Goal: Task Accomplishment & Management: Manage account settings

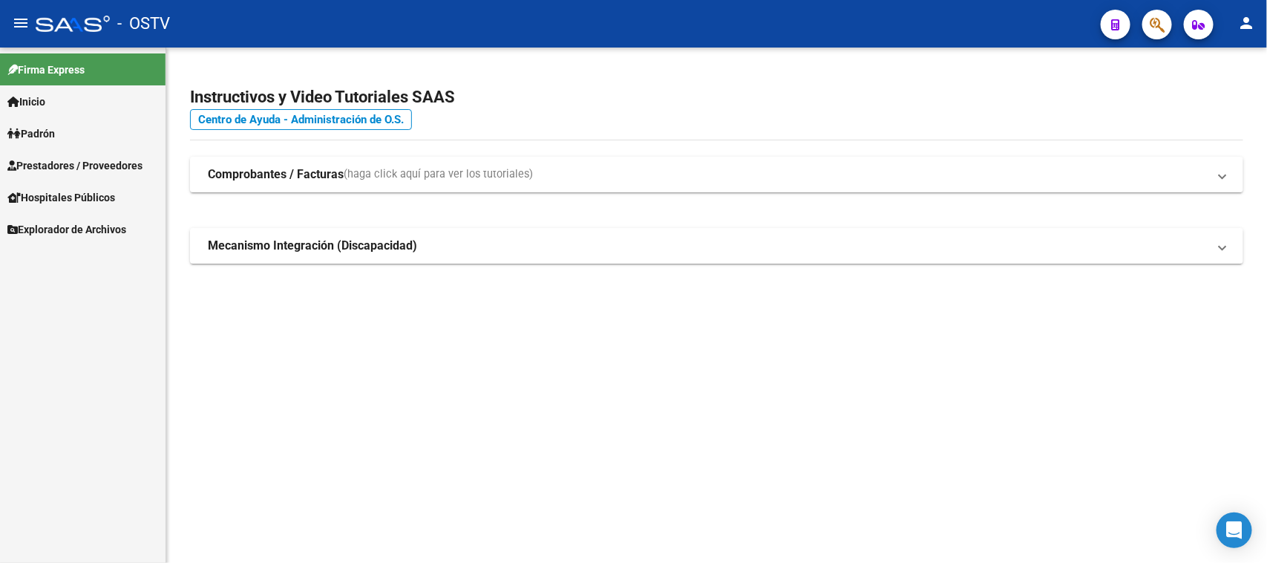
click at [76, 136] on link "Padrón" at bounding box center [82, 133] width 165 height 32
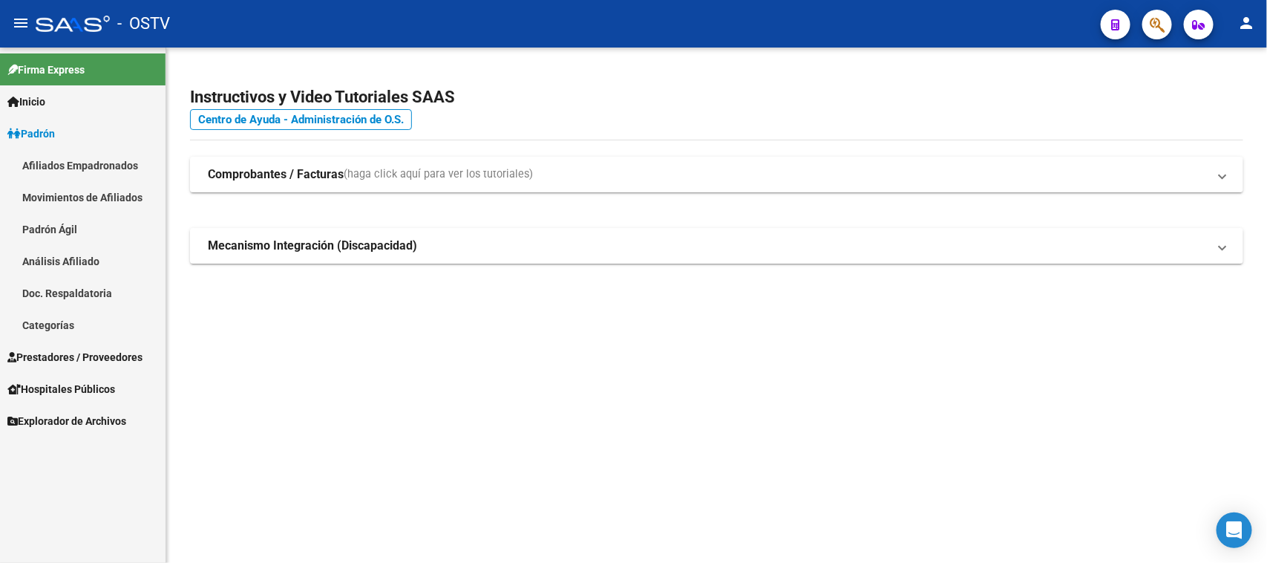
click at [82, 136] on link "Padrón" at bounding box center [82, 133] width 165 height 32
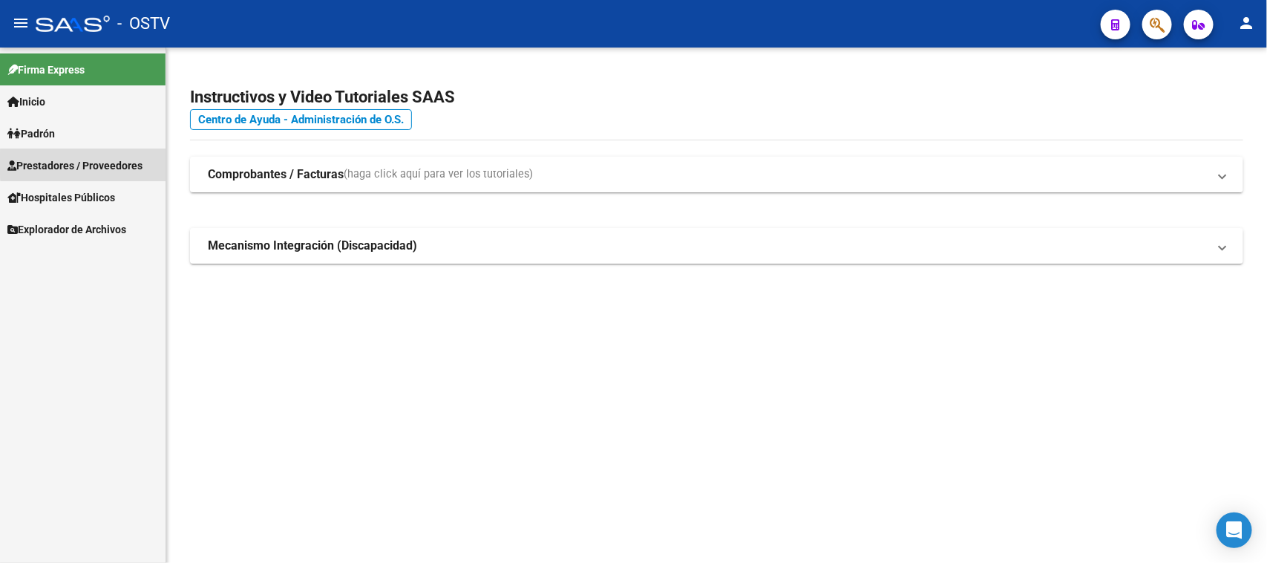
click at [91, 163] on span "Prestadores / Proveedores" at bounding box center [74, 165] width 135 height 16
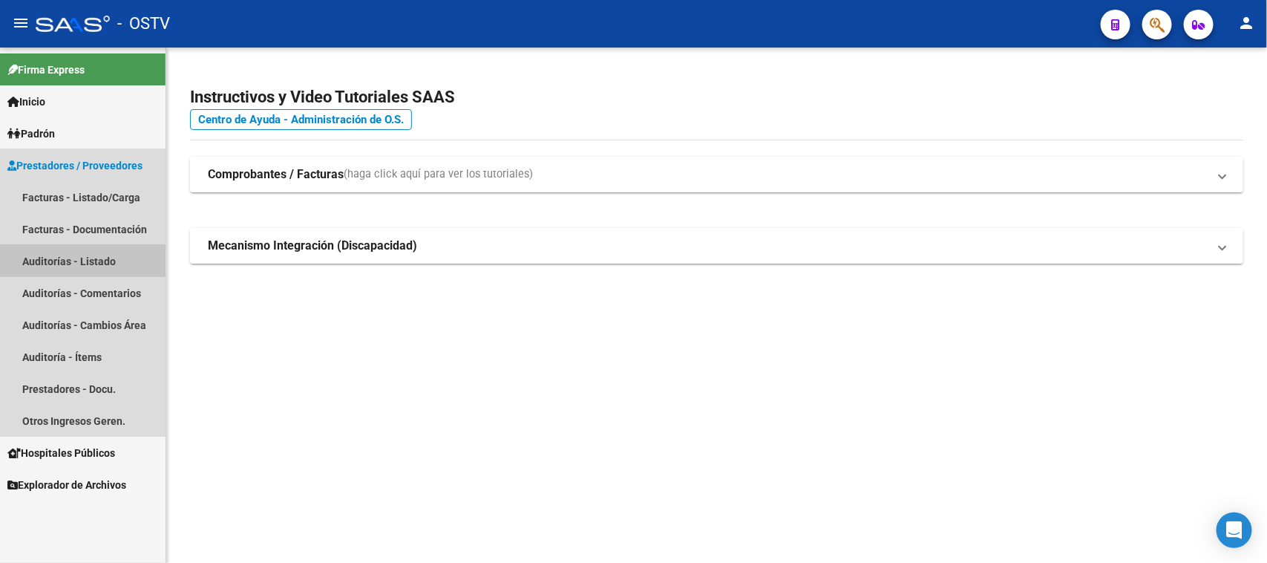
click at [90, 258] on link "Auditorías - Listado" at bounding box center [82, 261] width 165 height 32
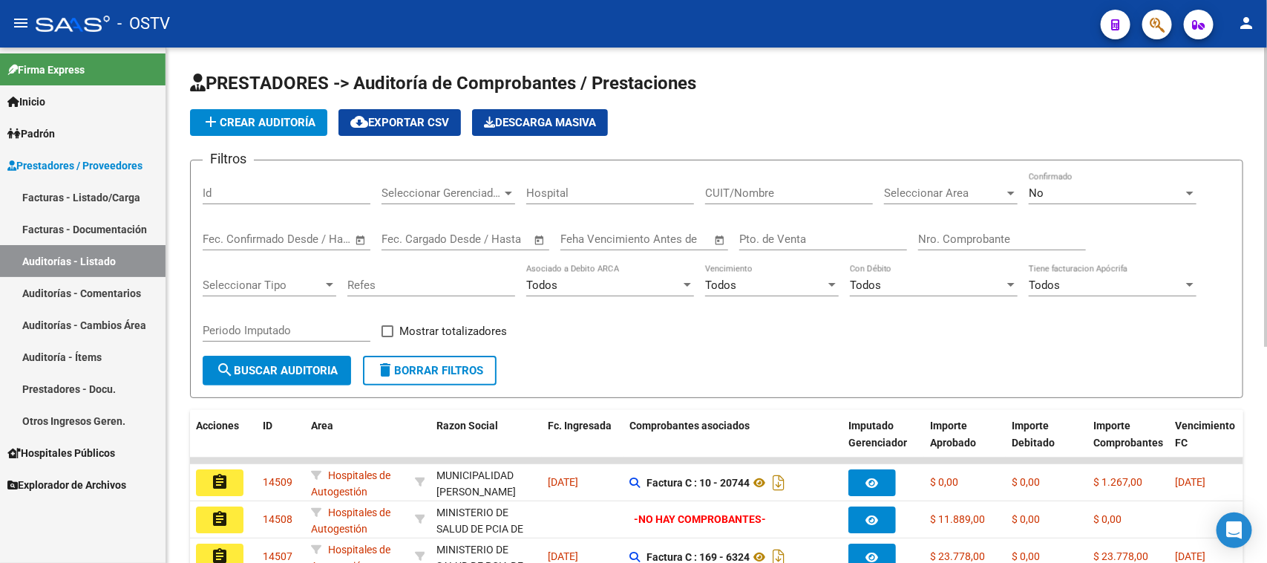
click at [813, 237] on input "Pto. de Venta" at bounding box center [823, 238] width 168 height 13
type input "114"
click at [1076, 186] on div "No" at bounding box center [1106, 192] width 154 height 13
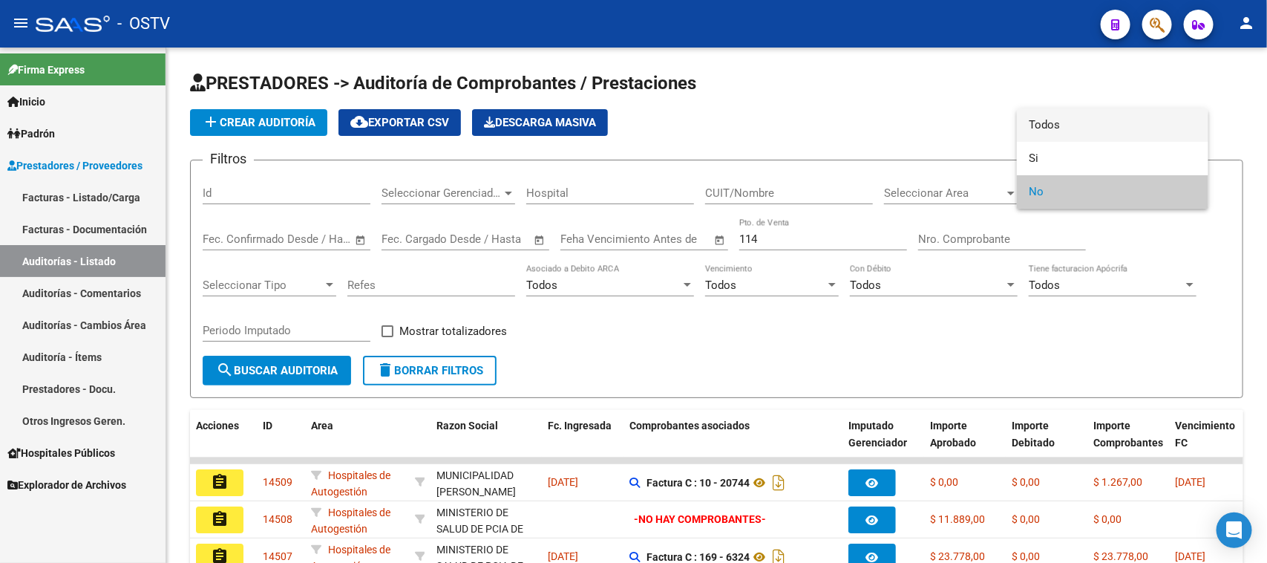
click at [1044, 126] on span "Todos" at bounding box center [1113, 124] width 168 height 33
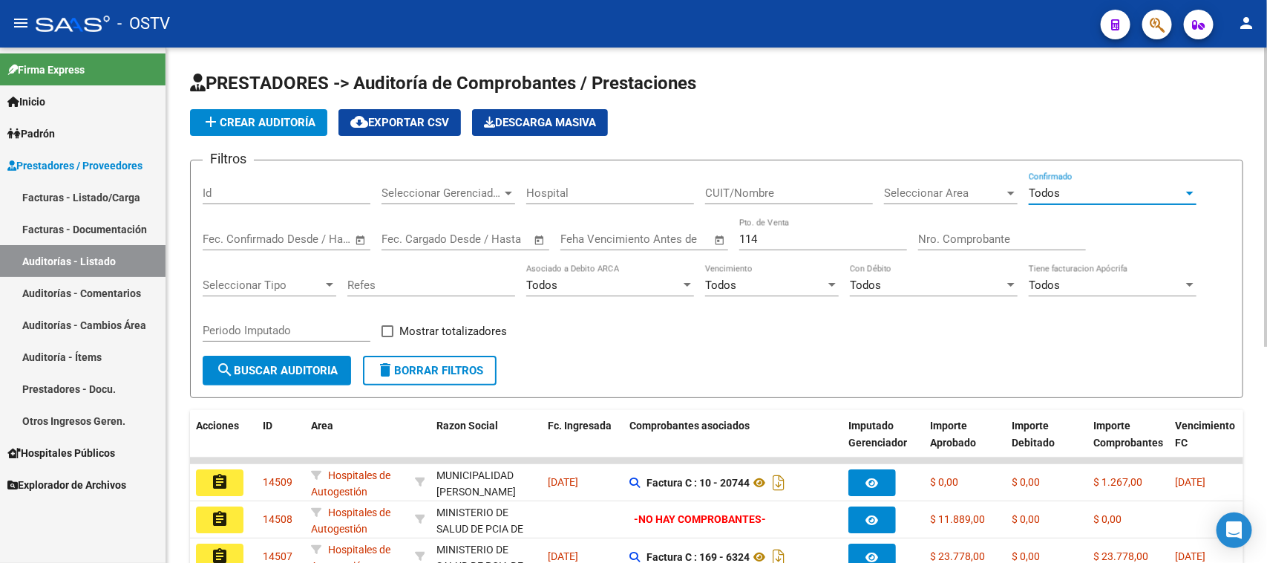
click at [969, 238] on input "Nro. Comprobante" at bounding box center [1002, 238] width 168 height 13
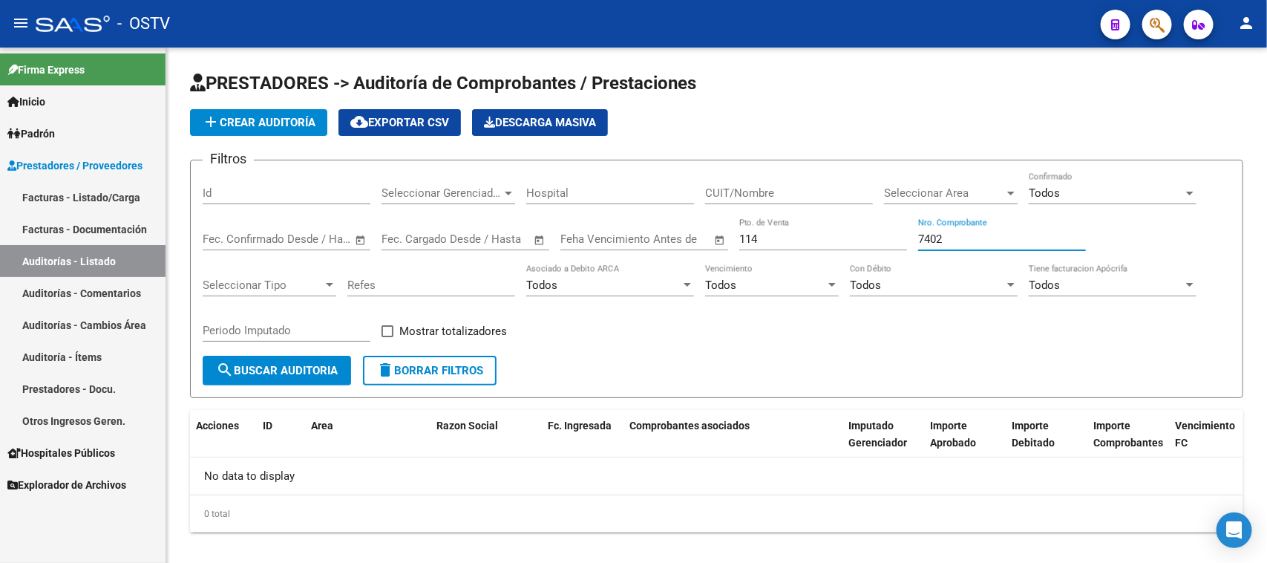
type input "7402"
click at [65, 203] on link "Facturas - Listado/Carga" at bounding box center [82, 197] width 165 height 32
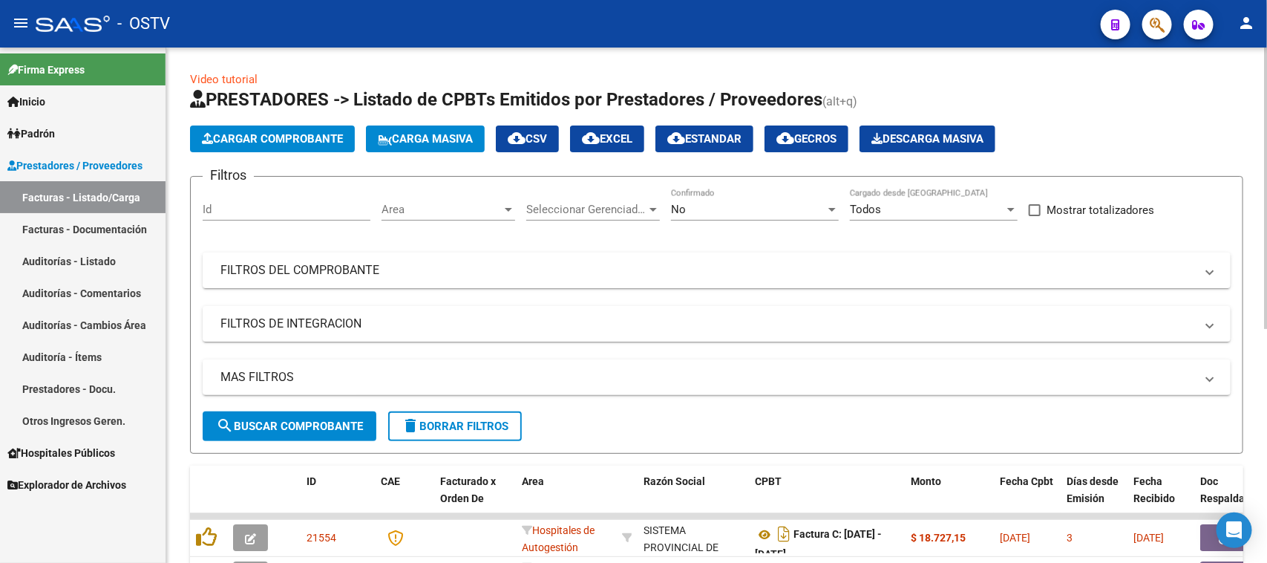
click at [742, 209] on div "No" at bounding box center [748, 209] width 154 height 13
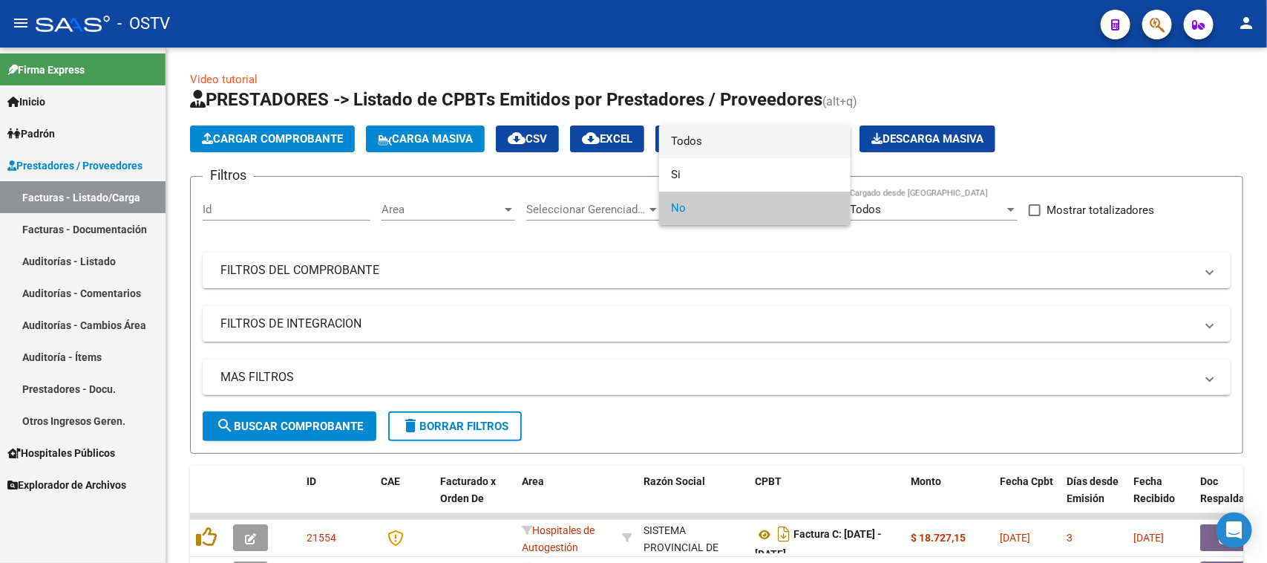
click at [737, 137] on span "Todos" at bounding box center [755, 141] width 168 height 33
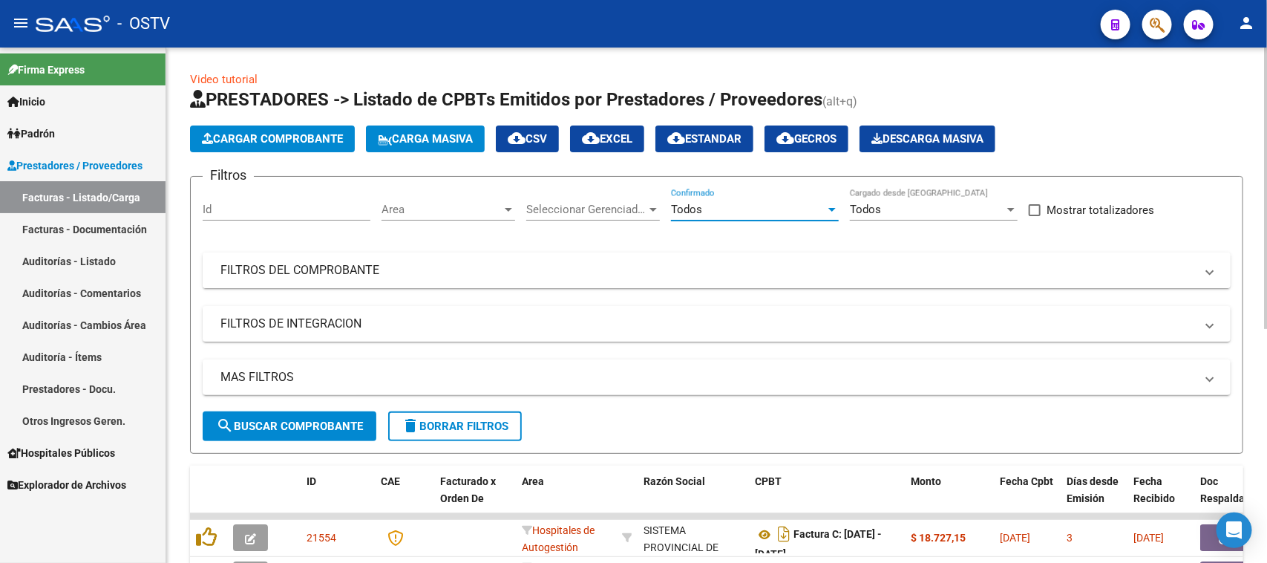
click at [561, 273] on mat-panel-title "FILTROS DEL COMPROBANTE" at bounding box center [707, 270] width 974 height 16
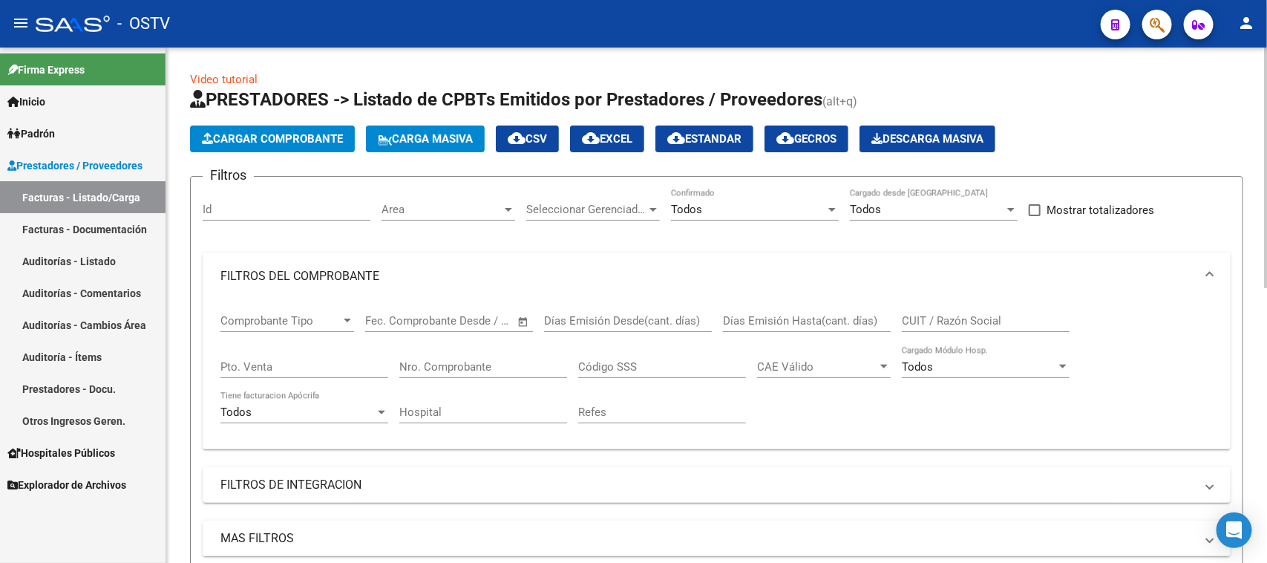
click at [317, 367] on input "Pto. Venta" at bounding box center [304, 366] width 168 height 13
type input "114"
click at [486, 362] on input "Nro. Comprobante" at bounding box center [483, 366] width 168 height 13
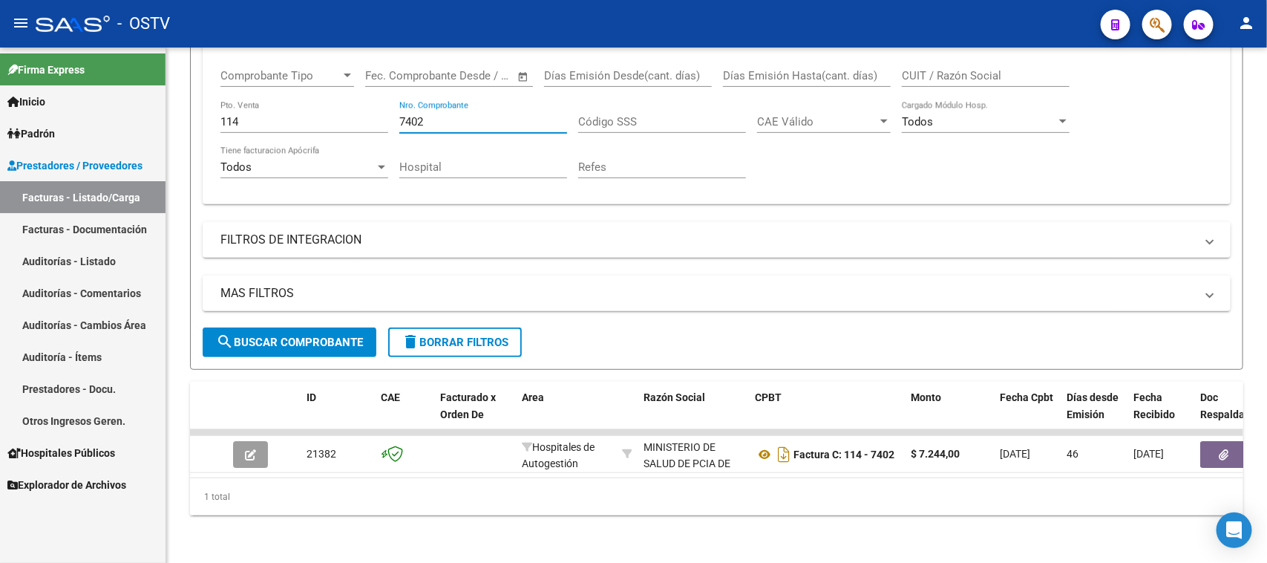
type input "7402"
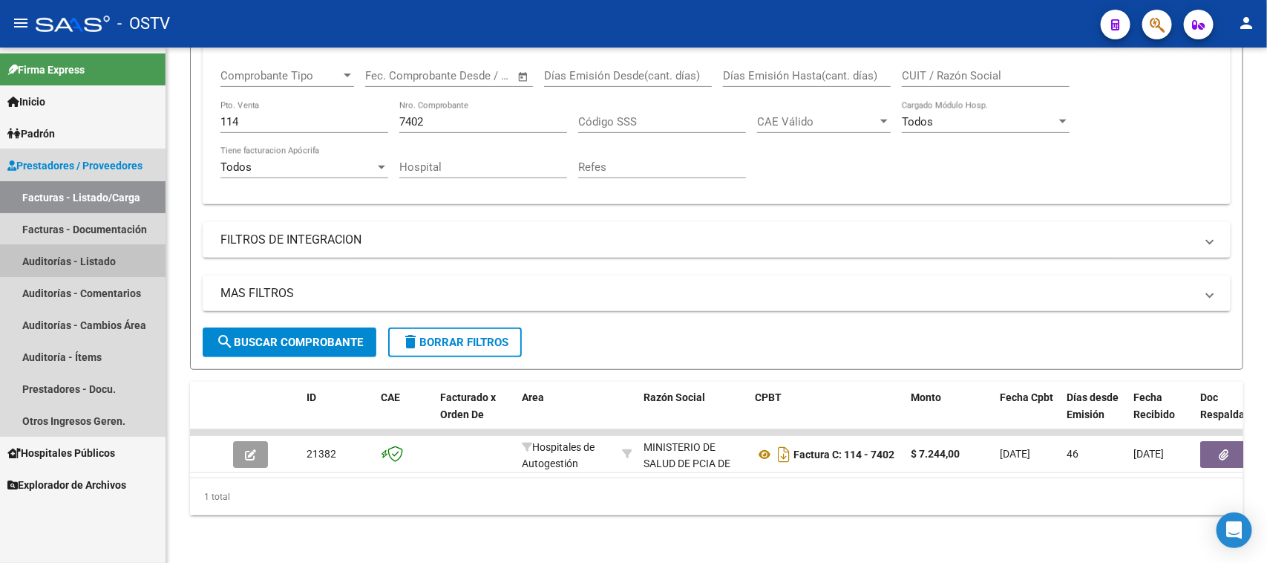
click at [87, 260] on link "Auditorías - Listado" at bounding box center [82, 261] width 165 height 32
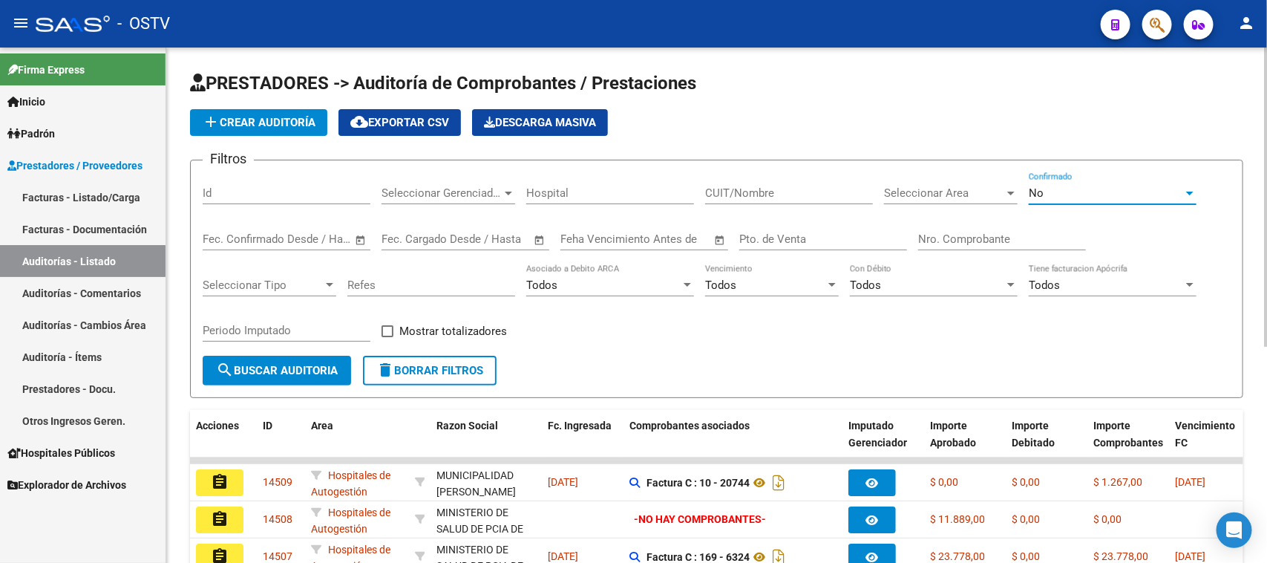
click at [1078, 189] on div "No" at bounding box center [1106, 192] width 154 height 13
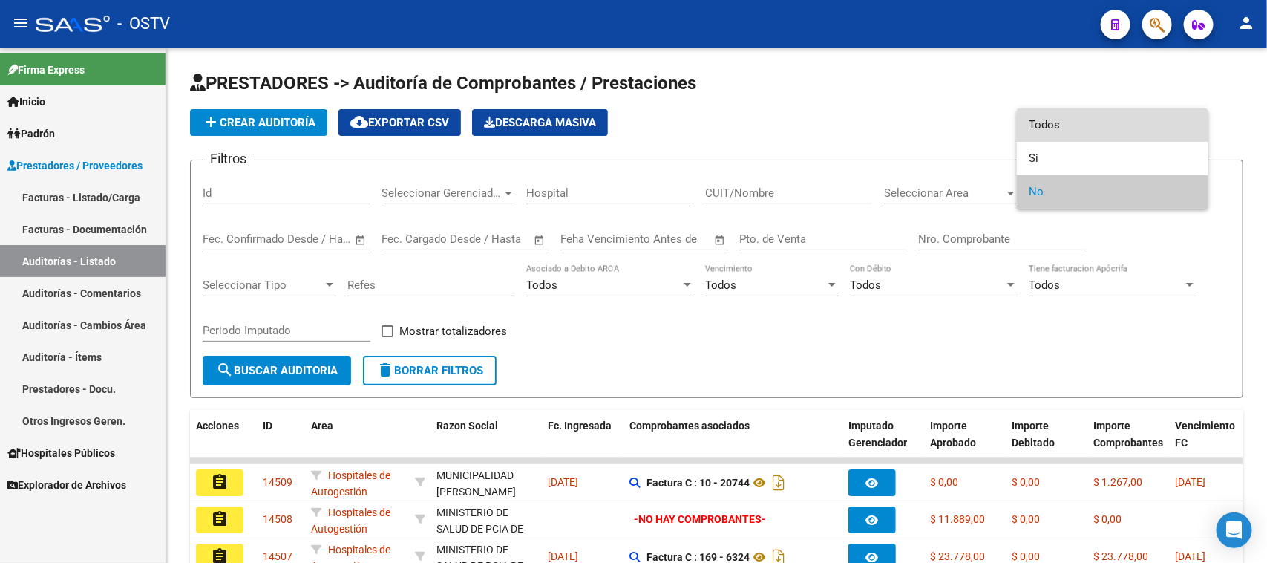
click at [1078, 126] on span "Todos" at bounding box center [1113, 124] width 168 height 33
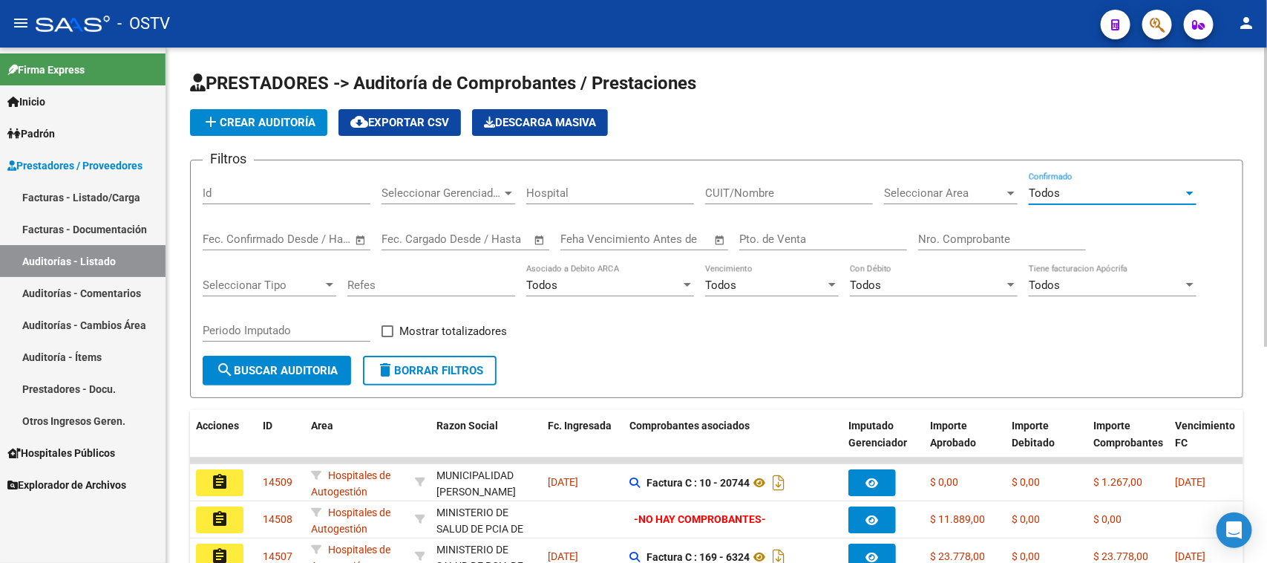
click at [948, 238] on input "Nro. Comprobante" at bounding box center [1002, 238] width 168 height 13
paste input "61655"
click at [925, 238] on input "Nro. Comprobante" at bounding box center [1002, 238] width 168 height 13
type input "1655"
click at [306, 364] on span "search Buscar Auditoria" at bounding box center [277, 370] width 122 height 13
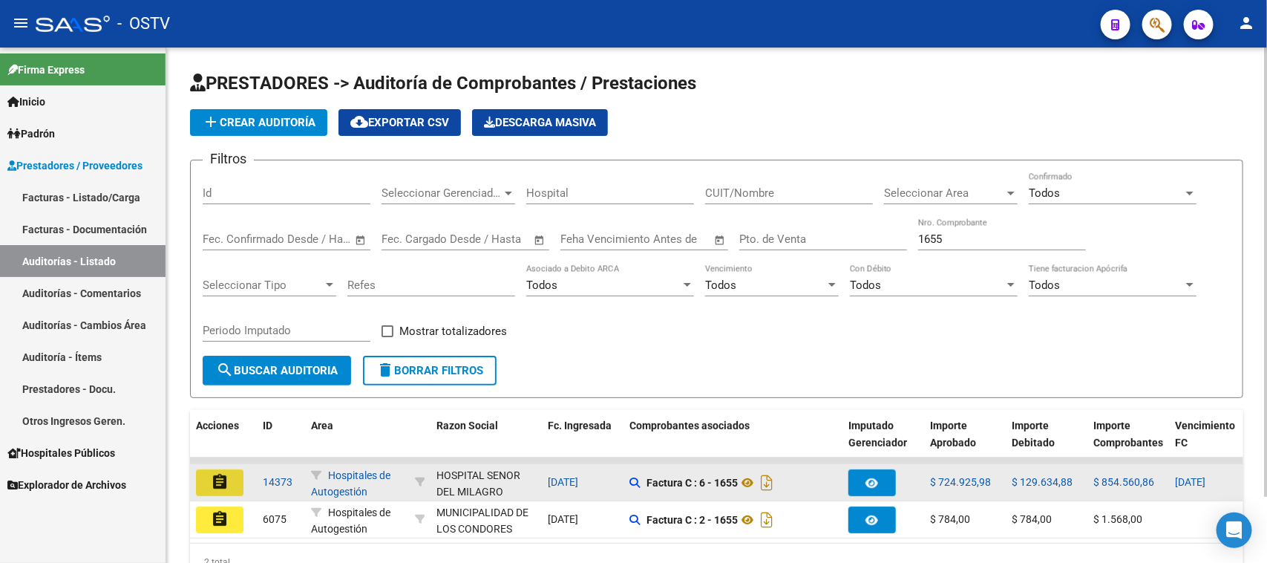
click at [232, 481] on button "assignment" at bounding box center [219, 482] width 47 height 27
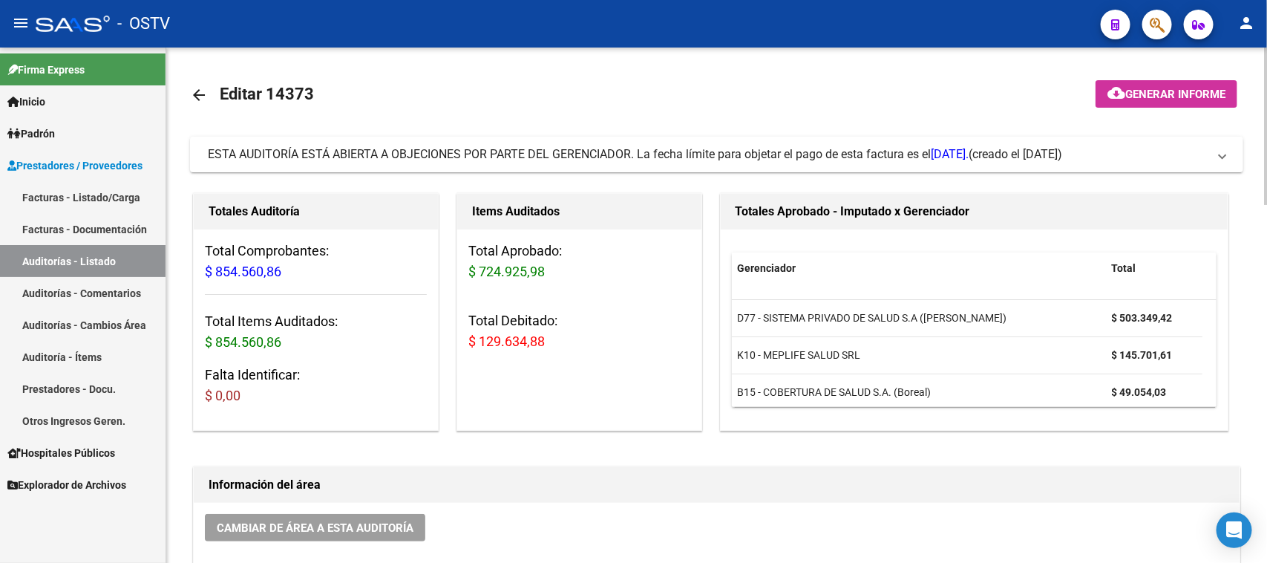
scroll to position [464, 0]
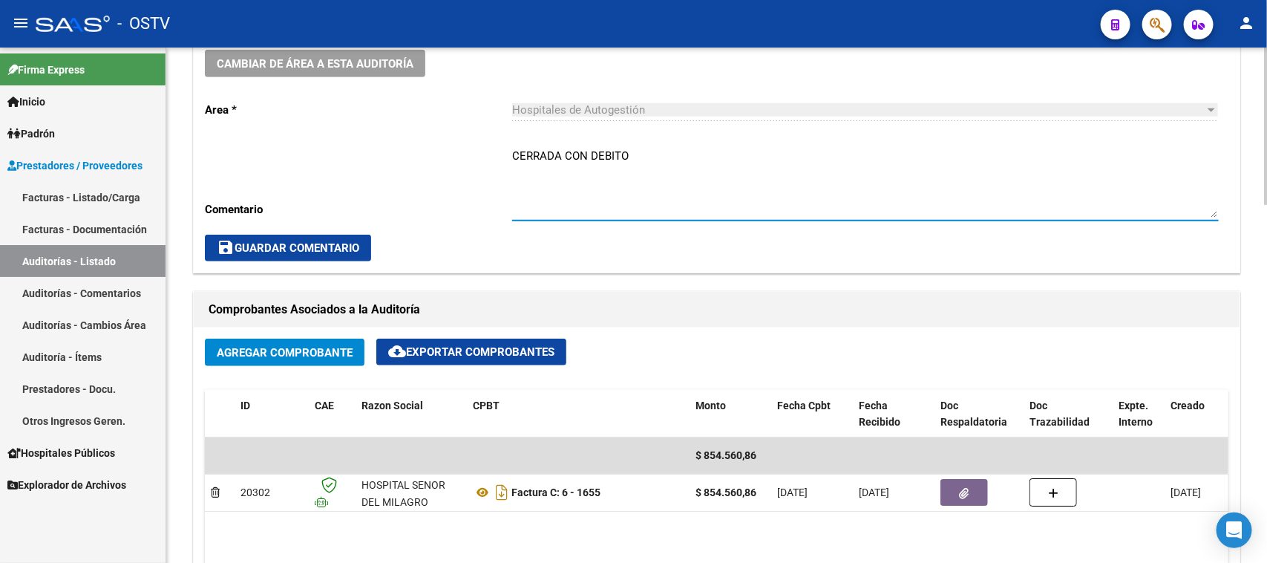
drag, startPoint x: 632, startPoint y: 156, endPoint x: 587, endPoint y: 149, distance: 45.0
click at [587, 149] on textarea "CERRADA CON DEBITO" at bounding box center [865, 183] width 707 height 70
type textarea "CERRADA CON NC"
click at [325, 237] on button "save Guardar Comentario" at bounding box center [288, 248] width 166 height 27
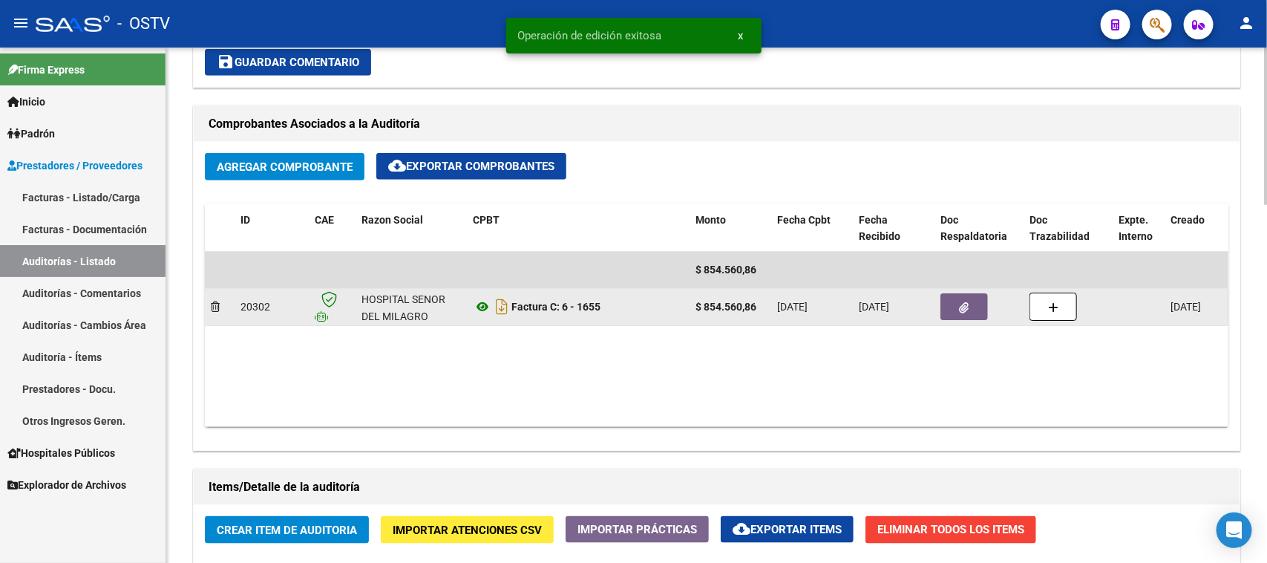
scroll to position [742, 0]
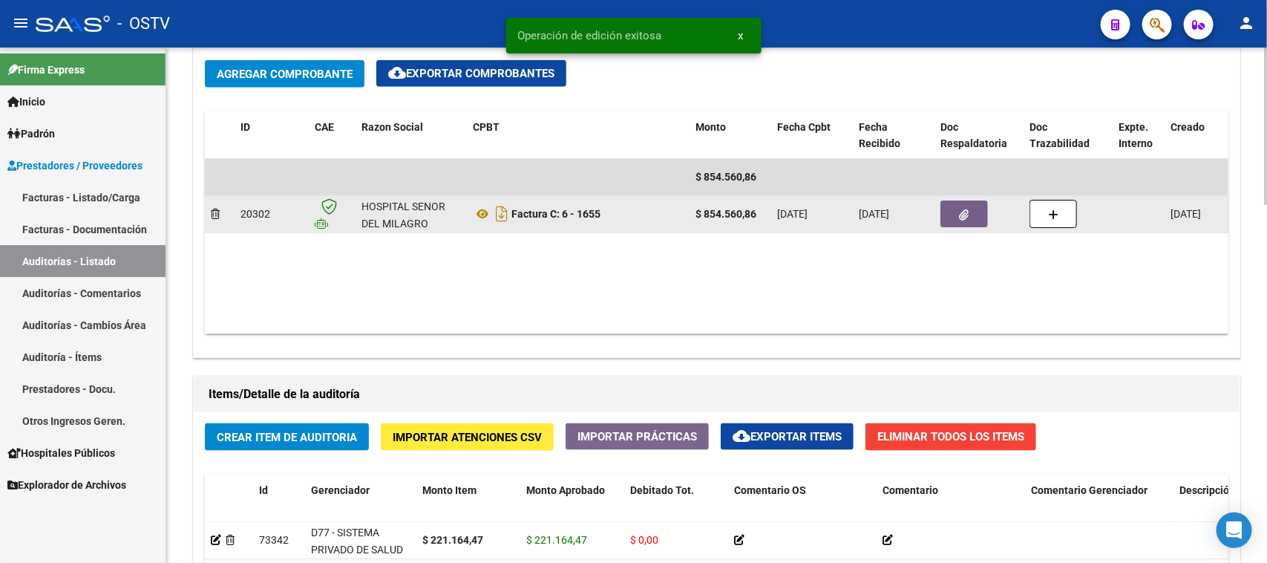
click at [965, 217] on icon "button" at bounding box center [965, 214] width 10 height 11
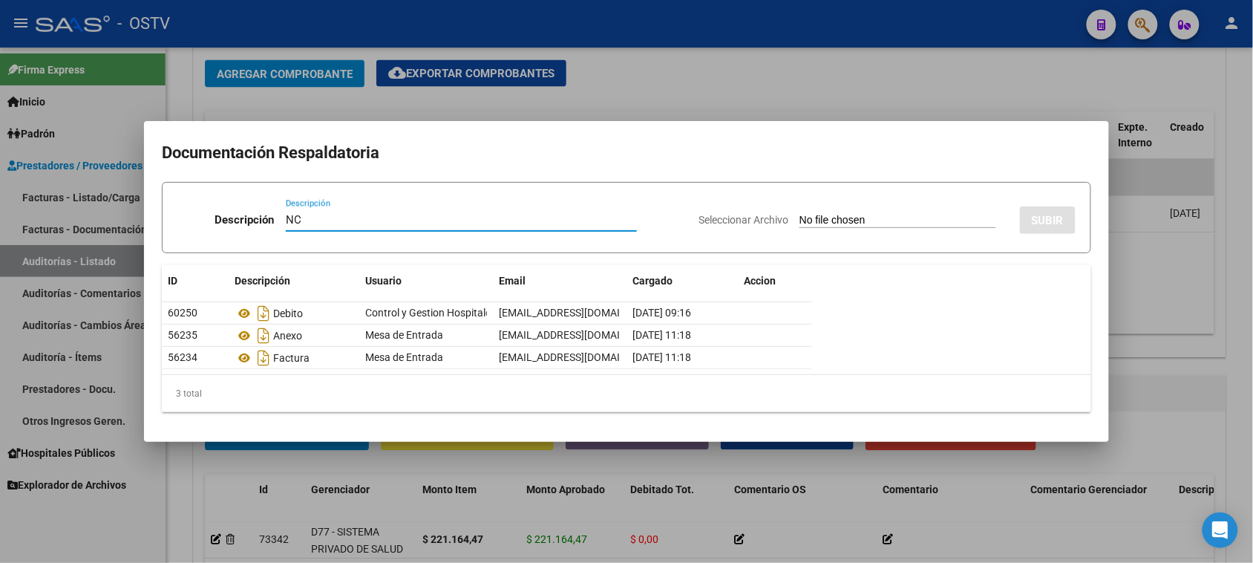
type input "NC"
click at [843, 212] on div "Seleccionar Archivo SUBIR" at bounding box center [886, 216] width 377 height 45
click at [843, 216] on input "Seleccionar Archivo" at bounding box center [897, 221] width 197 height 14
type input "C:\fakepath\6-1655.pdf"
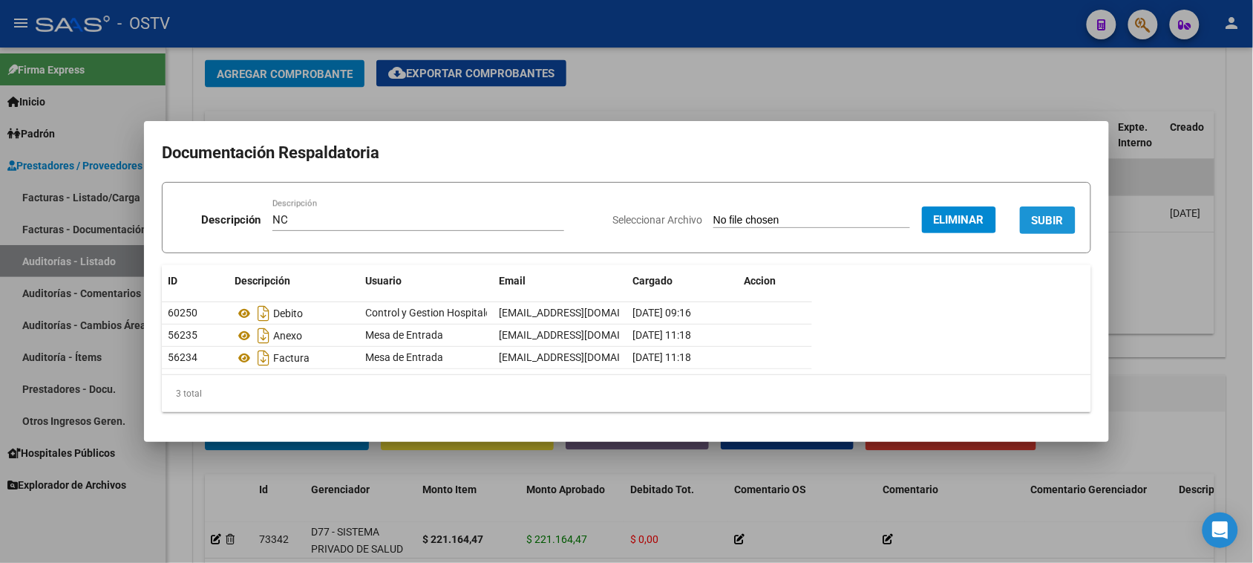
click at [1045, 214] on span "SUBIR" at bounding box center [1048, 220] width 32 height 13
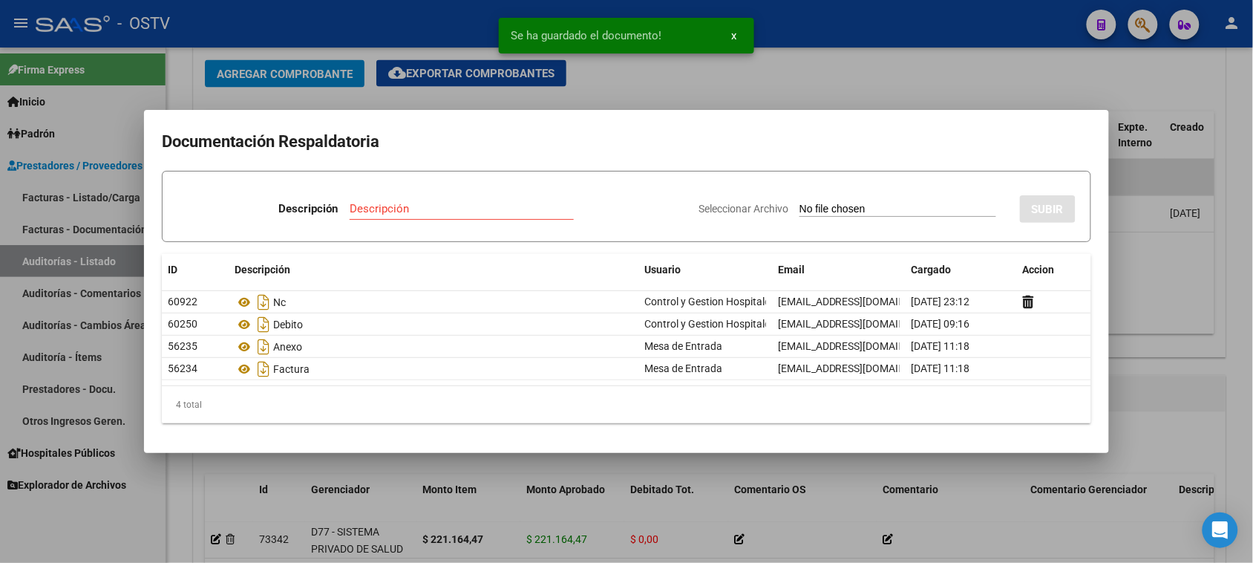
click at [1154, 278] on div at bounding box center [626, 281] width 1253 height 563
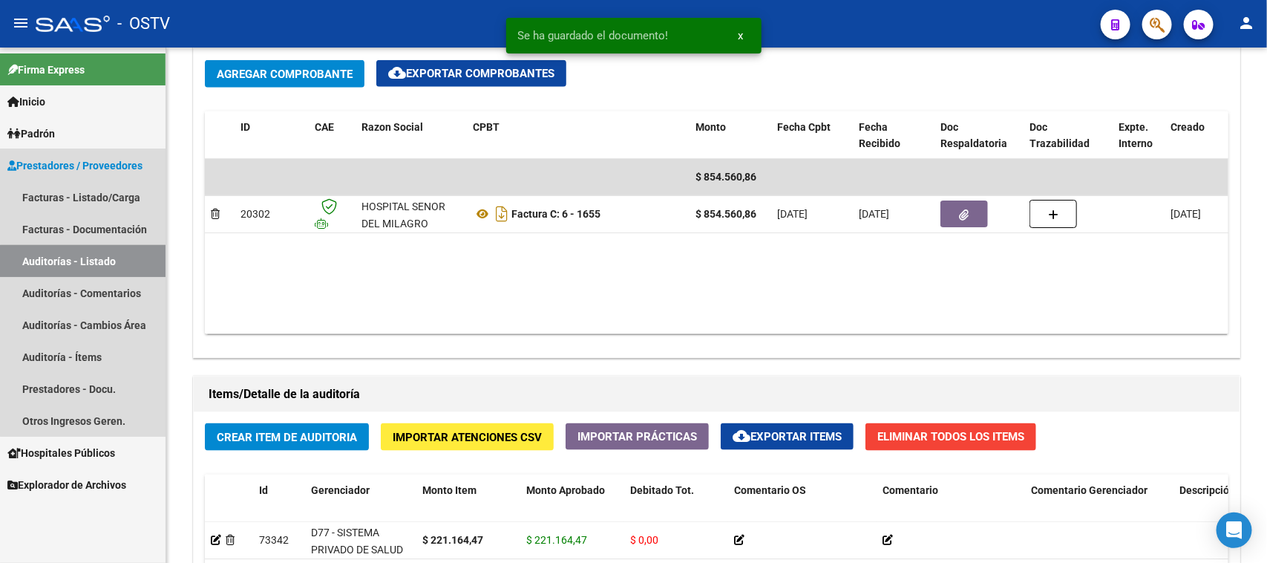
click at [102, 261] on link "Auditorías - Listado" at bounding box center [82, 261] width 165 height 32
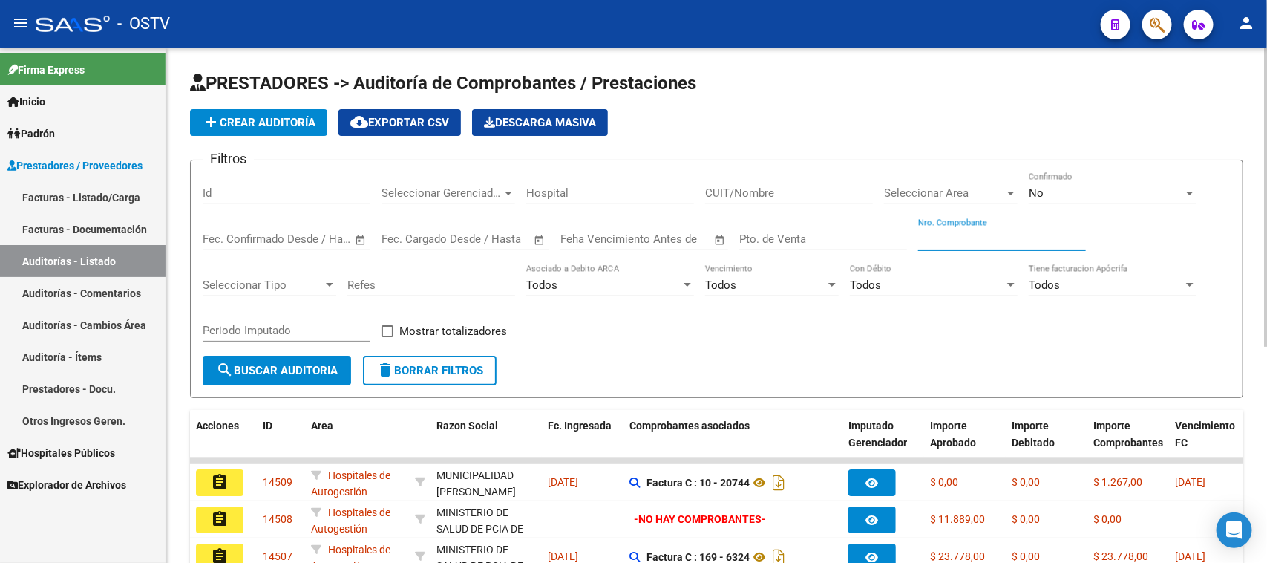
click at [976, 240] on input "Nro. Comprobante" at bounding box center [1002, 238] width 168 height 13
paste input "2105815"
click at [928, 234] on input "Nro. Comprobante" at bounding box center [1002, 238] width 168 height 13
type input "105815"
click at [1058, 193] on div "No" at bounding box center [1106, 192] width 154 height 13
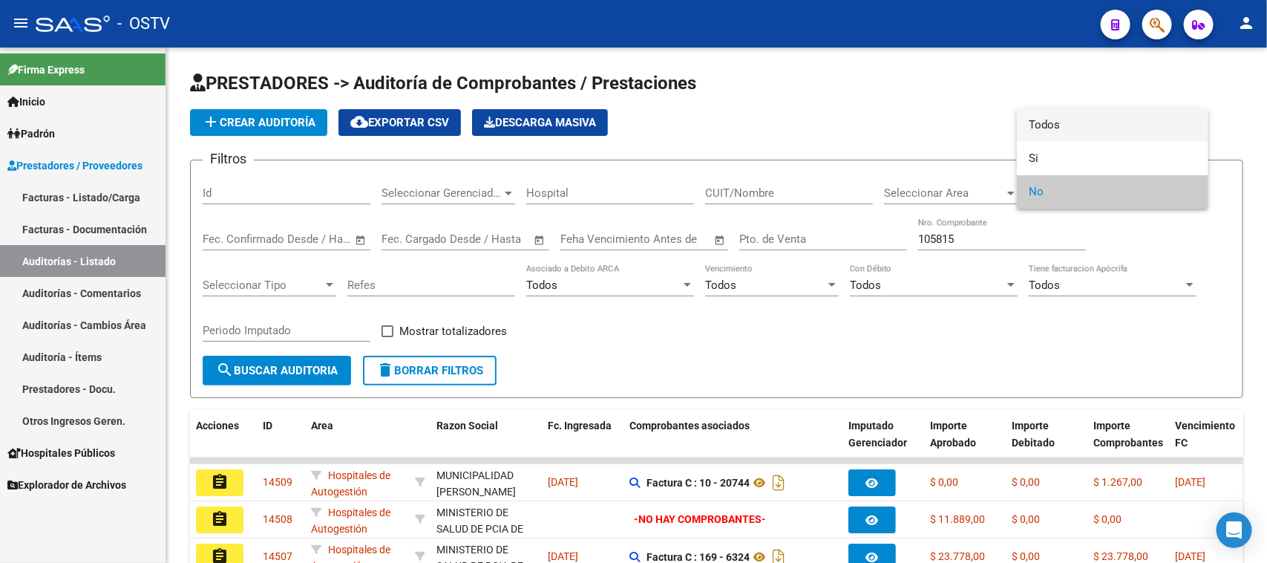
click at [1054, 128] on span "Todos" at bounding box center [1113, 124] width 168 height 33
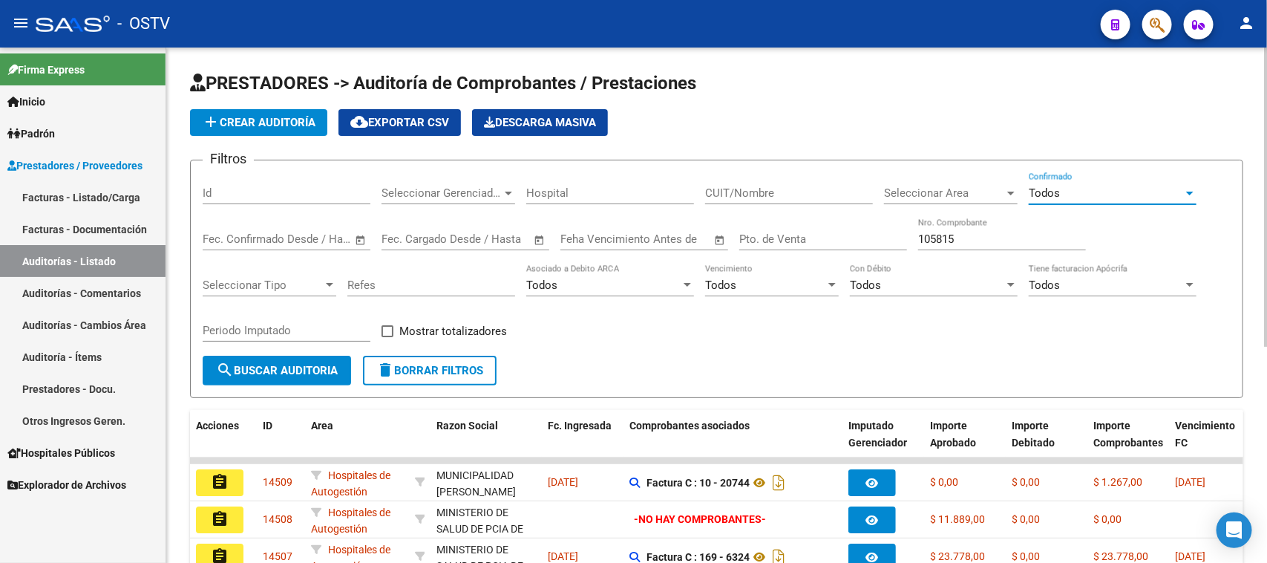
click at [329, 367] on span "search Buscar Auditoria" at bounding box center [277, 370] width 122 height 13
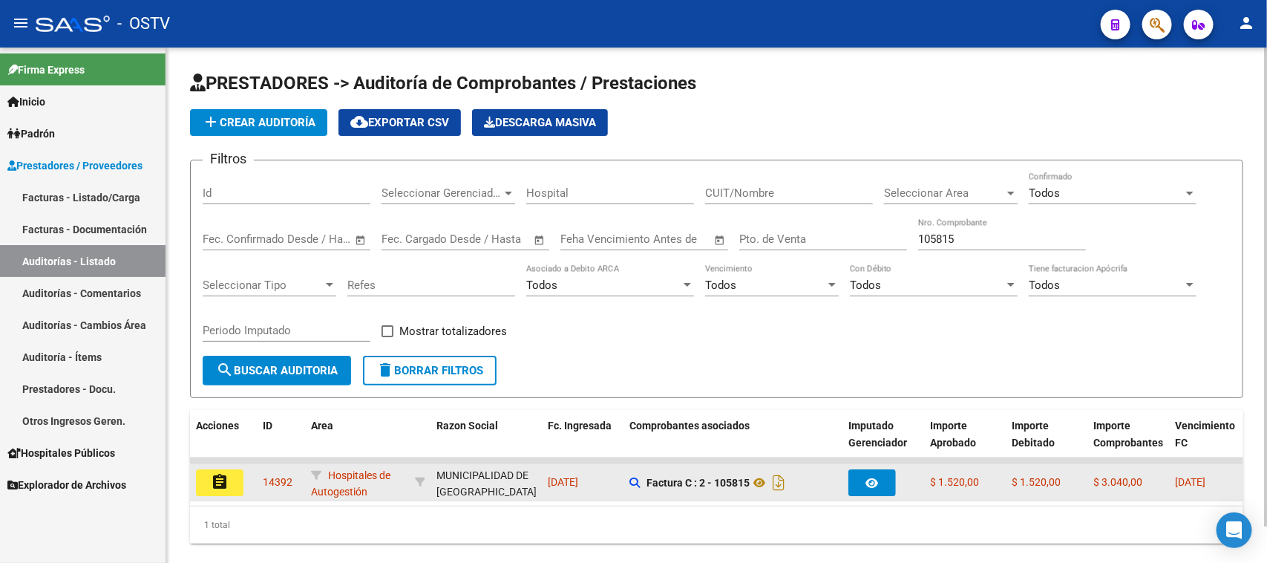
click at [217, 481] on mat-icon "assignment" at bounding box center [220, 482] width 18 height 18
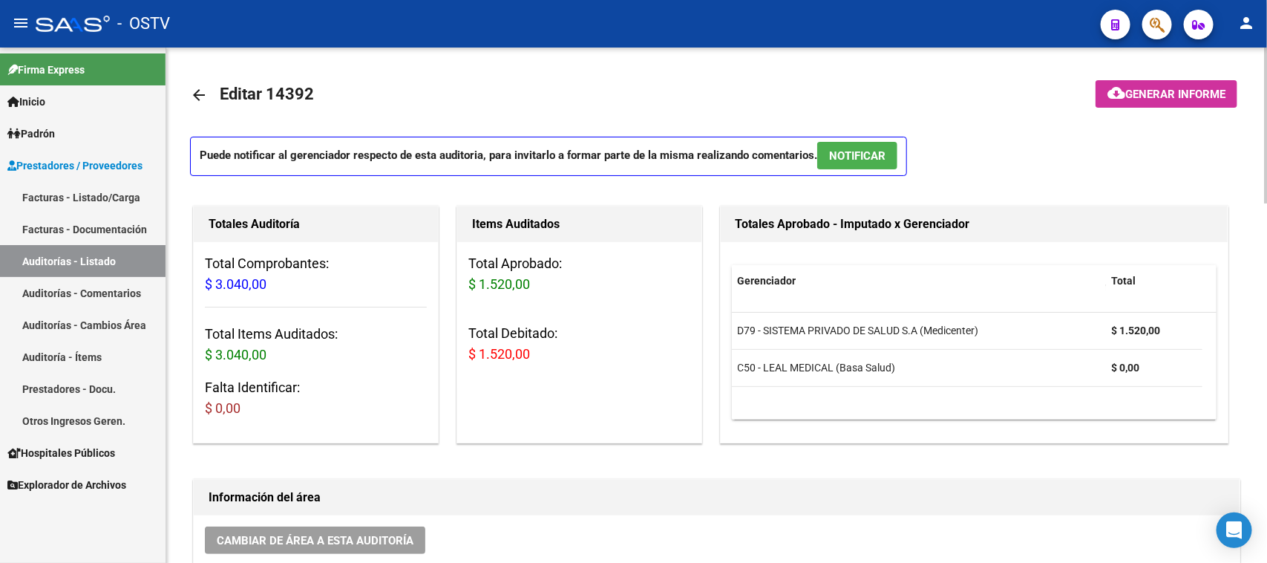
scroll to position [278, 0]
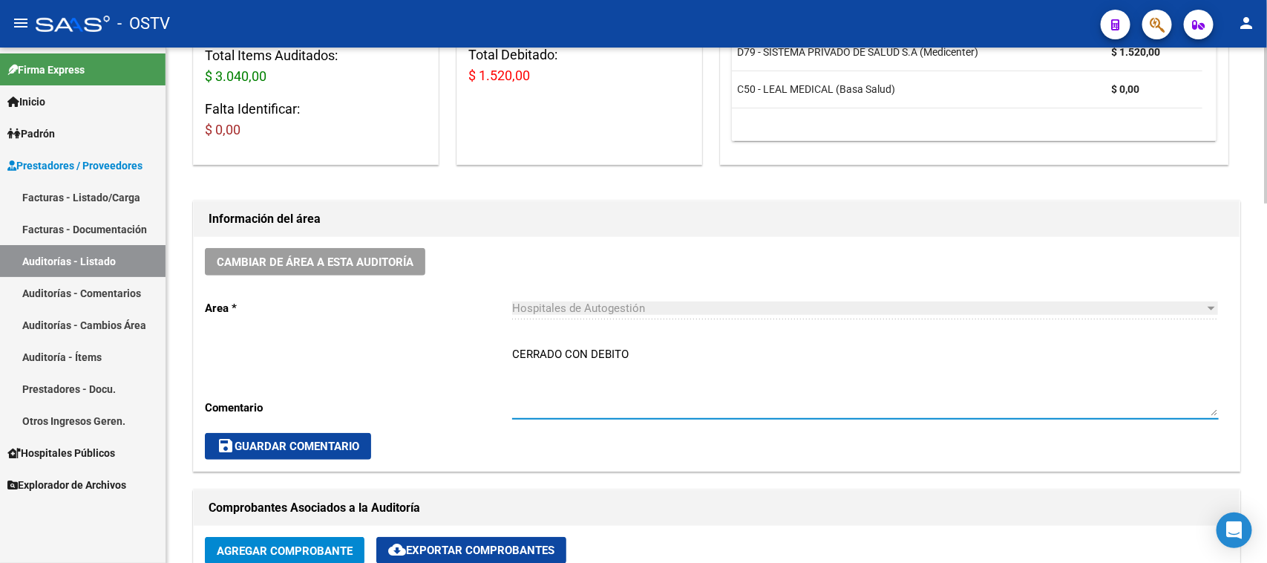
drag, startPoint x: 643, startPoint y: 357, endPoint x: 591, endPoint y: 353, distance: 52.8
click at [591, 353] on textarea "CERRADO CON DEBITO" at bounding box center [865, 381] width 707 height 70
type textarea "CERRADO CON NC"
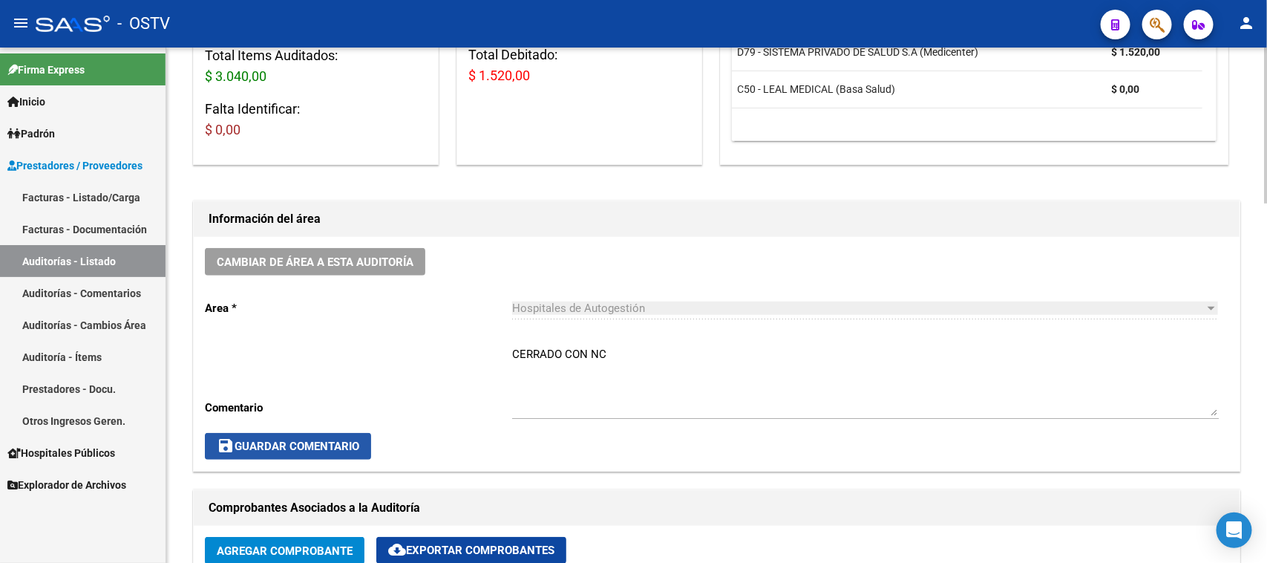
click at [324, 449] on span "save Guardar Comentario" at bounding box center [288, 445] width 142 height 13
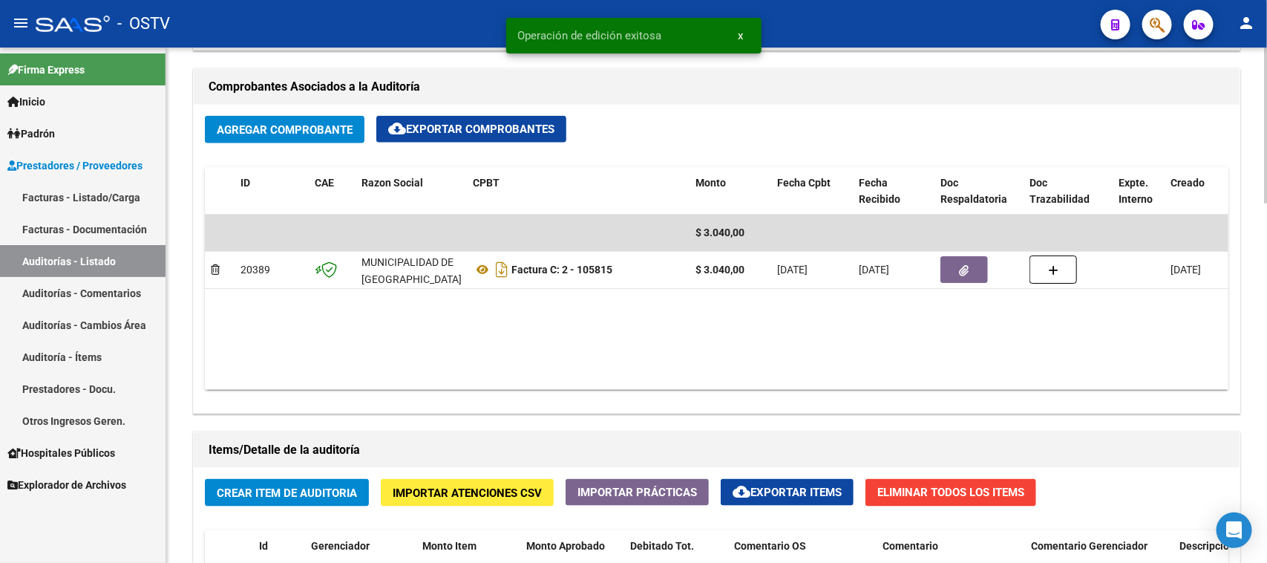
scroll to position [742, 0]
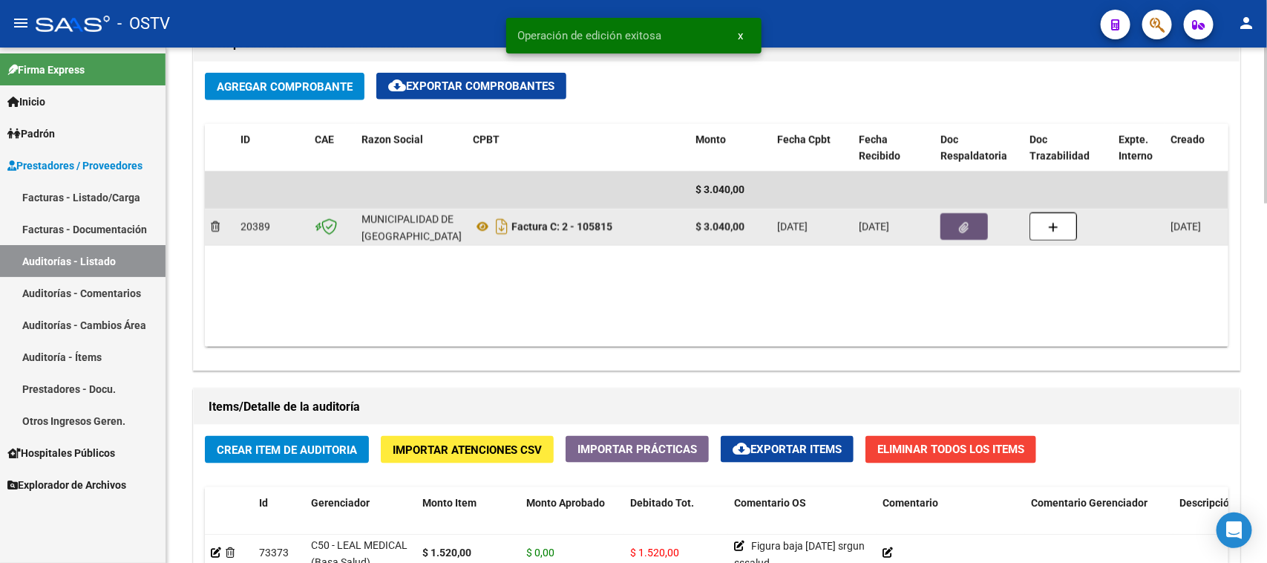
click at [948, 221] on button "button" at bounding box center [963, 226] width 47 height 27
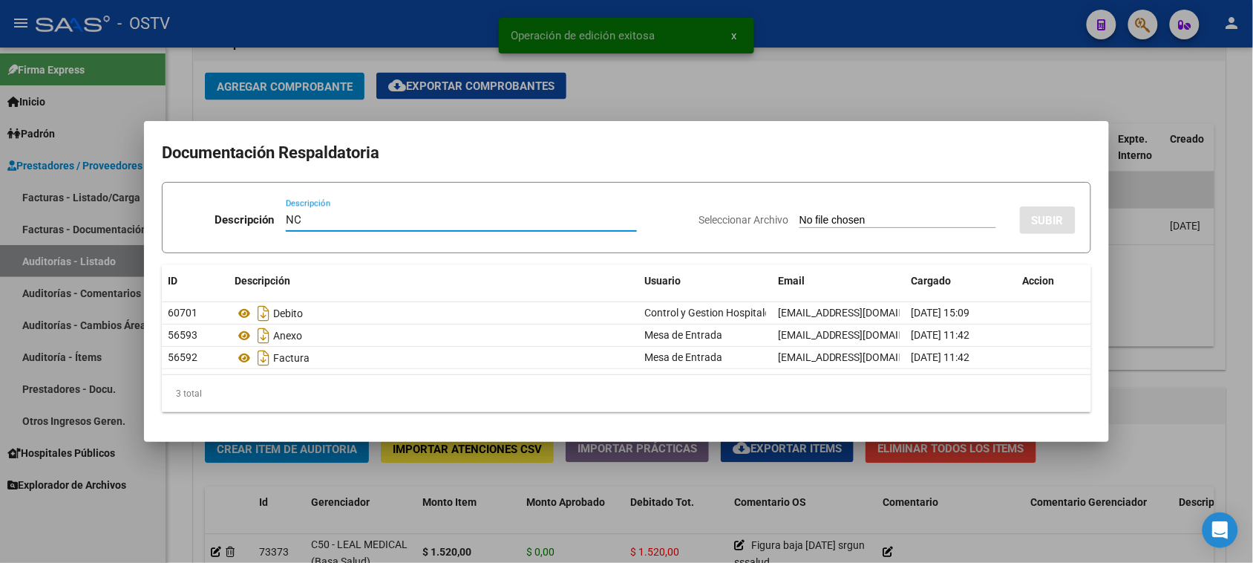
type input "NC"
click at [845, 223] on input "Seleccionar Archivo" at bounding box center [897, 221] width 197 height 14
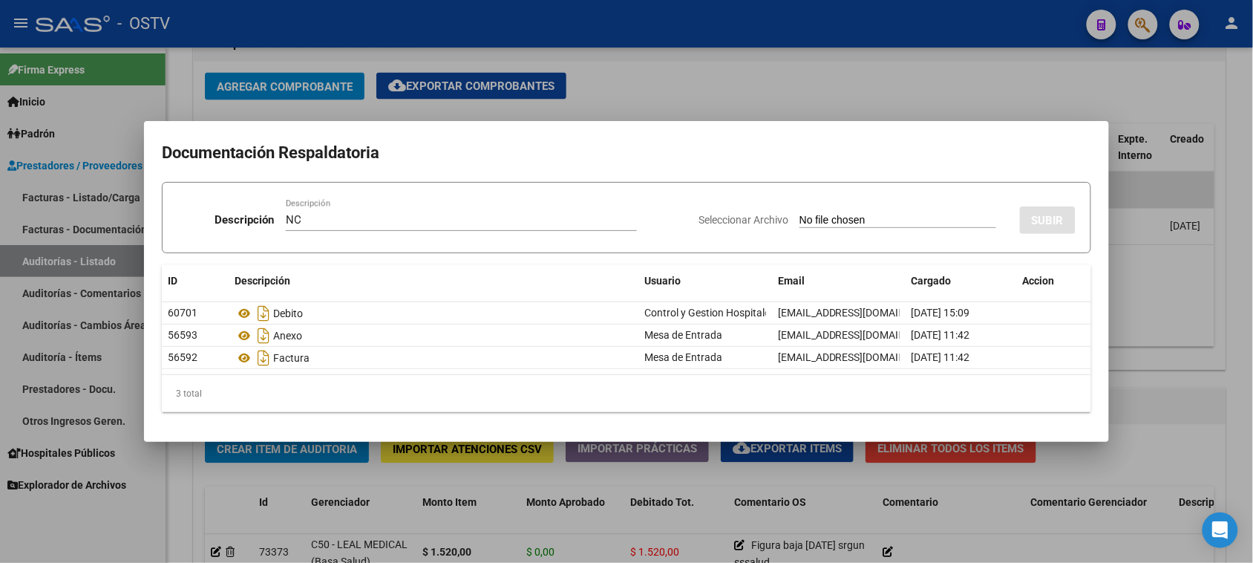
type input "C:\fakepath\2-105815.pdf"
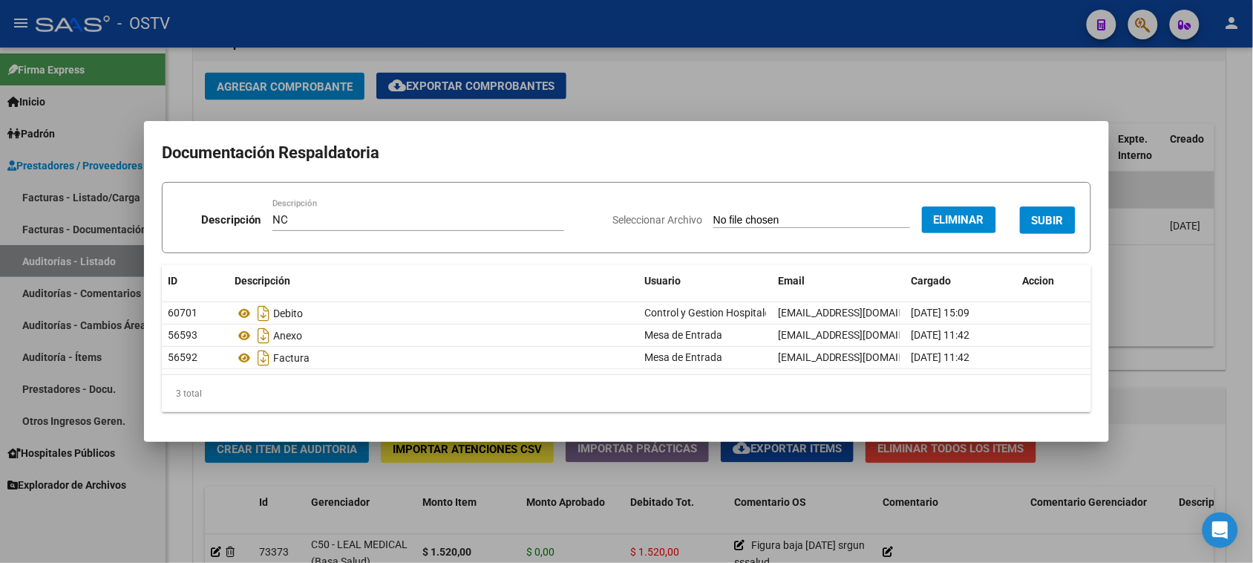
click at [1036, 215] on span "SUBIR" at bounding box center [1048, 220] width 32 height 13
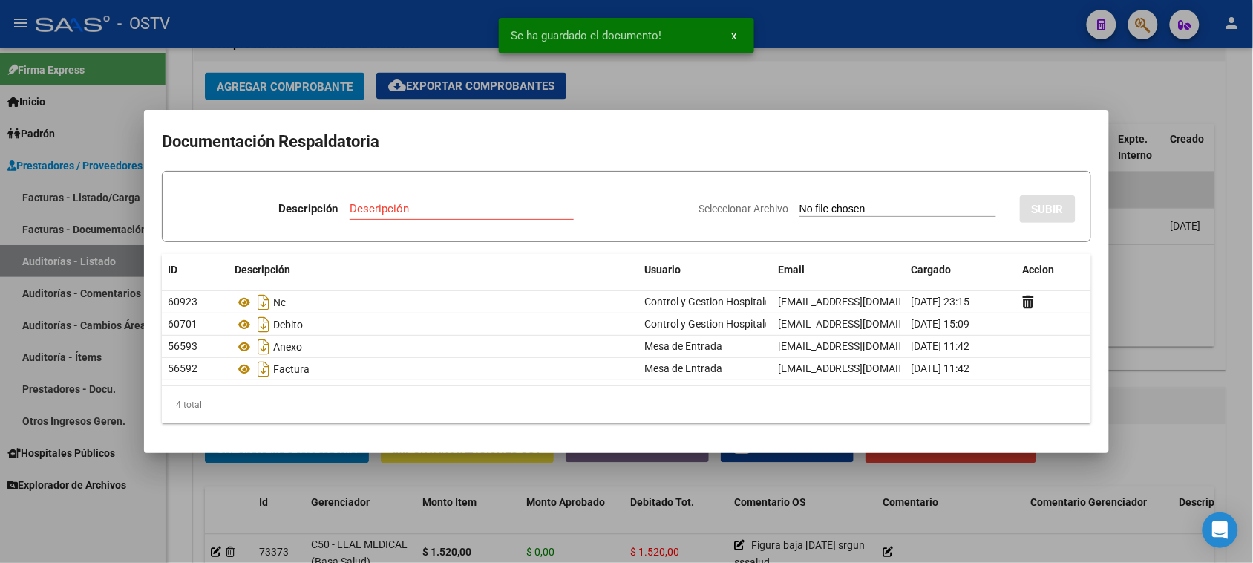
click at [1158, 301] on div at bounding box center [626, 281] width 1253 height 563
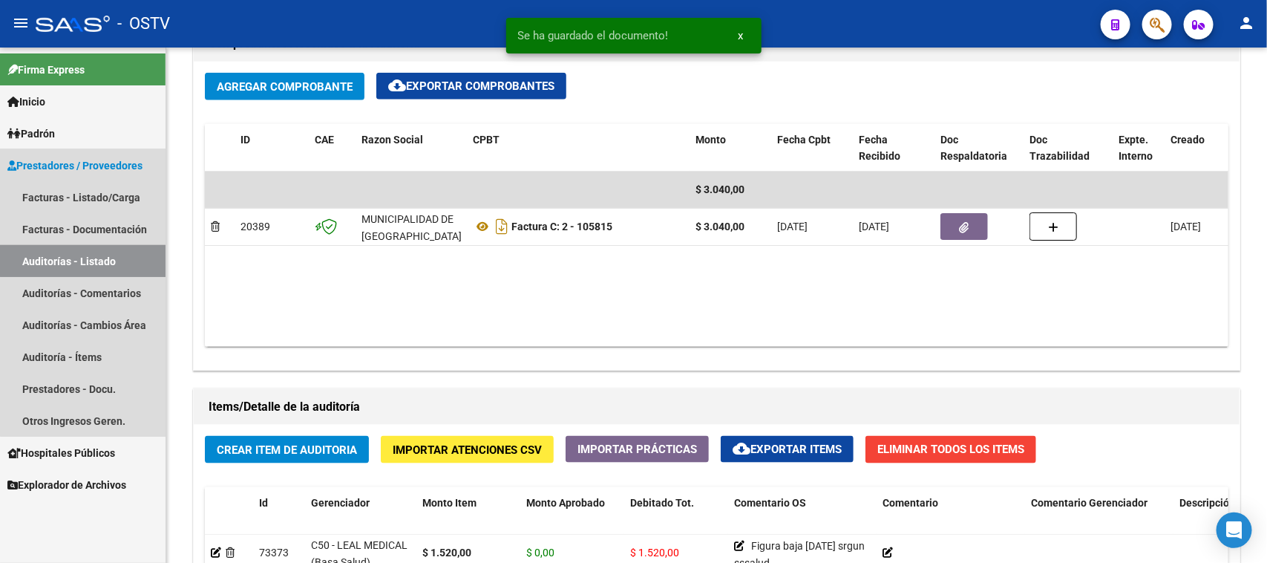
click at [116, 258] on link "Auditorías - Listado" at bounding box center [82, 261] width 165 height 32
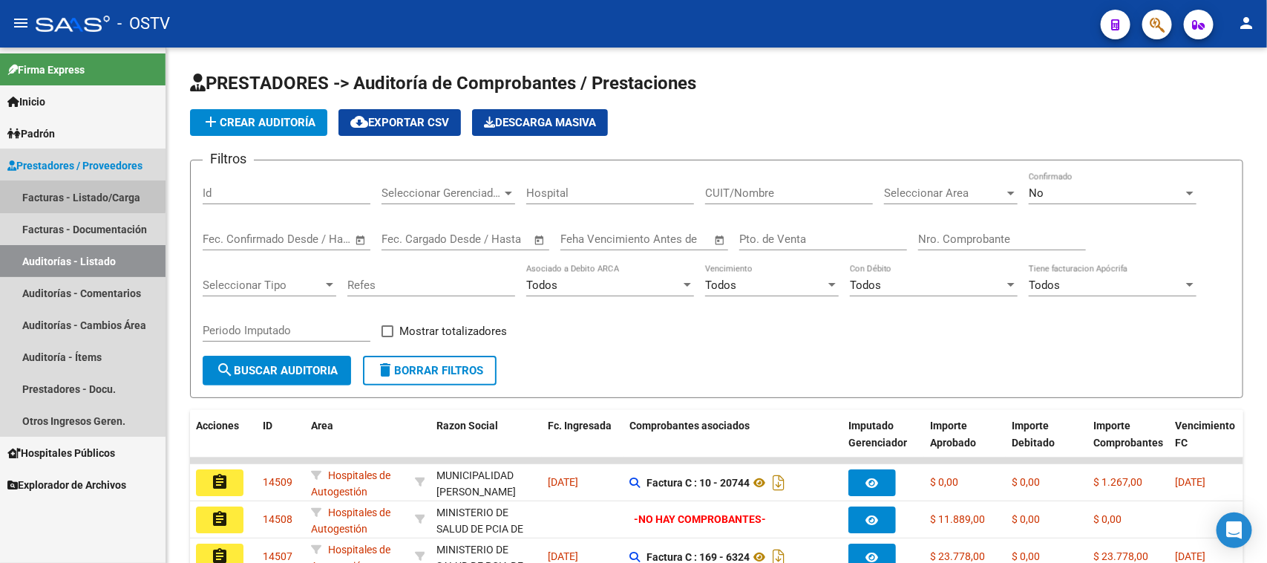
click at [56, 194] on link "Facturas - Listado/Carga" at bounding box center [82, 197] width 165 height 32
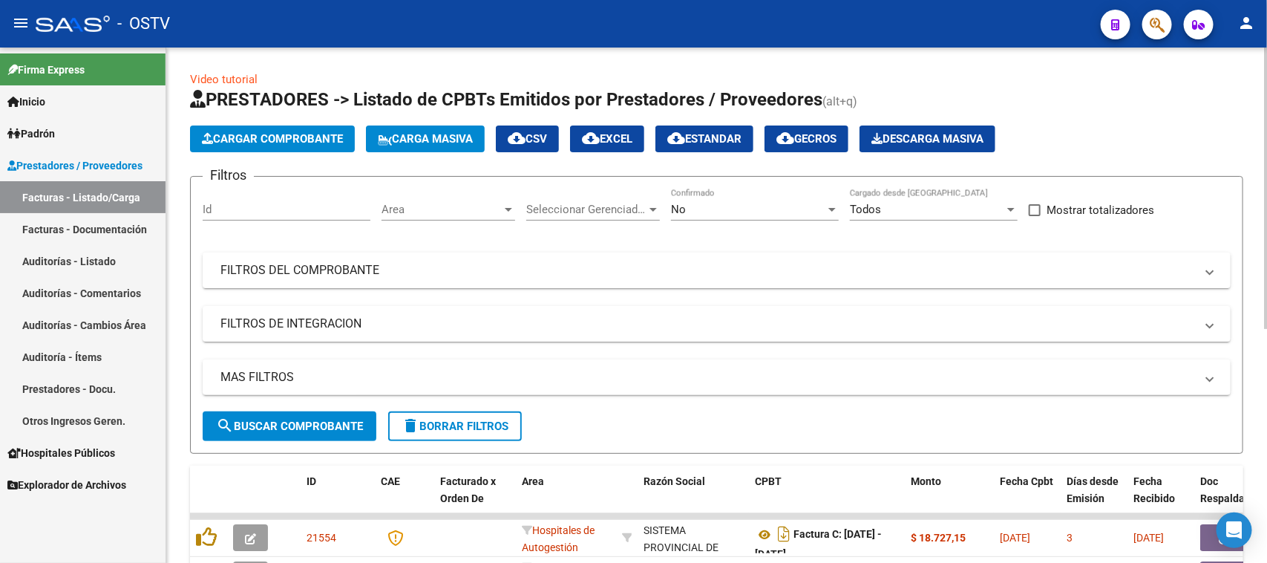
click at [495, 209] on span "Area" at bounding box center [441, 209] width 120 height 13
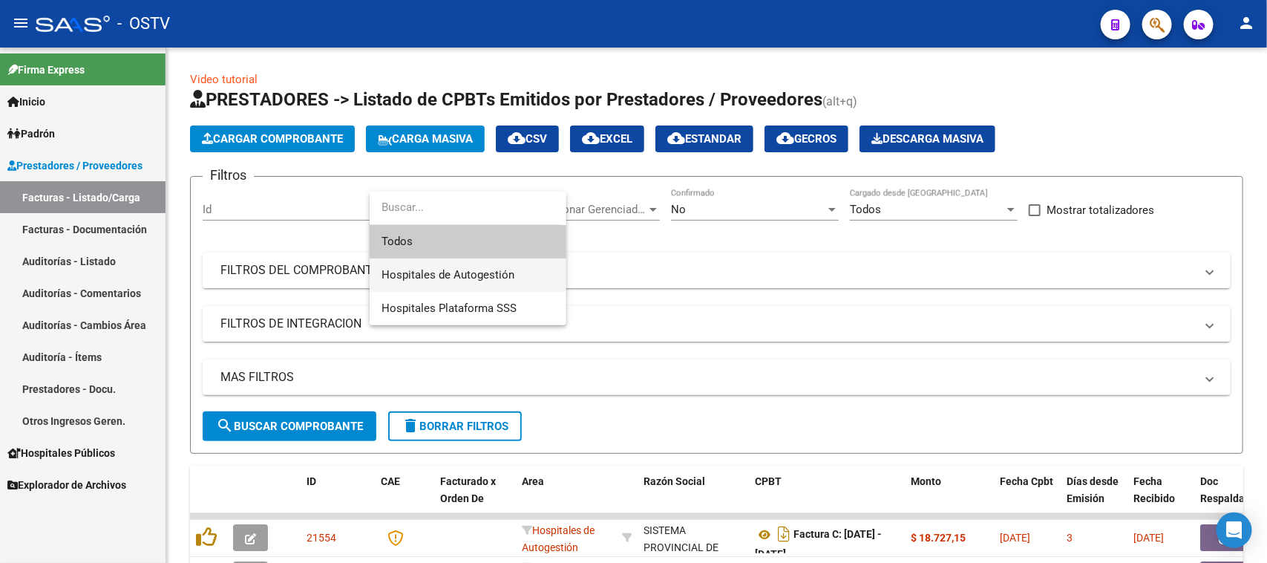
click at [488, 273] on span "Hospitales de Autogestión" at bounding box center [447, 274] width 133 height 13
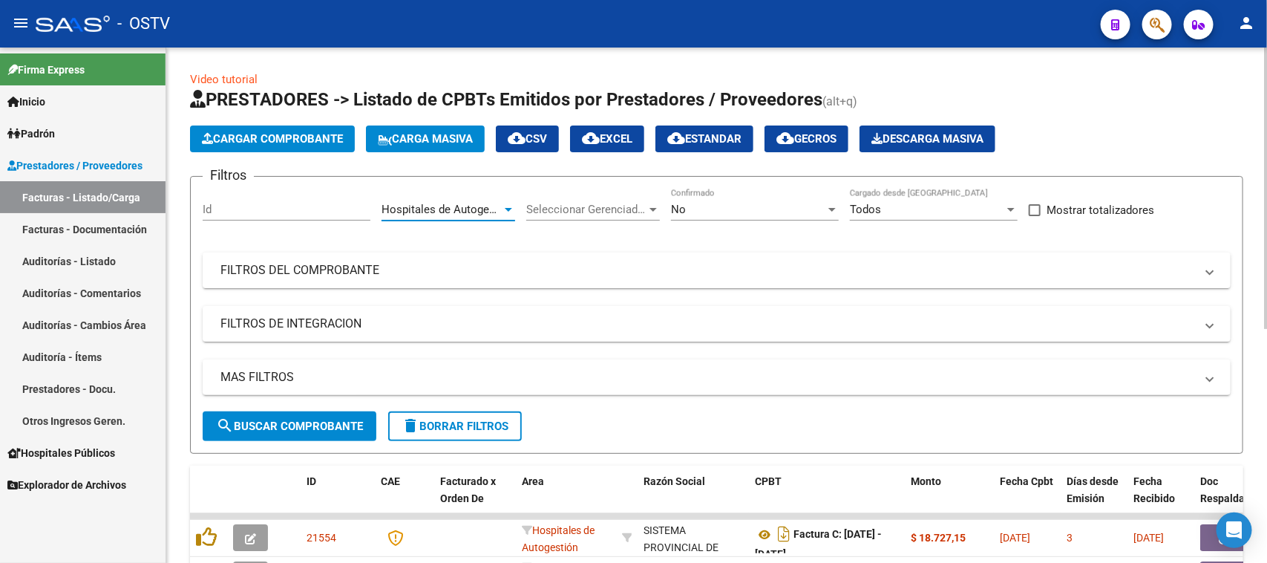
click at [269, 424] on span "search Buscar Comprobante" at bounding box center [289, 425] width 147 height 13
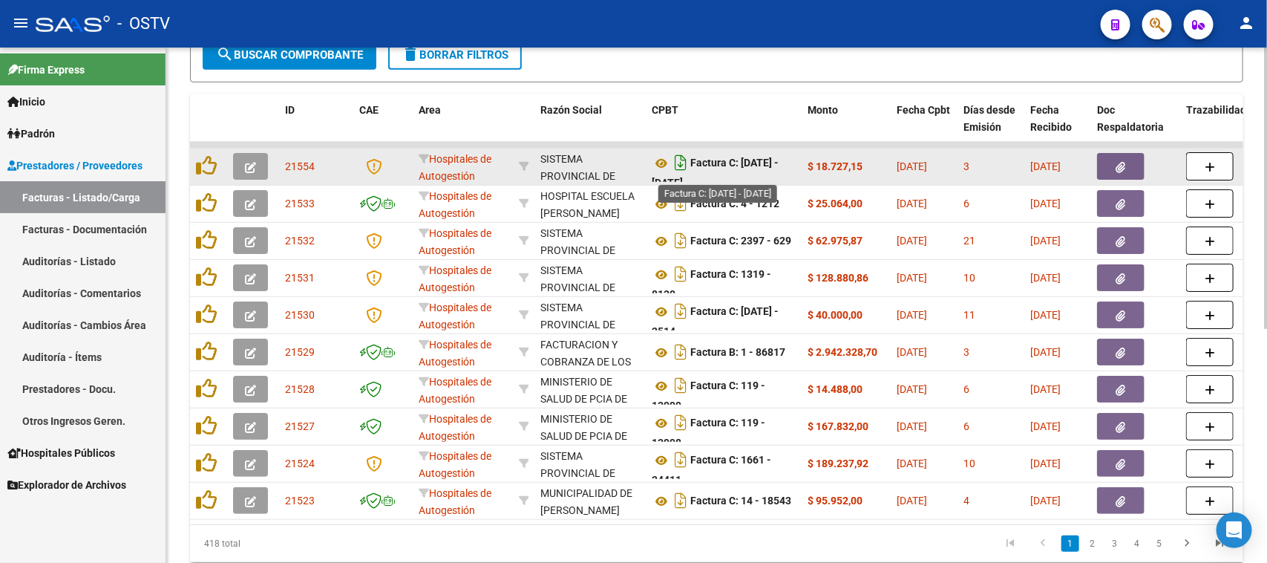
scroll to position [8, 0]
click at [658, 154] on icon at bounding box center [661, 155] width 19 height 18
click at [1095, 165] on datatable-body-cell at bounding box center [1135, 166] width 89 height 36
click at [1135, 160] on button "button" at bounding box center [1120, 166] width 47 height 27
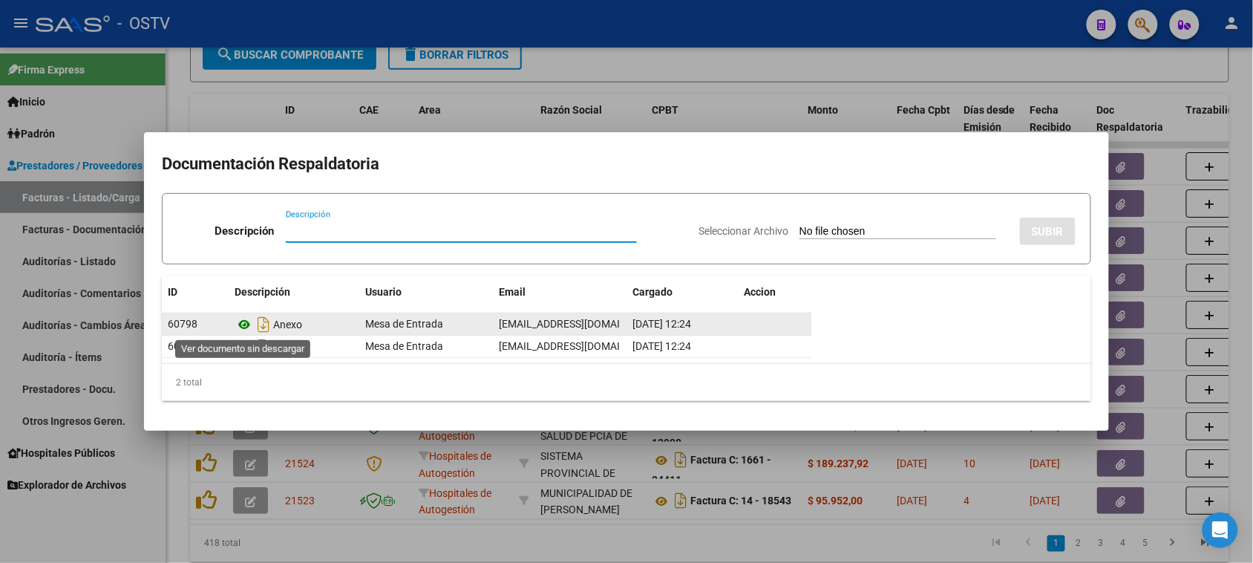
click at [242, 325] on icon at bounding box center [244, 324] width 19 height 18
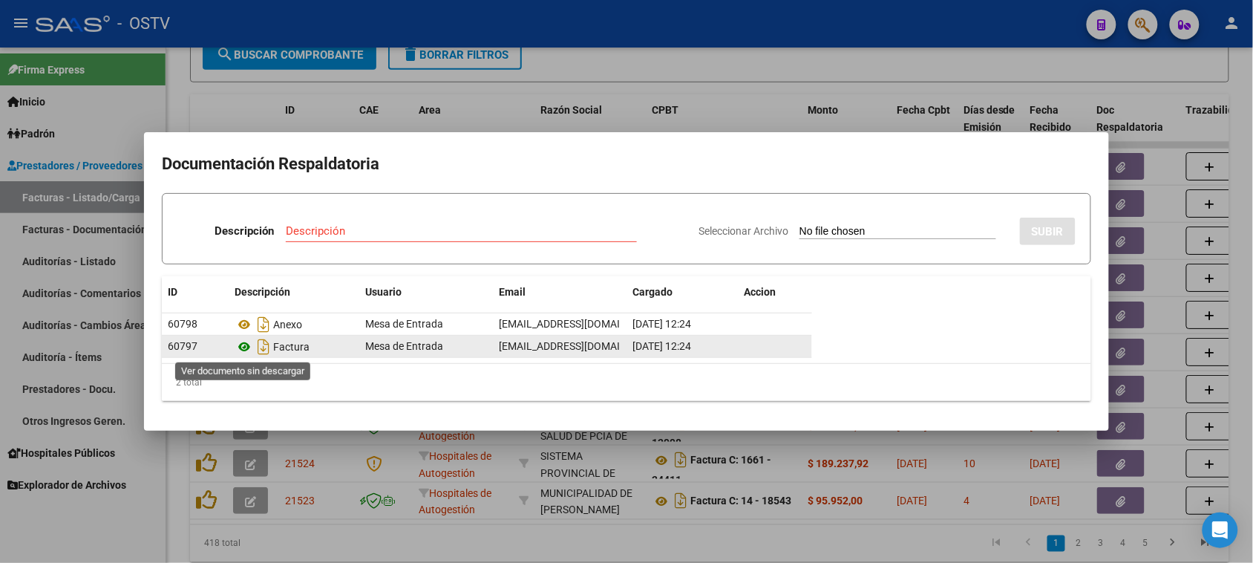
click at [243, 350] on icon at bounding box center [244, 347] width 19 height 18
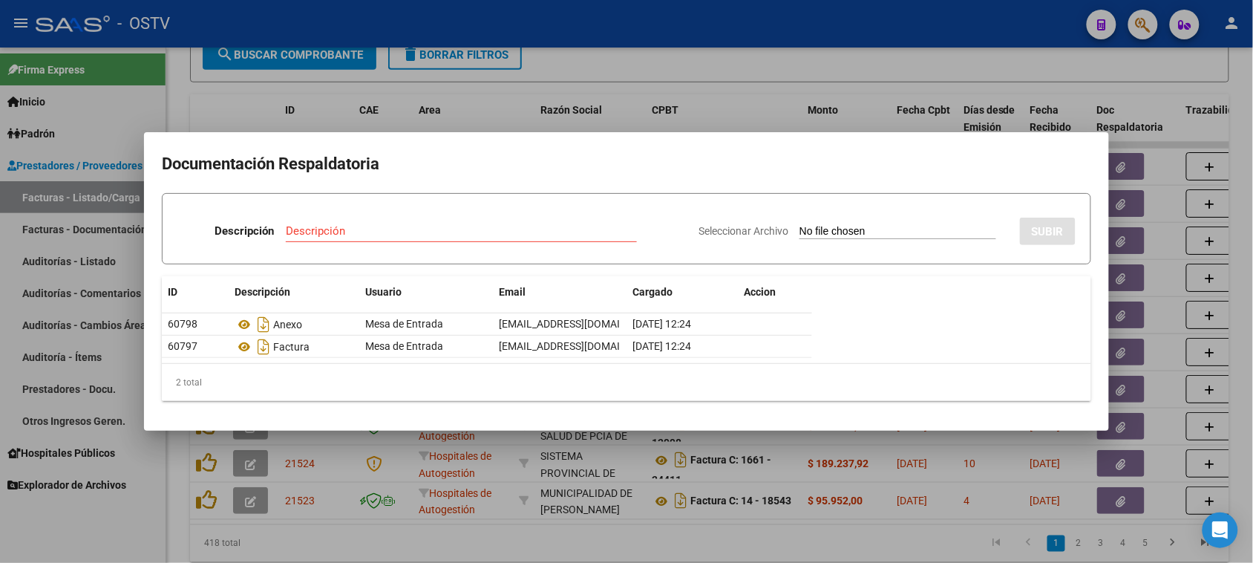
click at [499, 120] on div at bounding box center [626, 281] width 1253 height 563
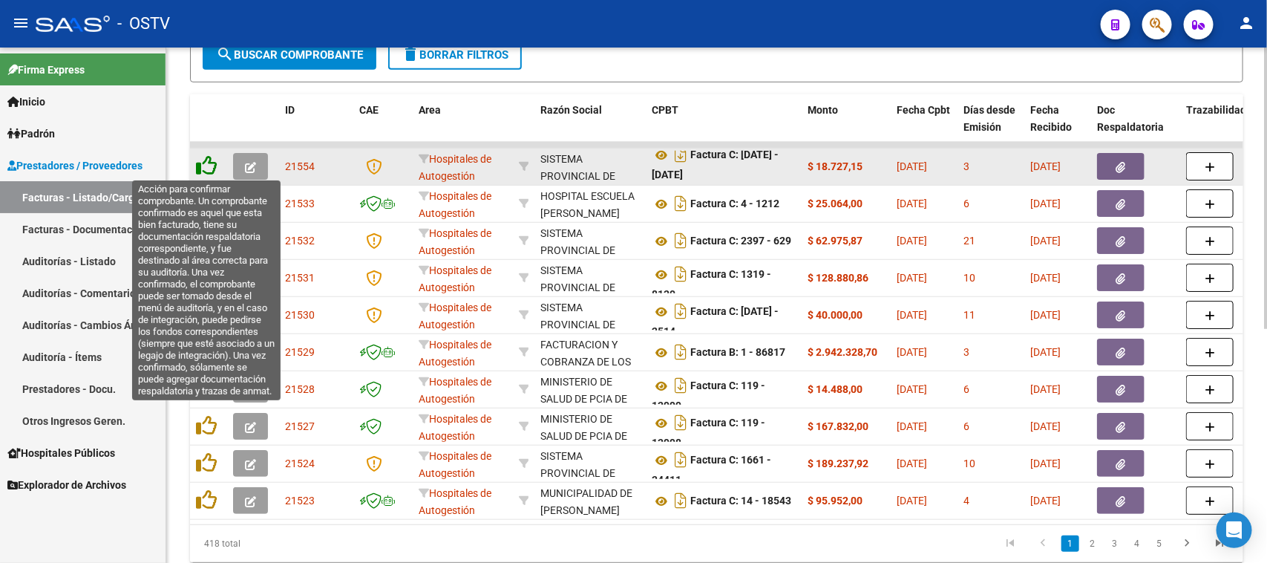
click at [205, 164] on icon at bounding box center [206, 165] width 21 height 21
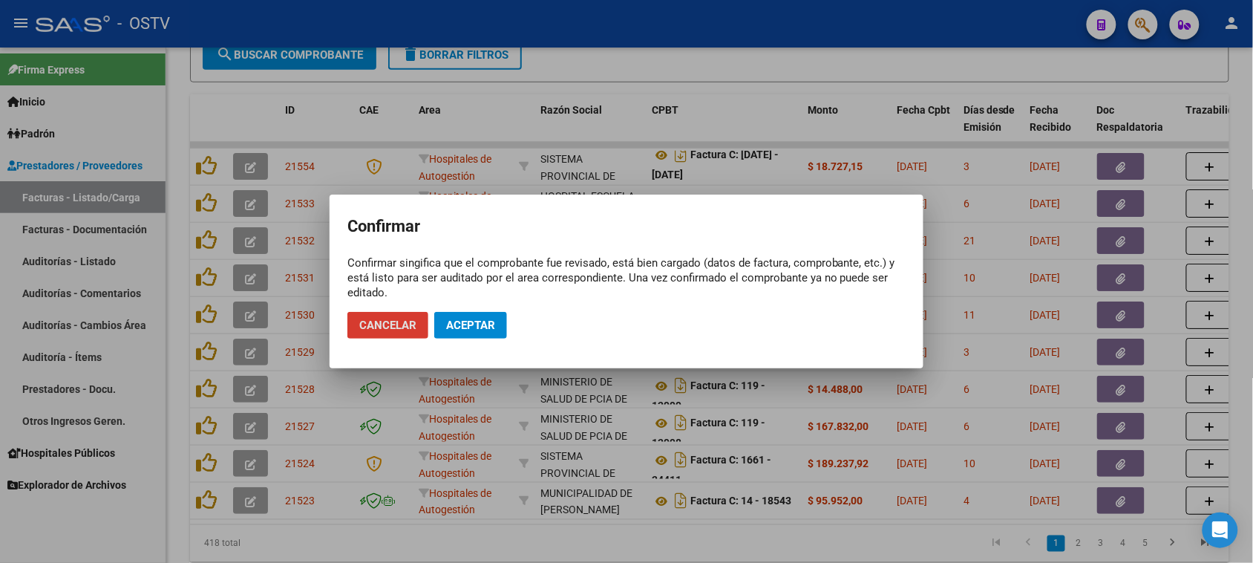
click at [479, 327] on span "Aceptar" at bounding box center [470, 324] width 49 height 13
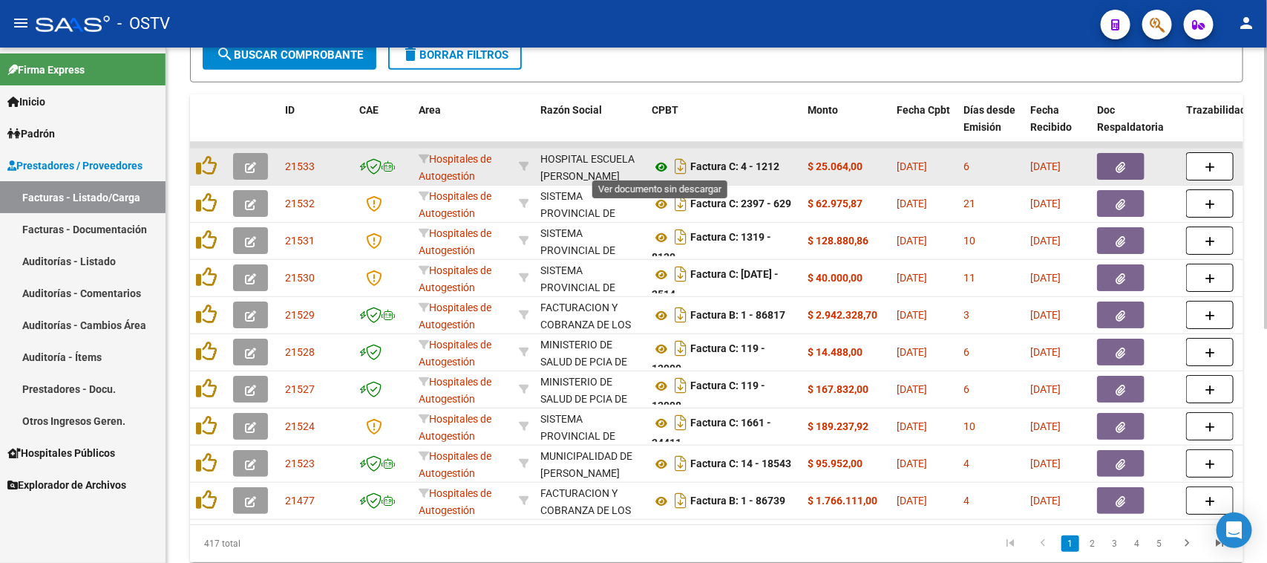
scroll to position [0, 0]
click at [660, 163] on icon at bounding box center [661, 167] width 19 height 18
click at [1117, 168] on icon "button" at bounding box center [1121, 167] width 10 height 11
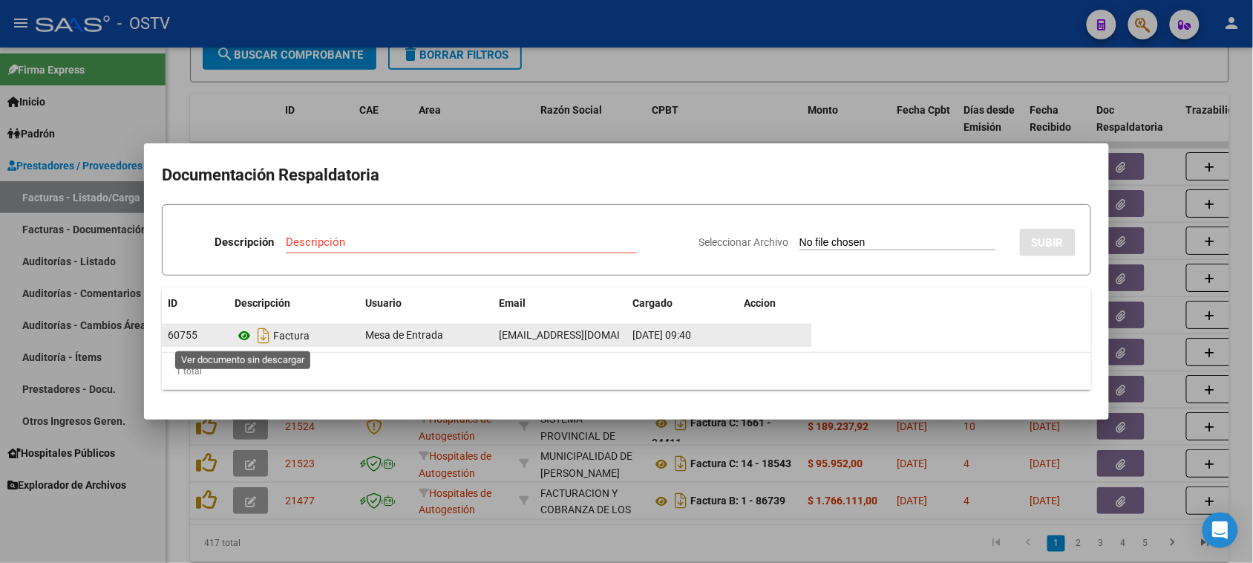
click at [243, 338] on icon at bounding box center [244, 336] width 19 height 18
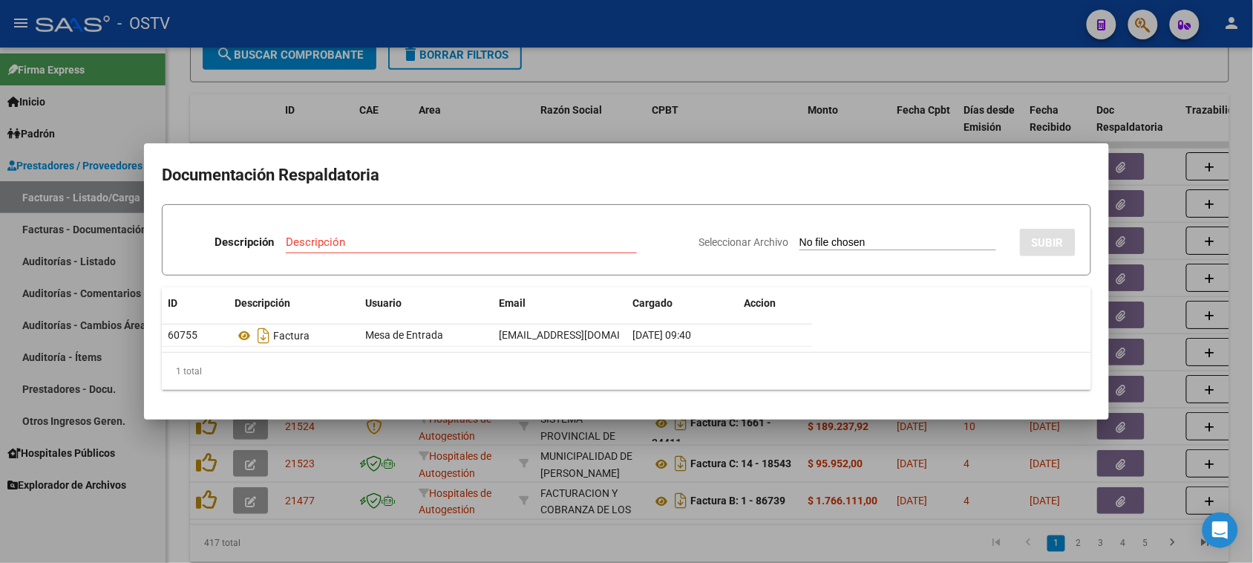
click at [486, 121] on div at bounding box center [626, 281] width 1253 height 563
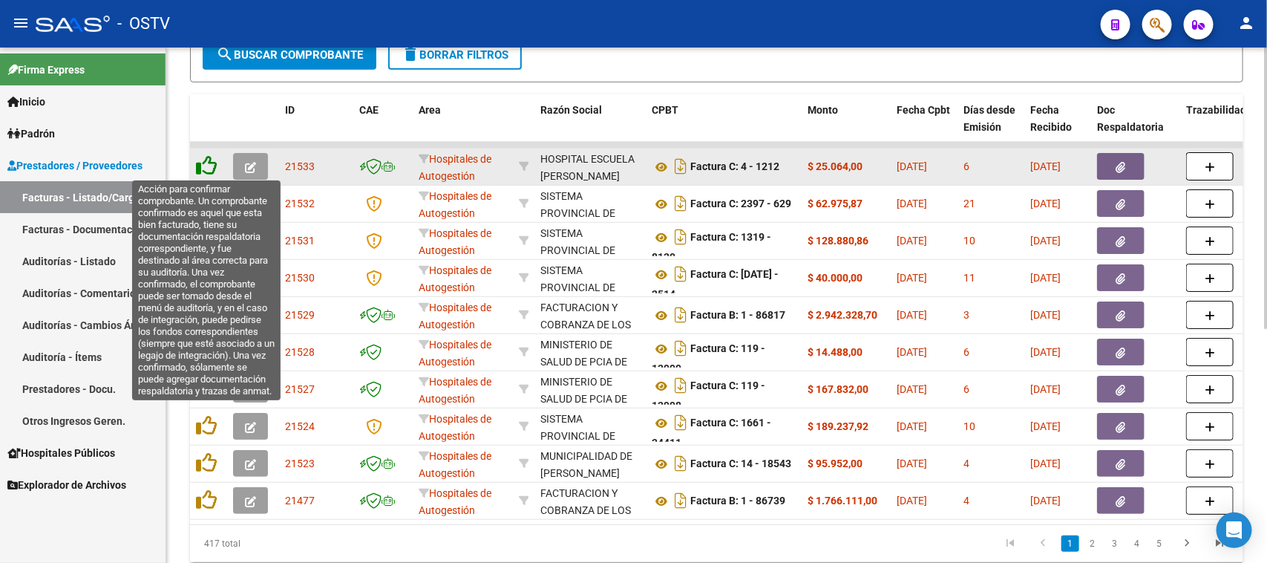
click at [208, 165] on icon at bounding box center [206, 165] width 21 height 21
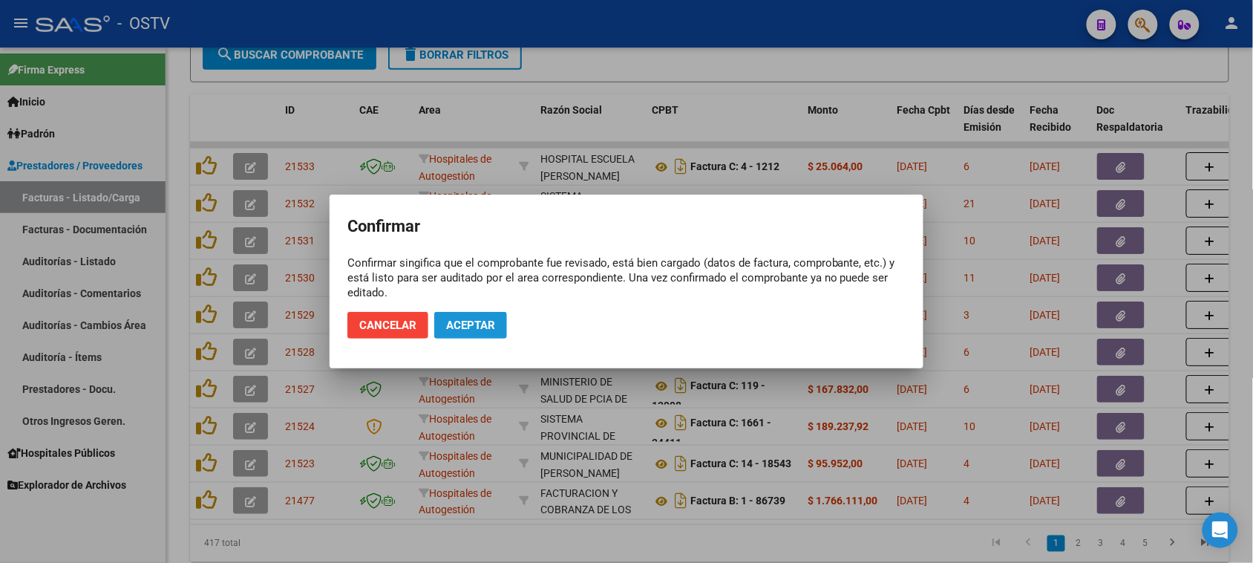
click at [446, 328] on span "Aceptar" at bounding box center [470, 324] width 49 height 13
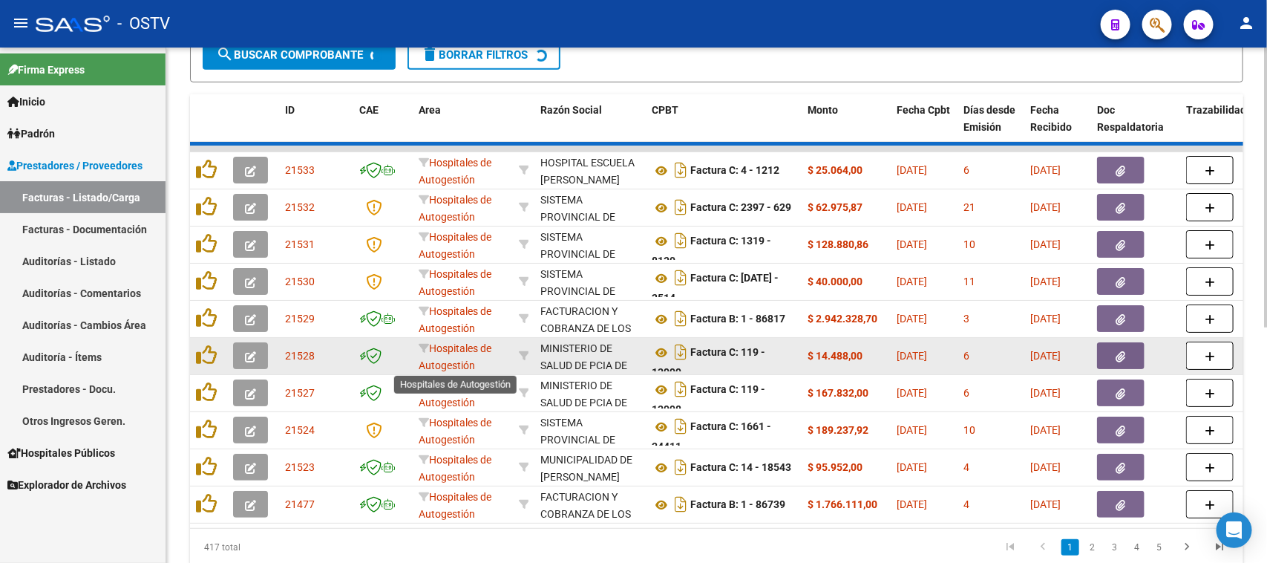
scroll to position [372, 0]
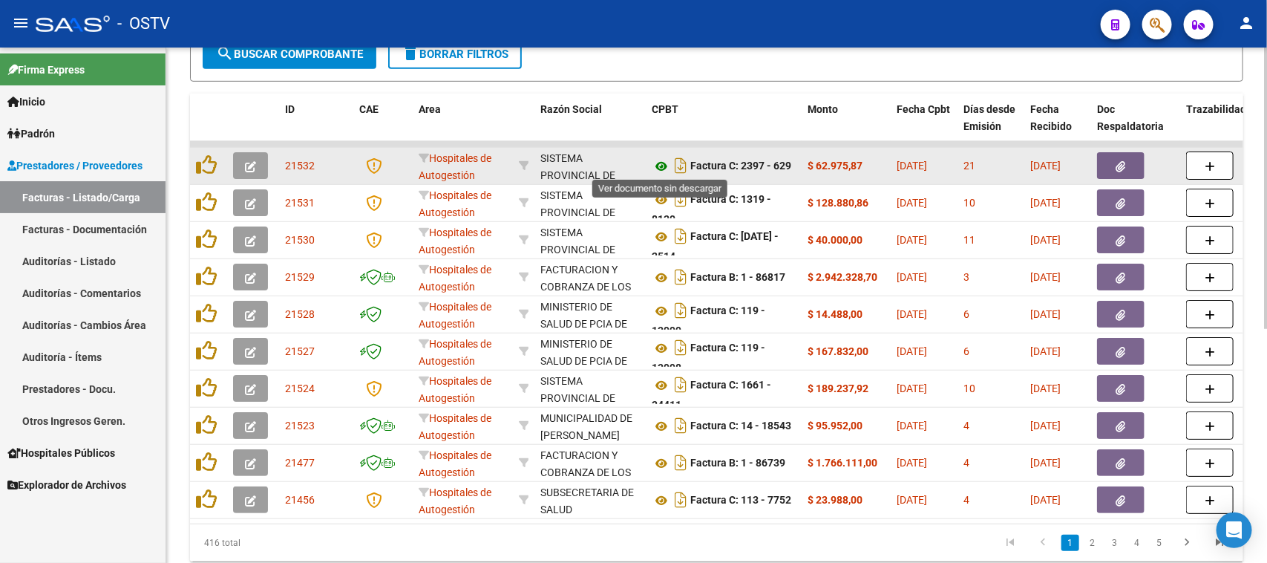
click at [658, 164] on icon at bounding box center [661, 166] width 19 height 18
click at [1109, 163] on button "button" at bounding box center [1120, 165] width 47 height 27
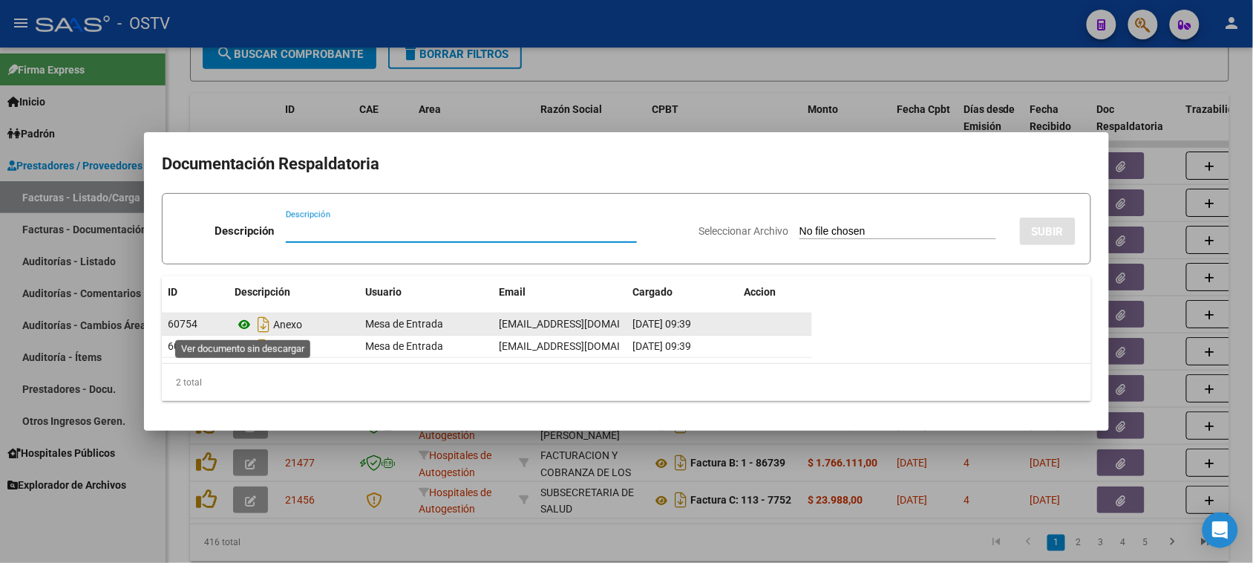
click at [246, 328] on icon at bounding box center [244, 324] width 19 height 18
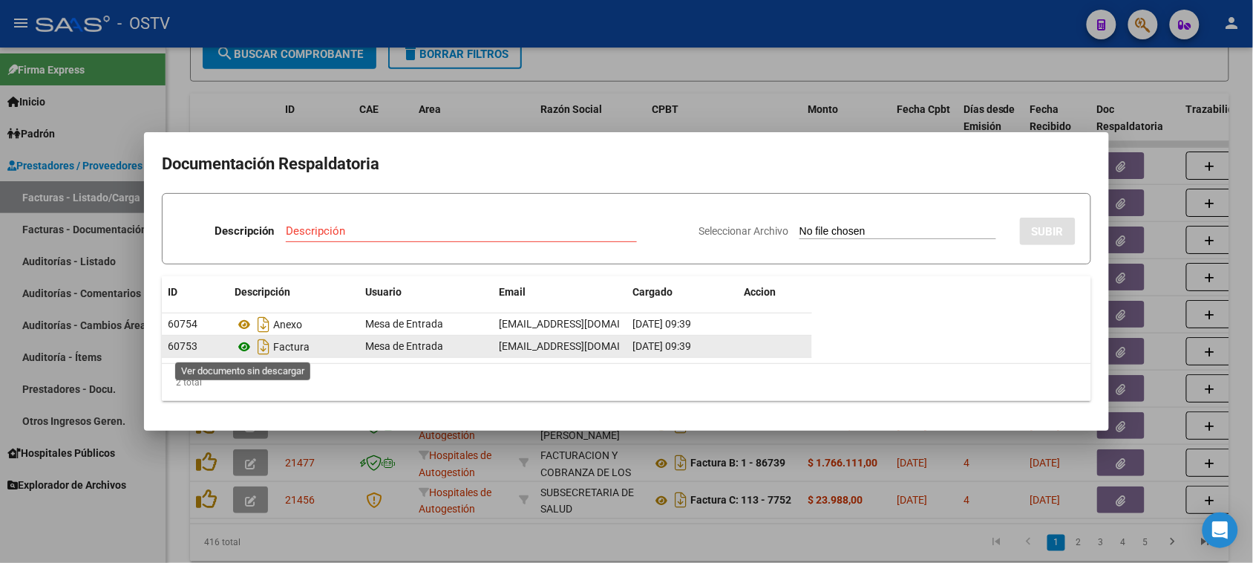
click at [246, 347] on icon at bounding box center [244, 347] width 19 height 18
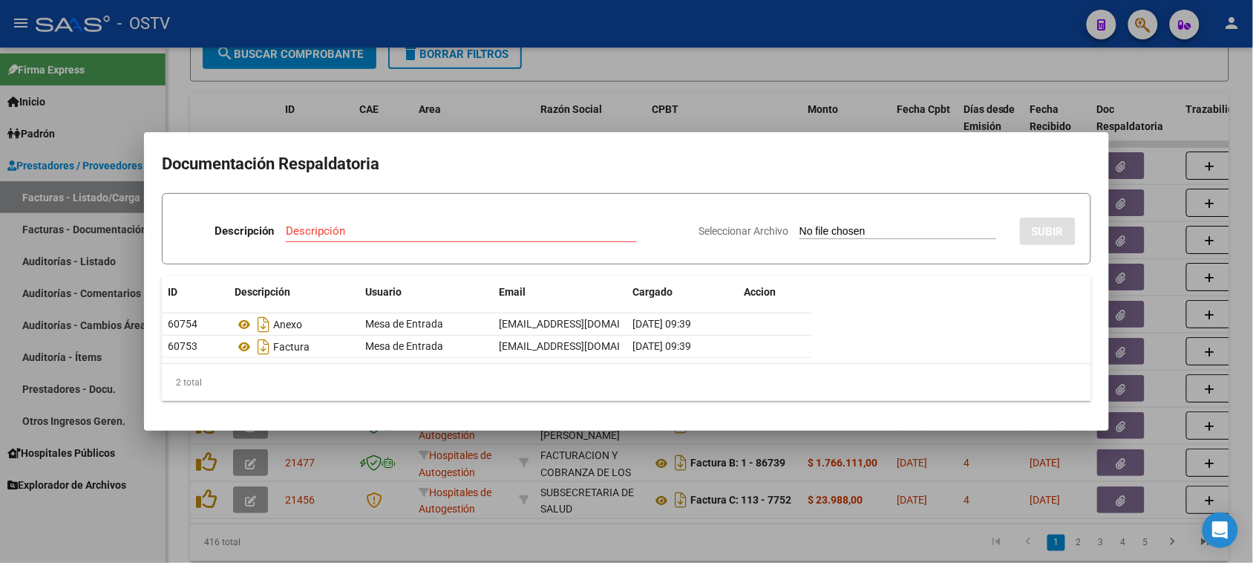
click at [450, 112] on div at bounding box center [626, 281] width 1253 height 563
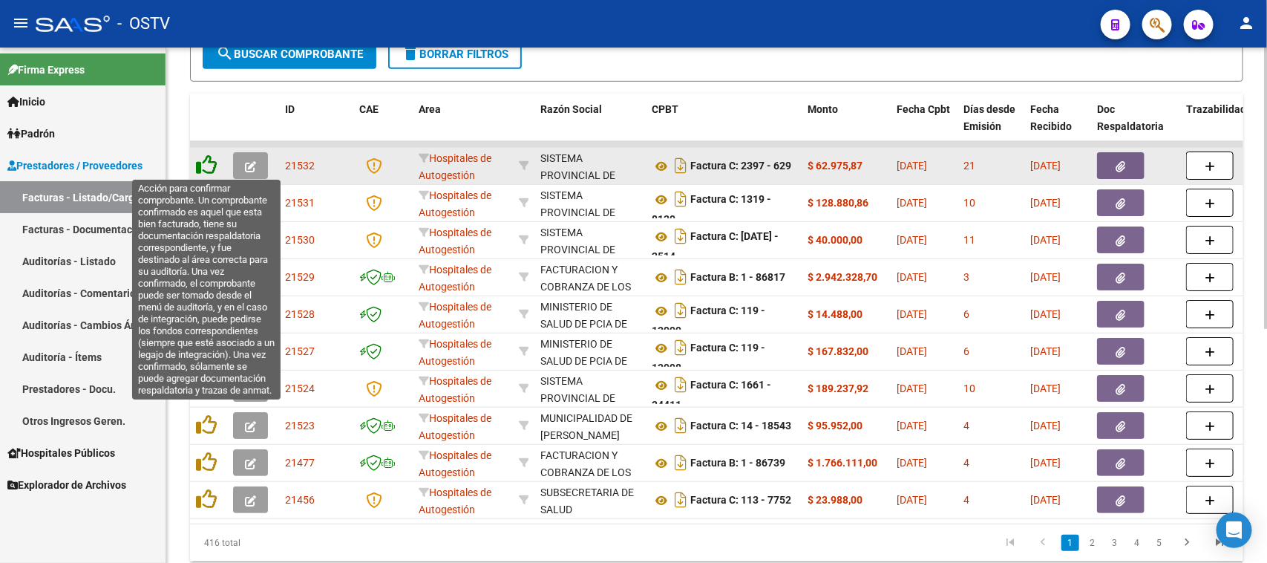
click at [208, 162] on icon at bounding box center [206, 164] width 21 height 21
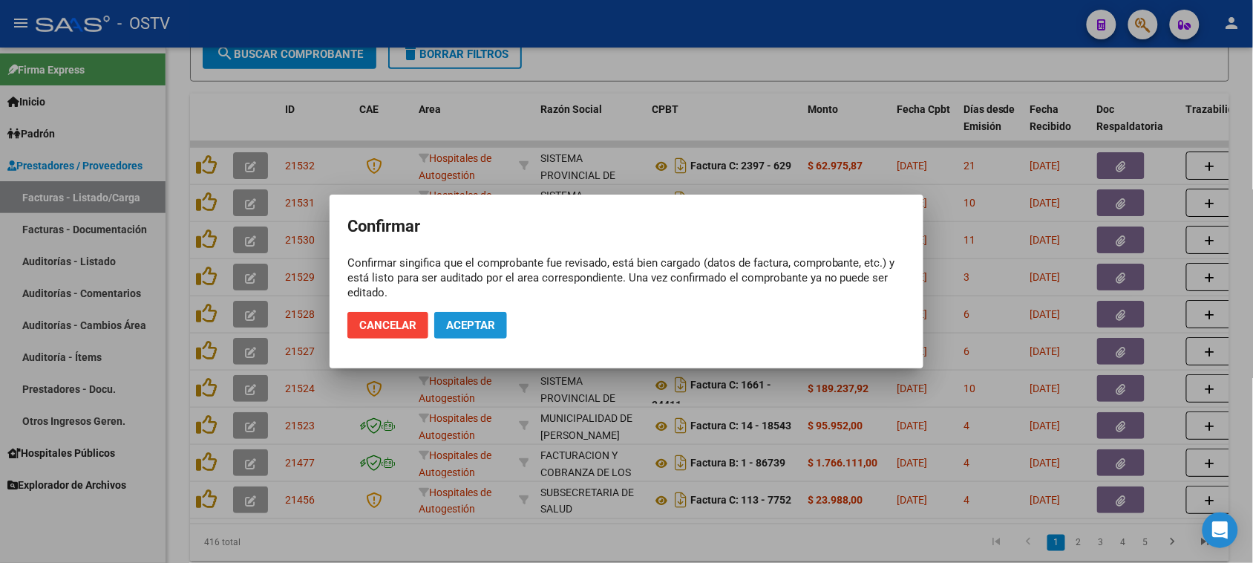
click at [484, 332] on button "Aceptar" at bounding box center [470, 325] width 73 height 27
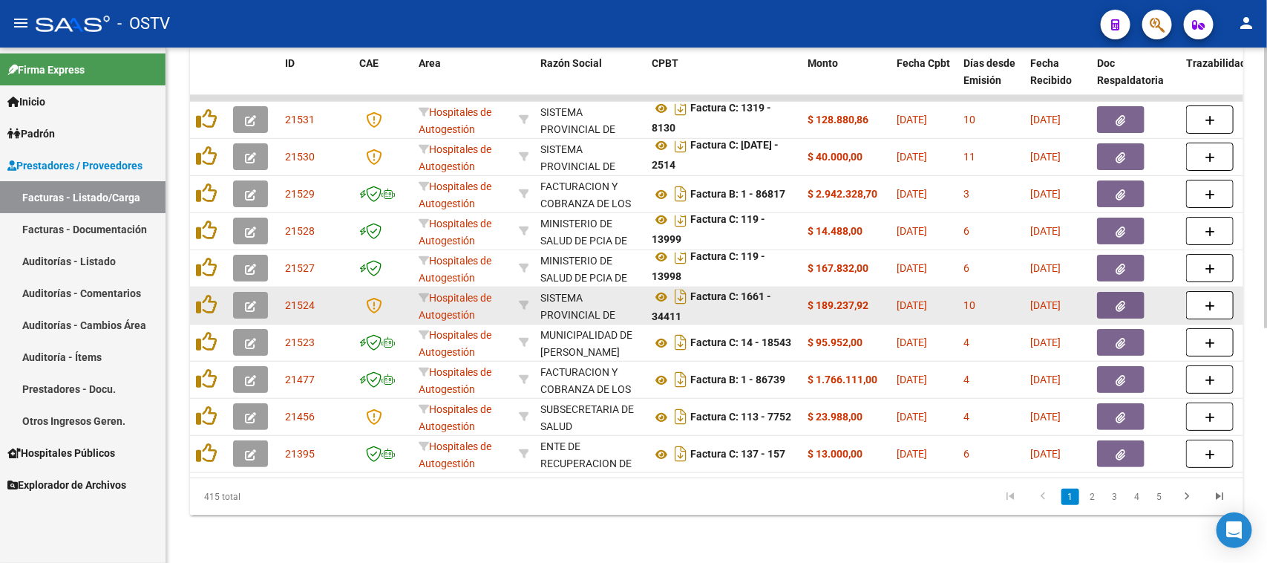
scroll to position [8, 0]
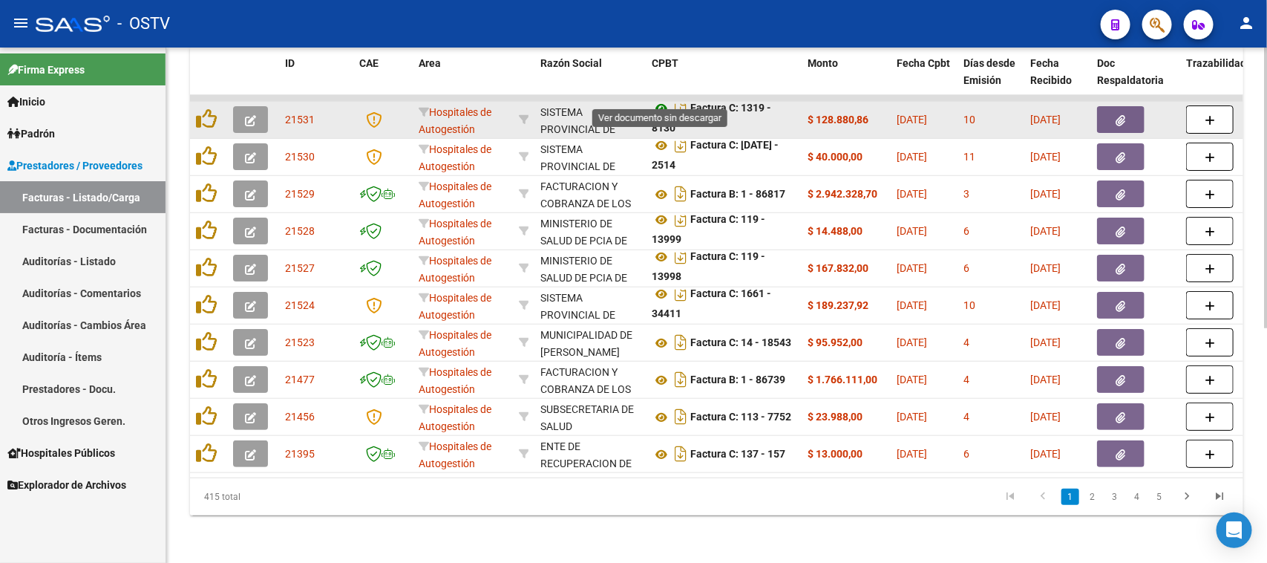
click at [659, 99] on icon at bounding box center [661, 108] width 19 height 18
click at [1121, 115] on icon "button" at bounding box center [1121, 120] width 10 height 11
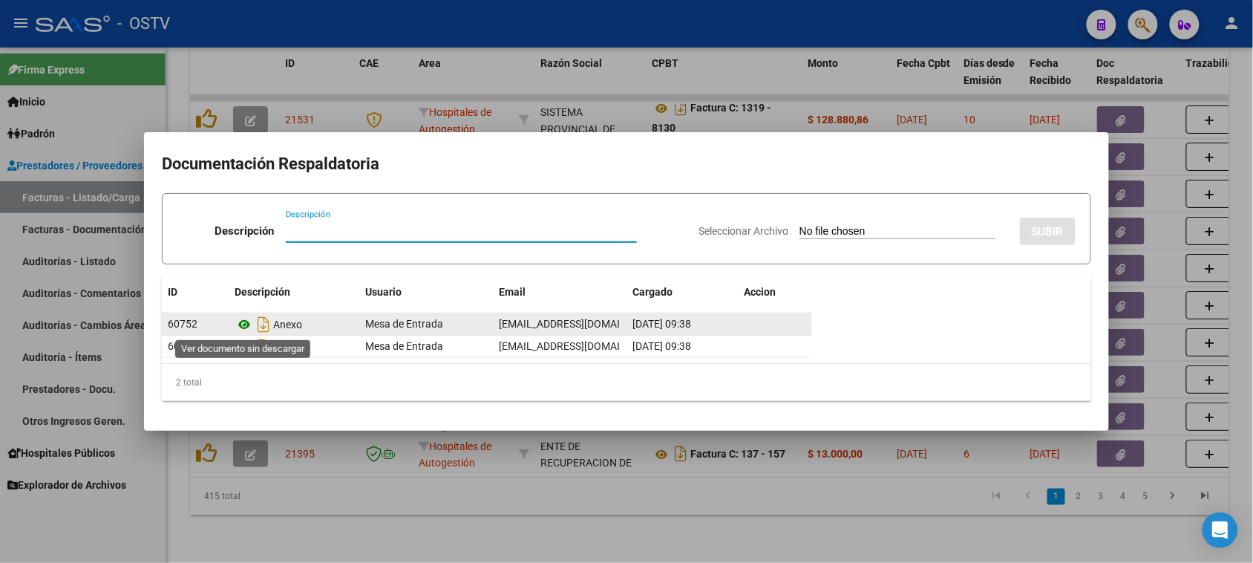
click at [245, 324] on icon at bounding box center [244, 324] width 19 height 18
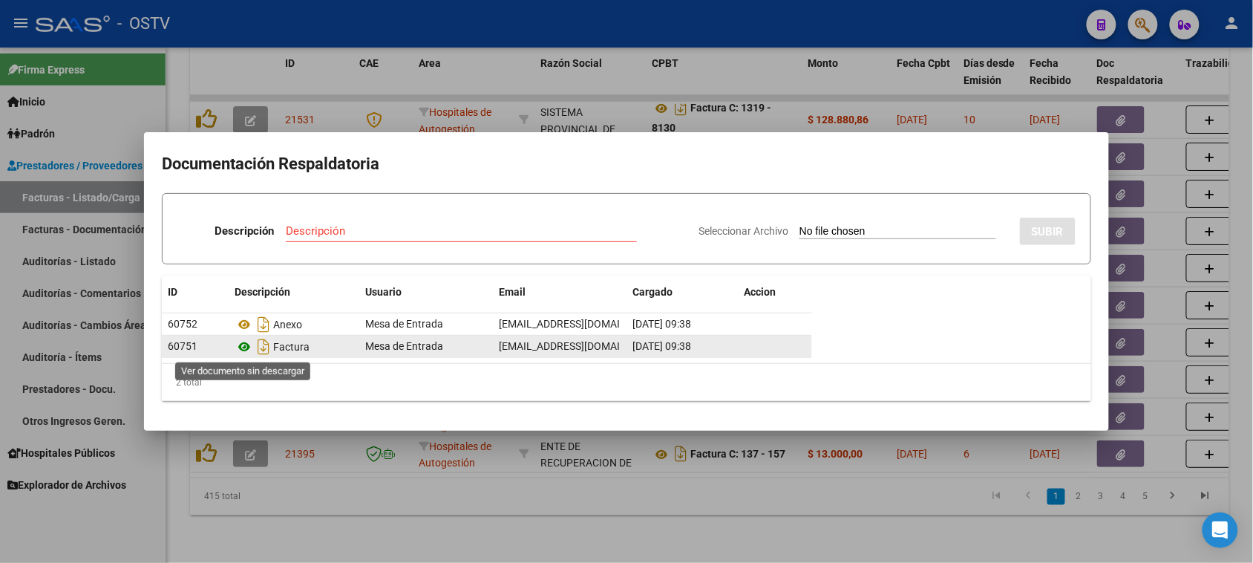
click at [247, 347] on icon at bounding box center [244, 347] width 19 height 18
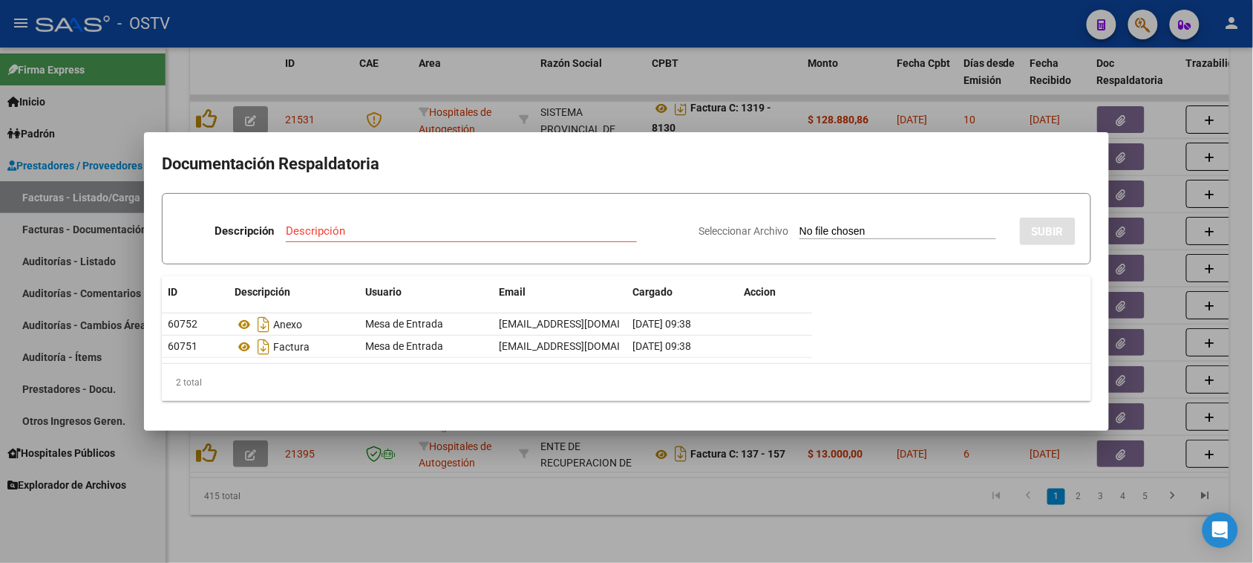
click at [535, 501] on div at bounding box center [626, 281] width 1253 height 563
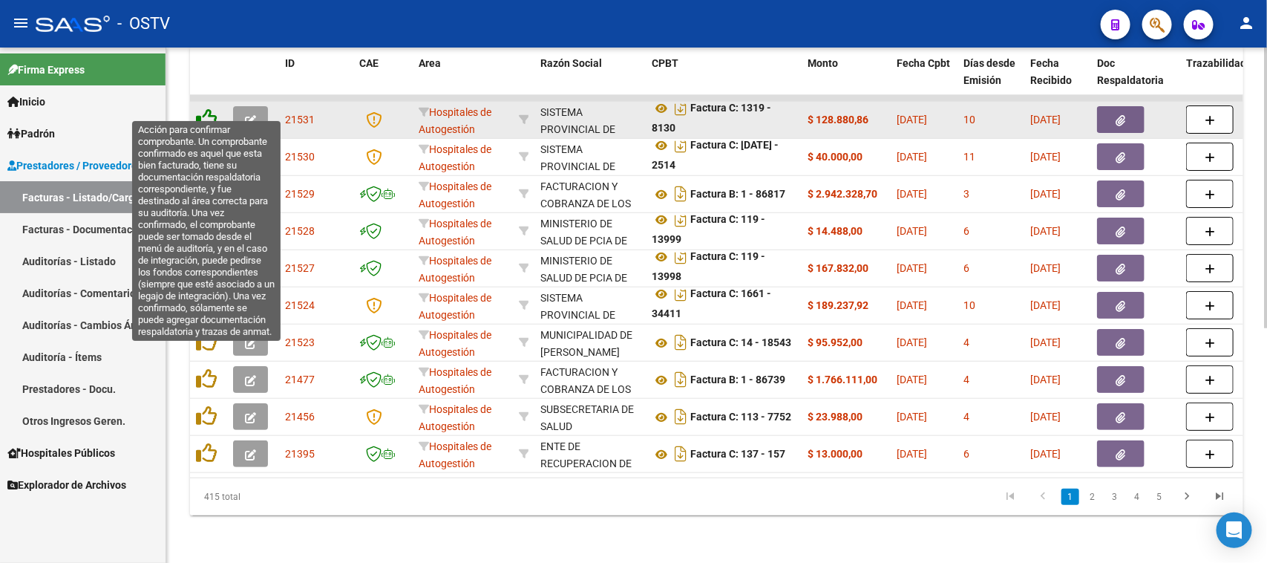
click at [206, 108] on icon at bounding box center [206, 118] width 21 height 21
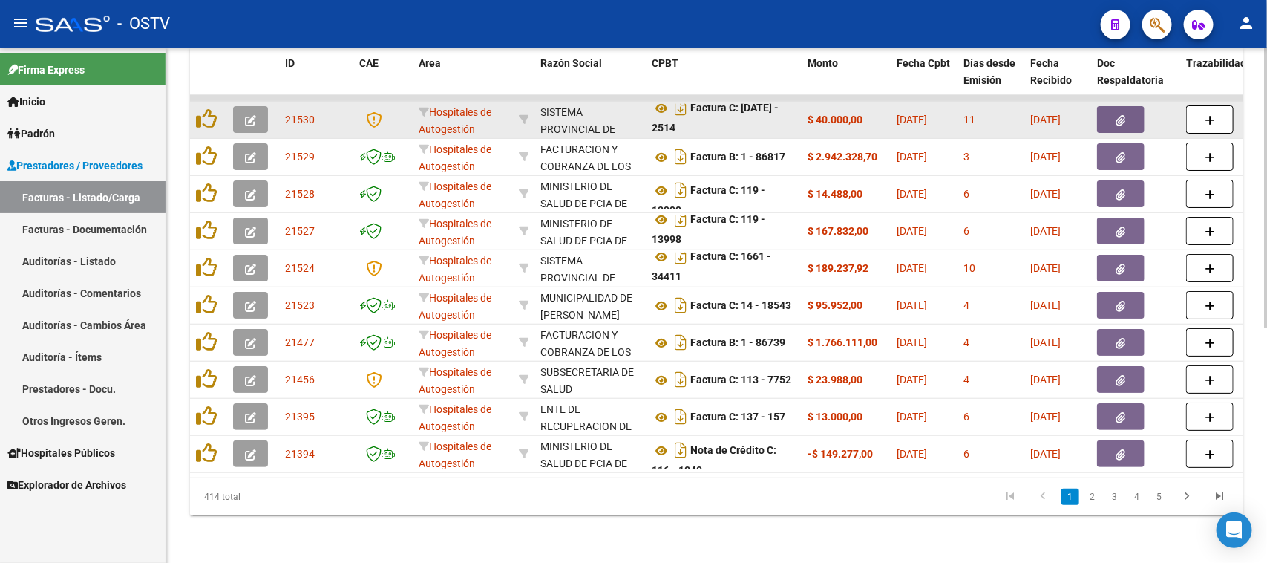
scroll to position [0, 0]
click at [662, 99] on icon at bounding box center [661, 108] width 19 height 18
click at [1116, 115] on icon "button" at bounding box center [1121, 120] width 10 height 11
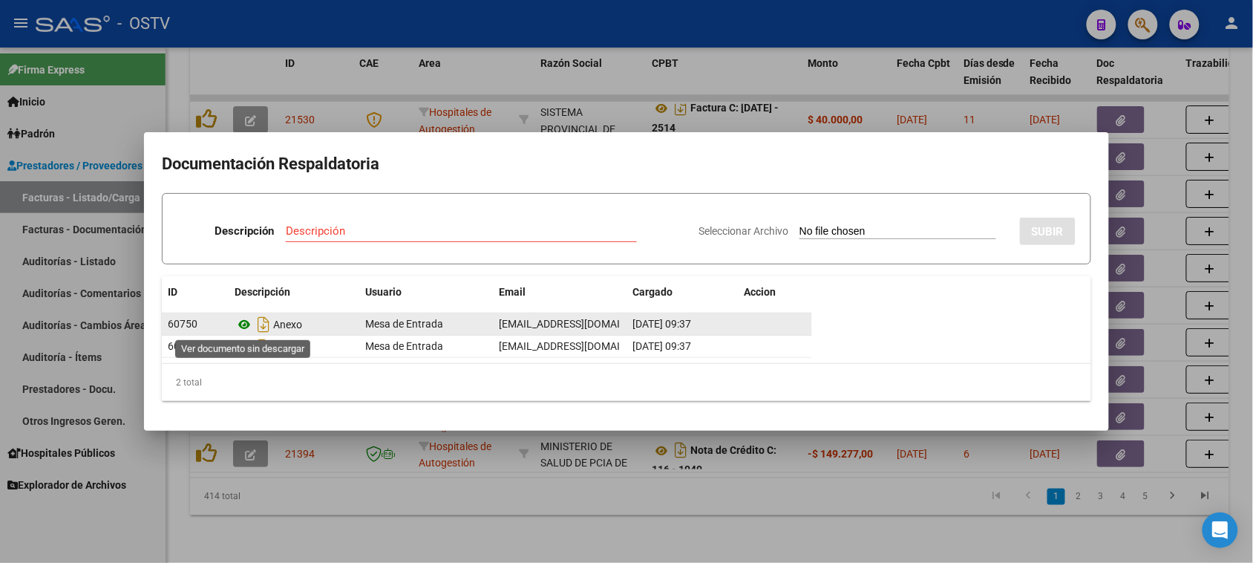
click at [247, 323] on icon at bounding box center [244, 324] width 19 height 18
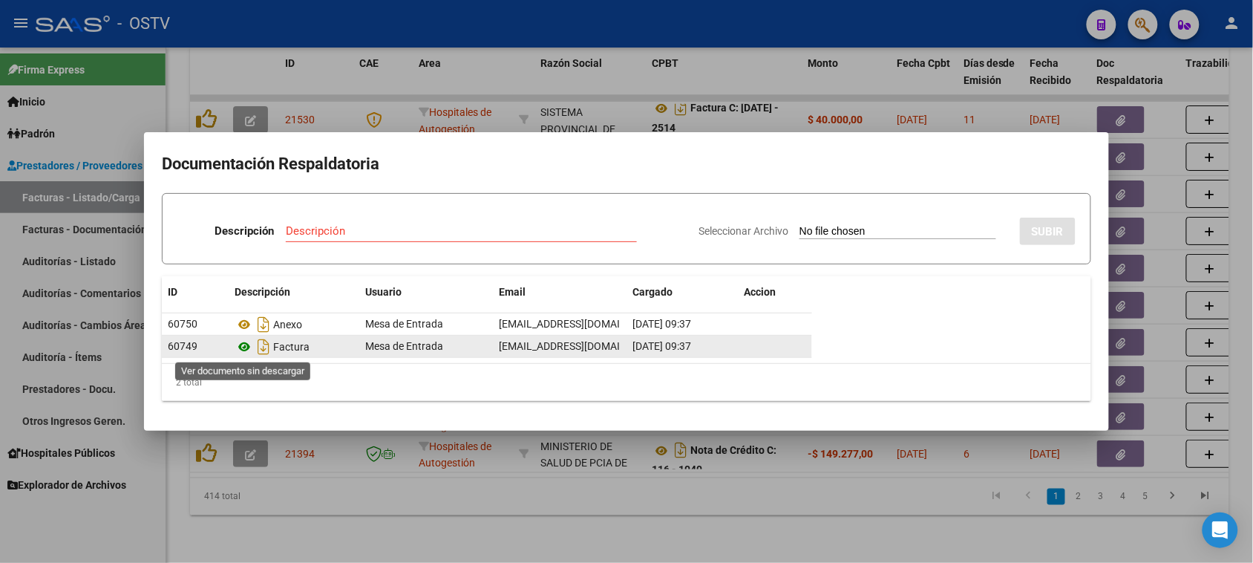
click at [243, 349] on icon at bounding box center [244, 347] width 19 height 18
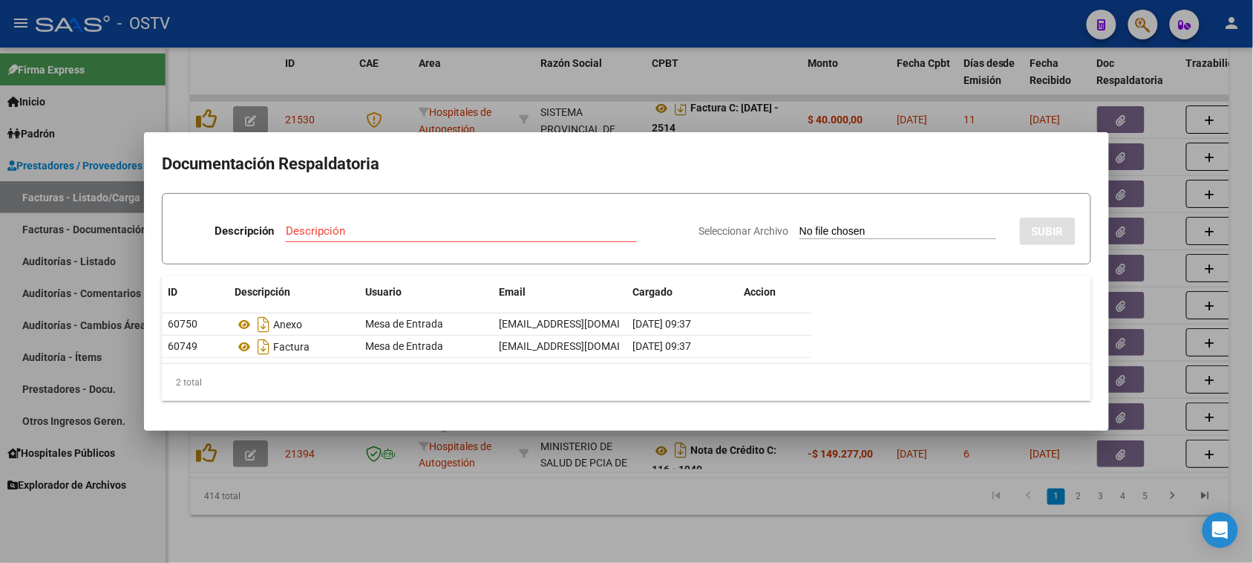
click at [299, 488] on div at bounding box center [626, 281] width 1253 height 563
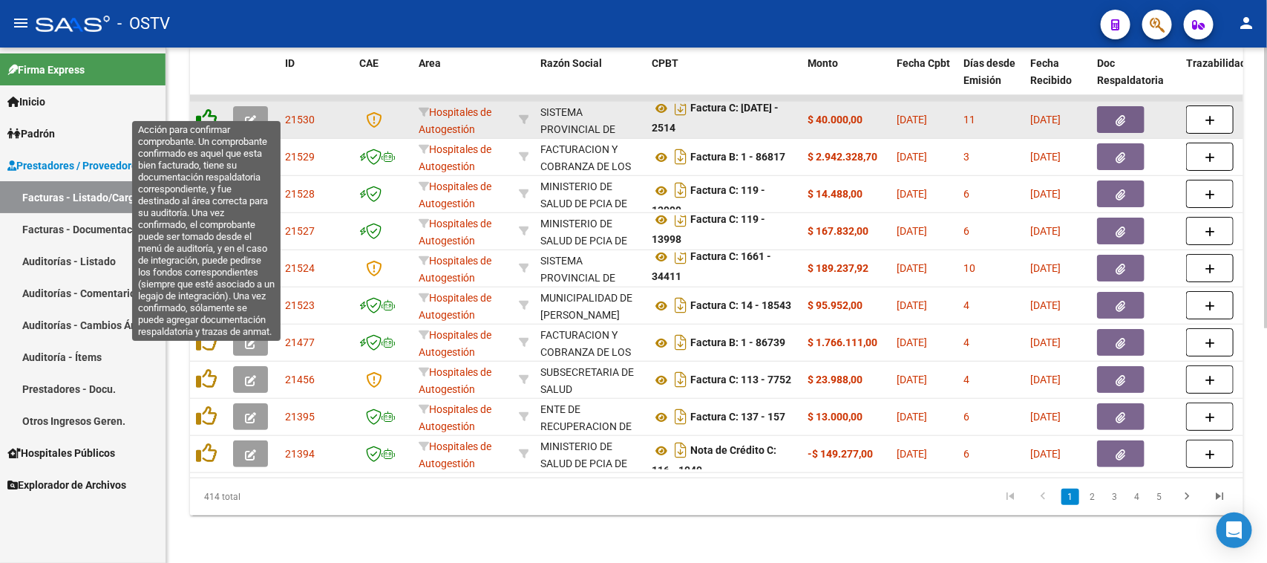
click at [198, 108] on icon at bounding box center [206, 118] width 21 height 21
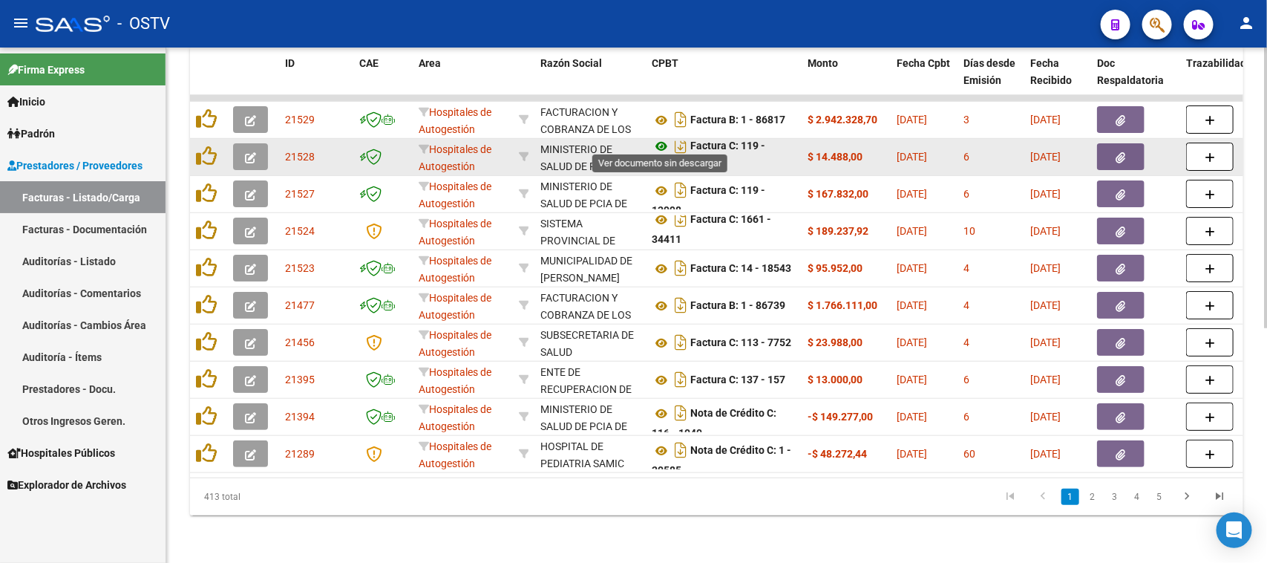
scroll to position [8, 0]
click at [665, 137] on icon at bounding box center [661, 146] width 19 height 18
click at [1119, 149] on button "button" at bounding box center [1120, 156] width 47 height 27
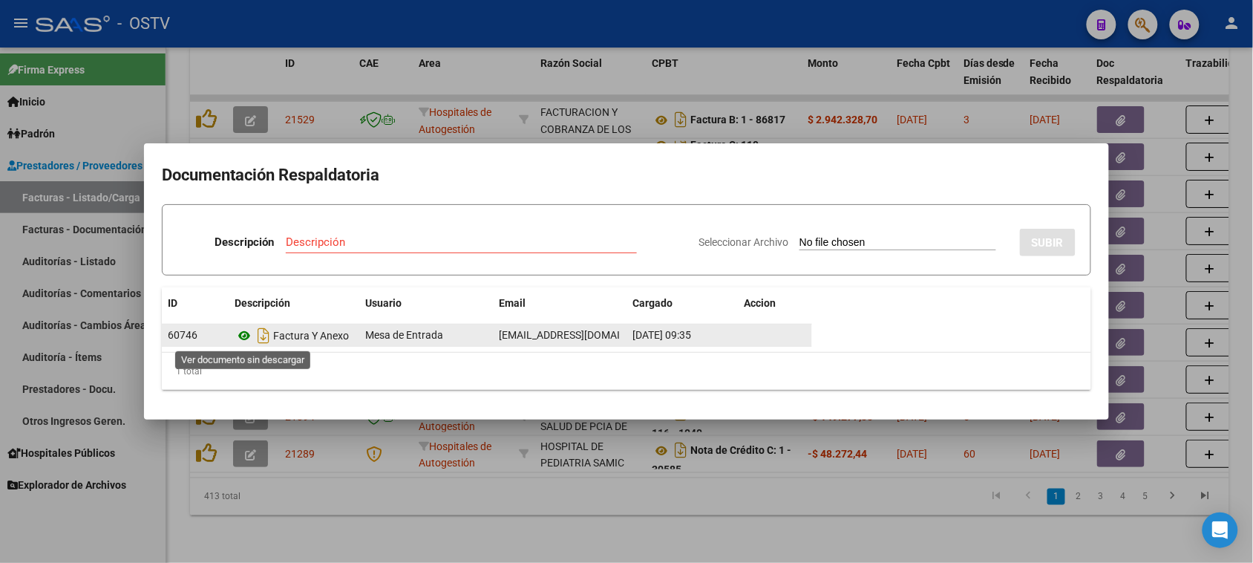
click at [243, 335] on icon at bounding box center [244, 336] width 19 height 18
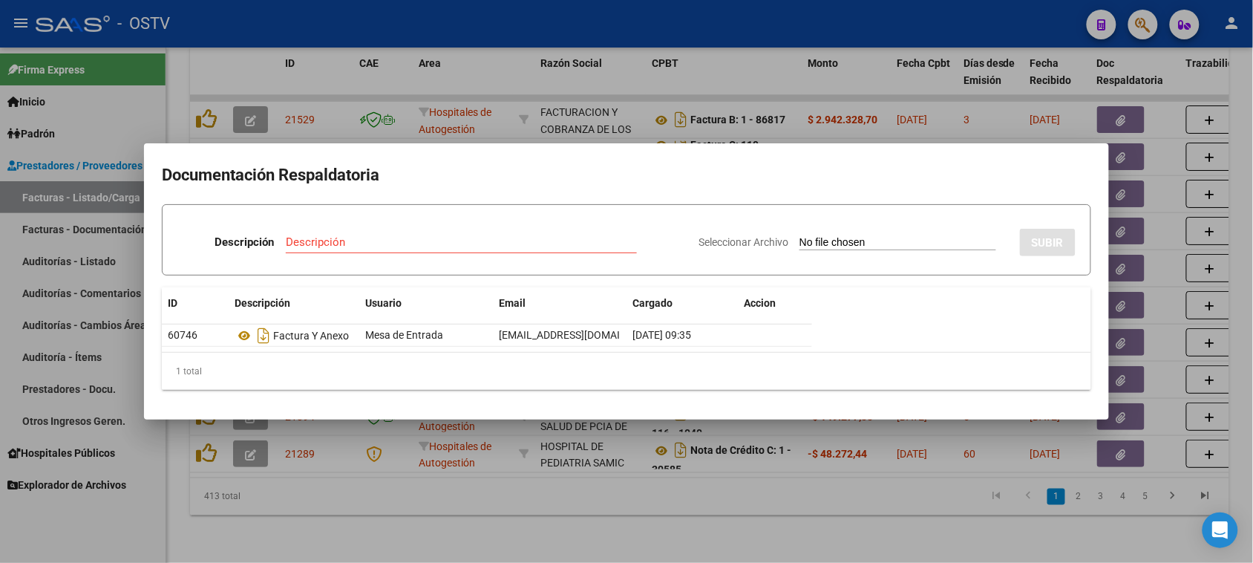
click at [399, 490] on div at bounding box center [626, 281] width 1253 height 563
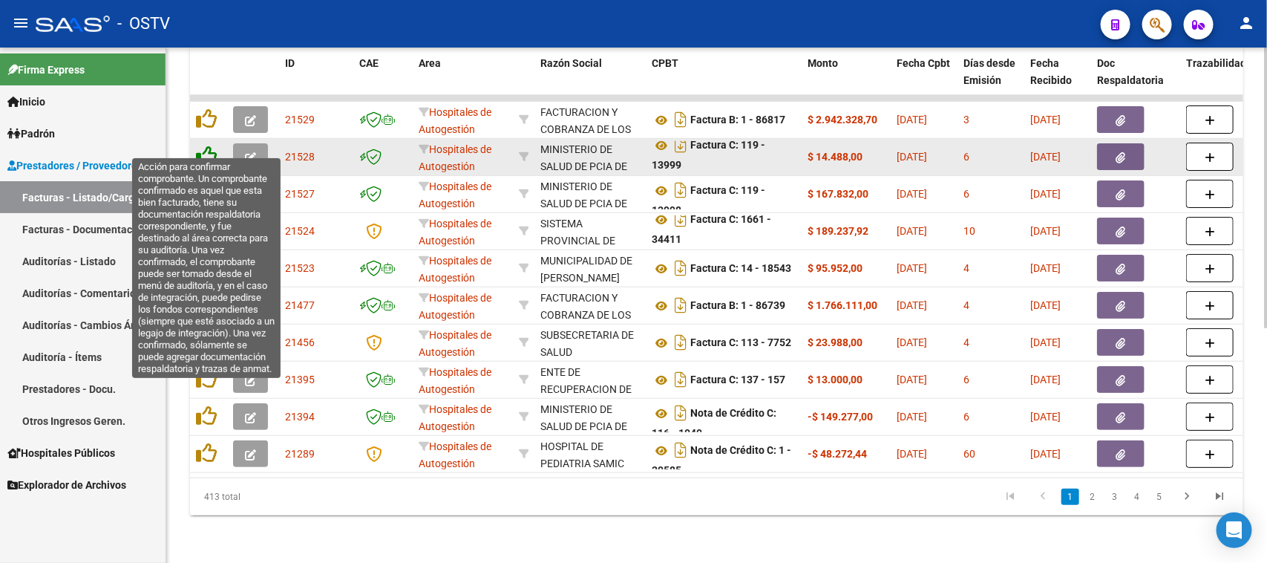
click at [209, 145] on icon at bounding box center [206, 155] width 21 height 21
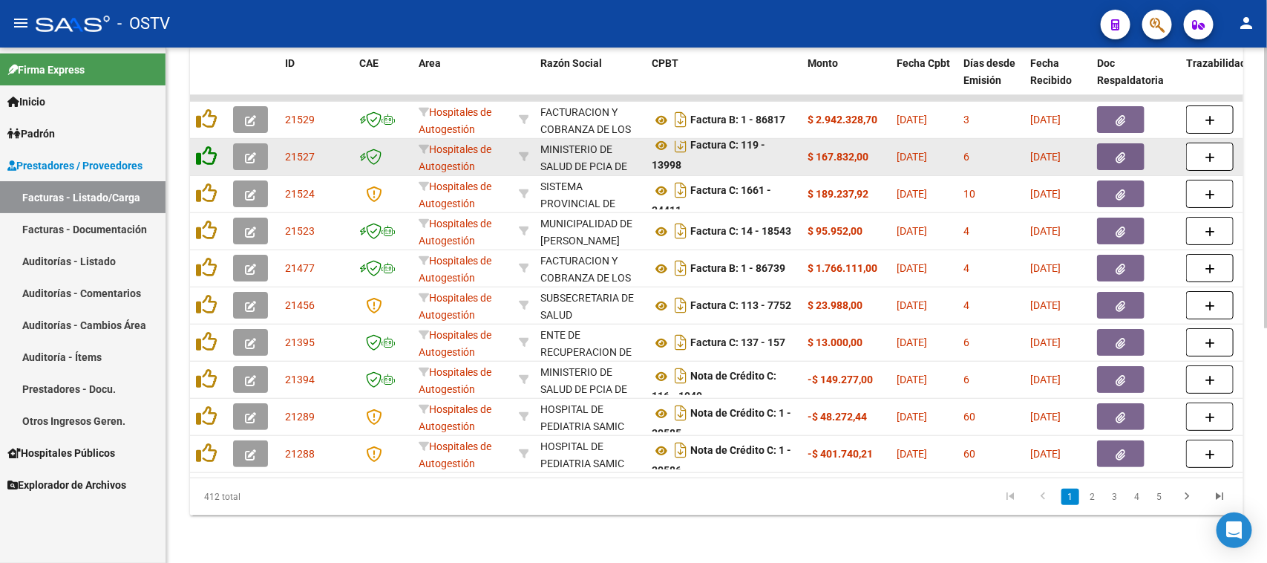
scroll to position [0, 0]
click at [662, 137] on icon at bounding box center [661, 146] width 19 height 18
click at [1119, 152] on icon "button" at bounding box center [1121, 157] width 10 height 11
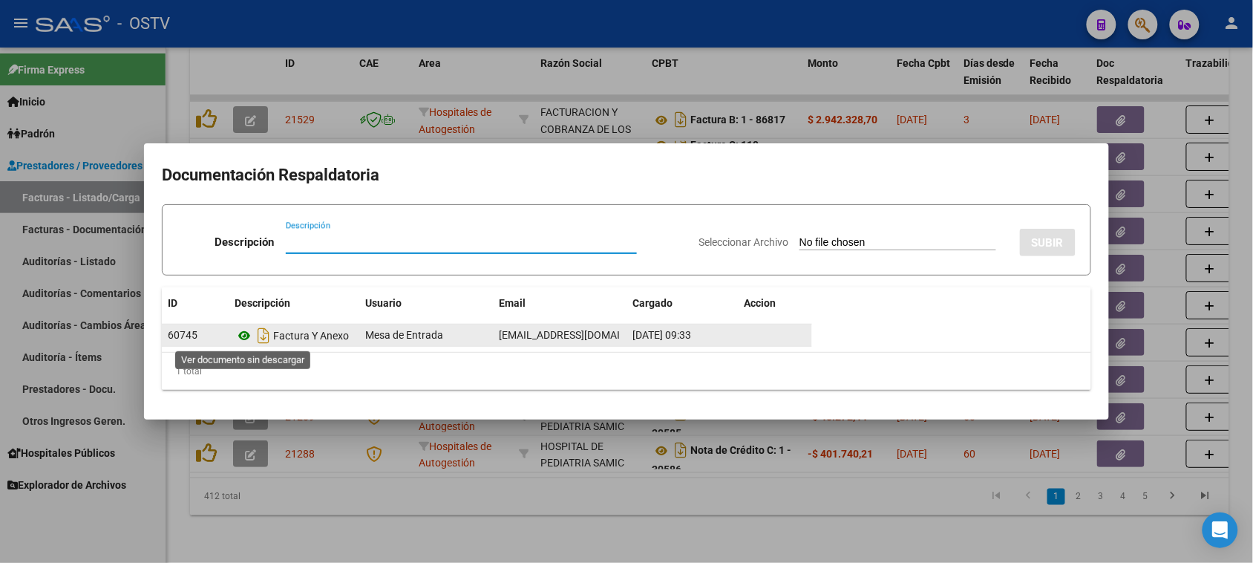
click at [245, 336] on icon at bounding box center [244, 336] width 19 height 18
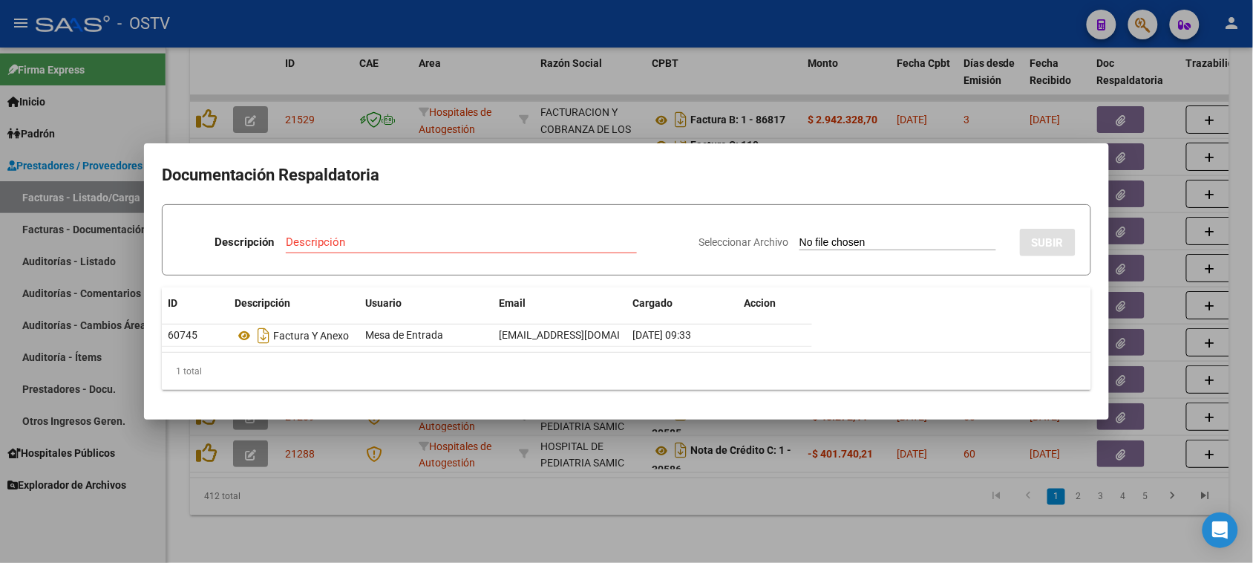
click at [650, 509] on div at bounding box center [626, 281] width 1253 height 563
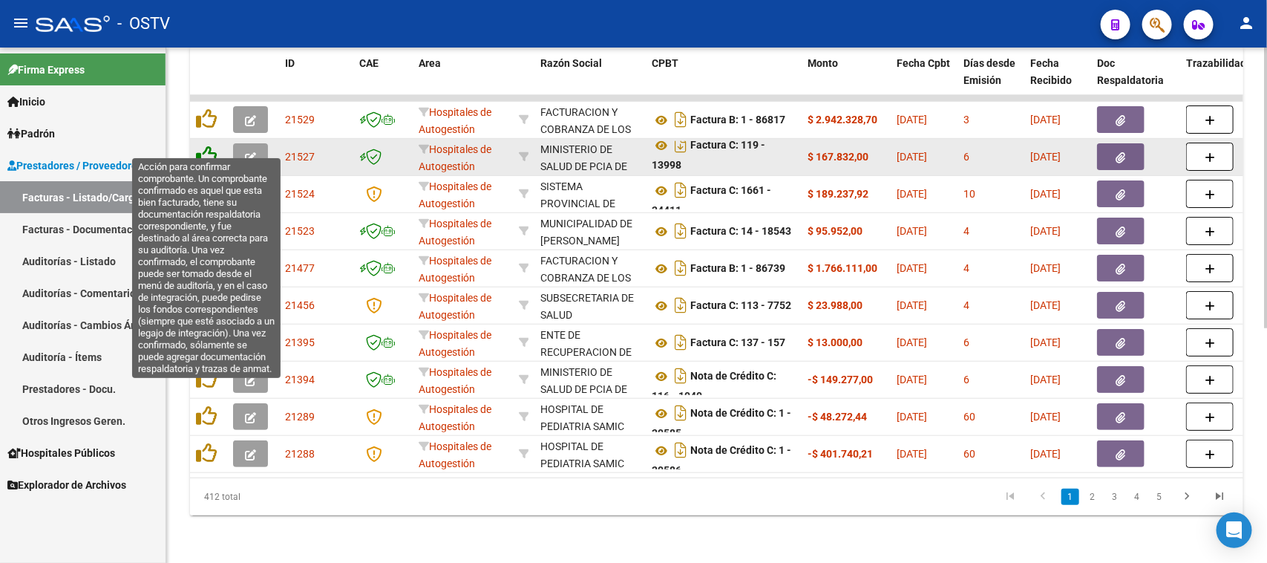
click at [205, 145] on icon at bounding box center [206, 155] width 21 height 21
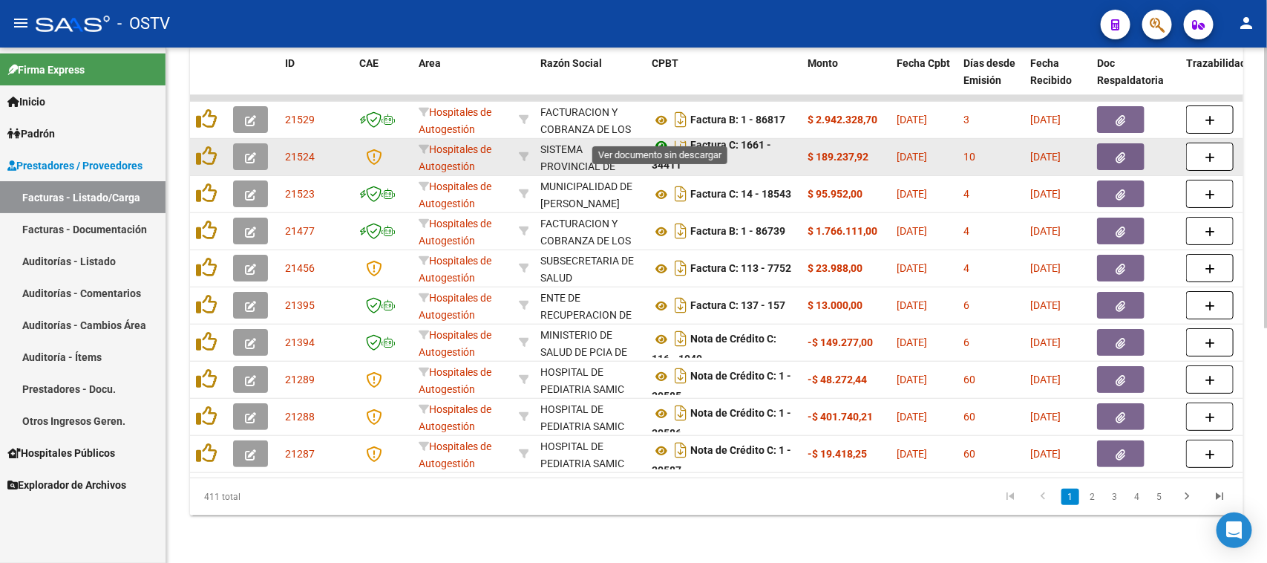
click at [663, 137] on icon at bounding box center [661, 146] width 19 height 18
click at [1124, 152] on icon "button" at bounding box center [1121, 157] width 10 height 11
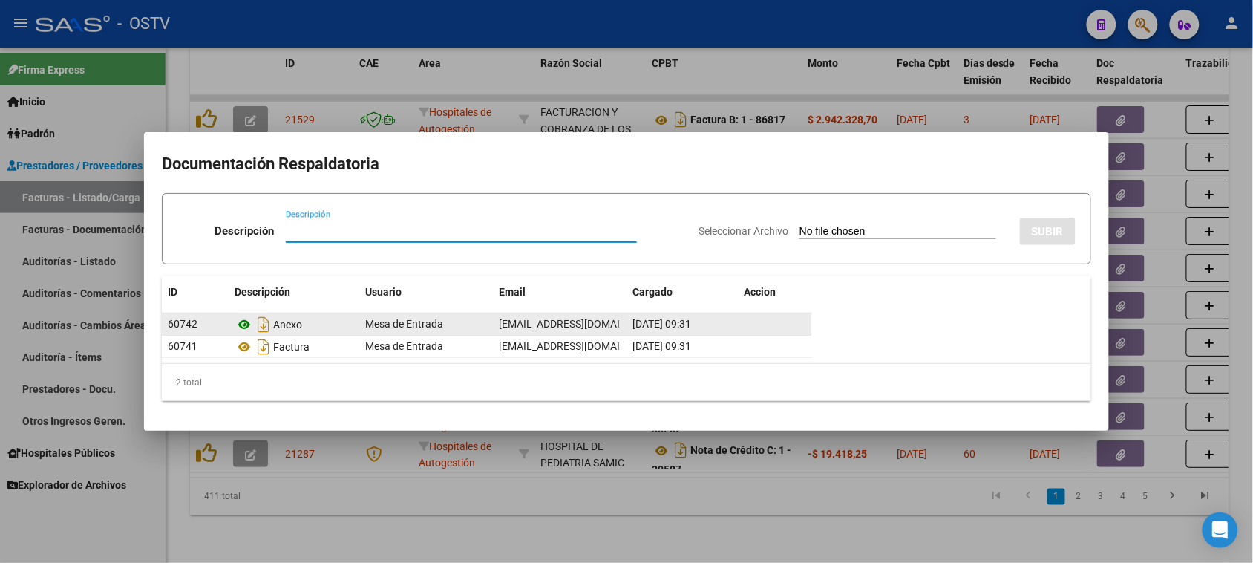
click at [243, 327] on icon at bounding box center [244, 324] width 19 height 18
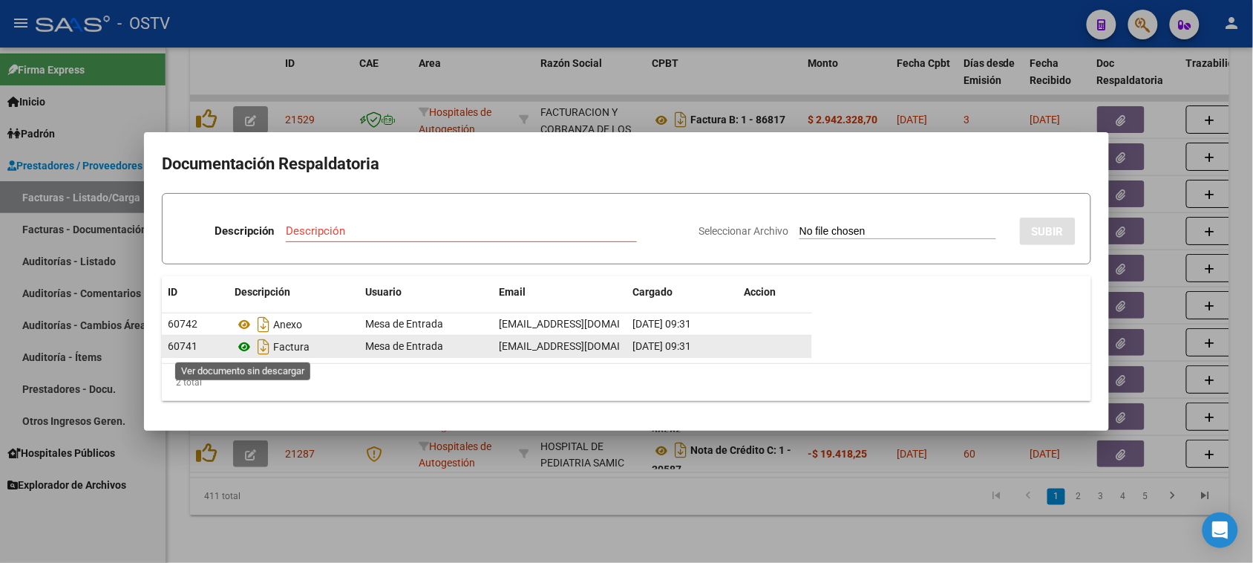
click at [246, 343] on icon at bounding box center [244, 347] width 19 height 18
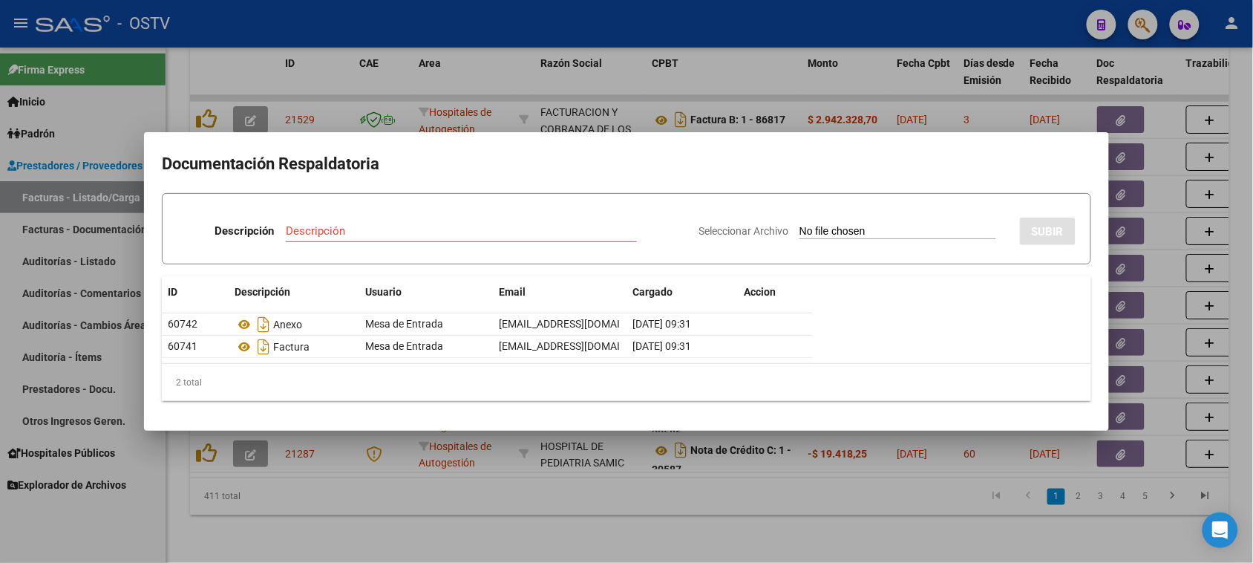
click at [412, 494] on div at bounding box center [626, 281] width 1253 height 563
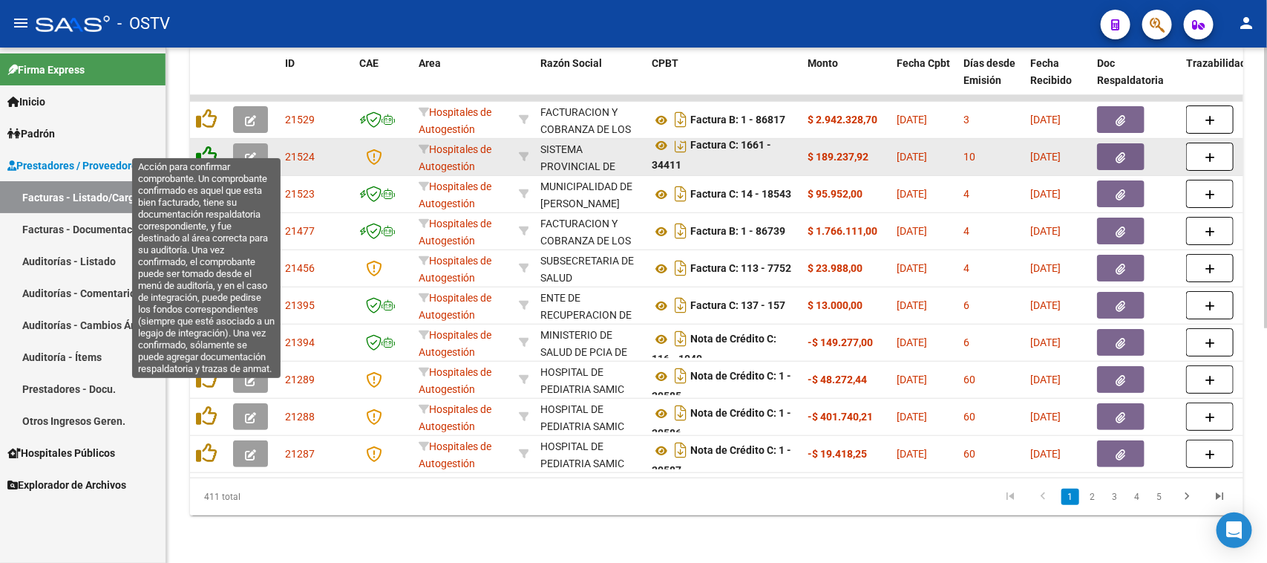
click at [203, 145] on icon at bounding box center [206, 155] width 21 height 21
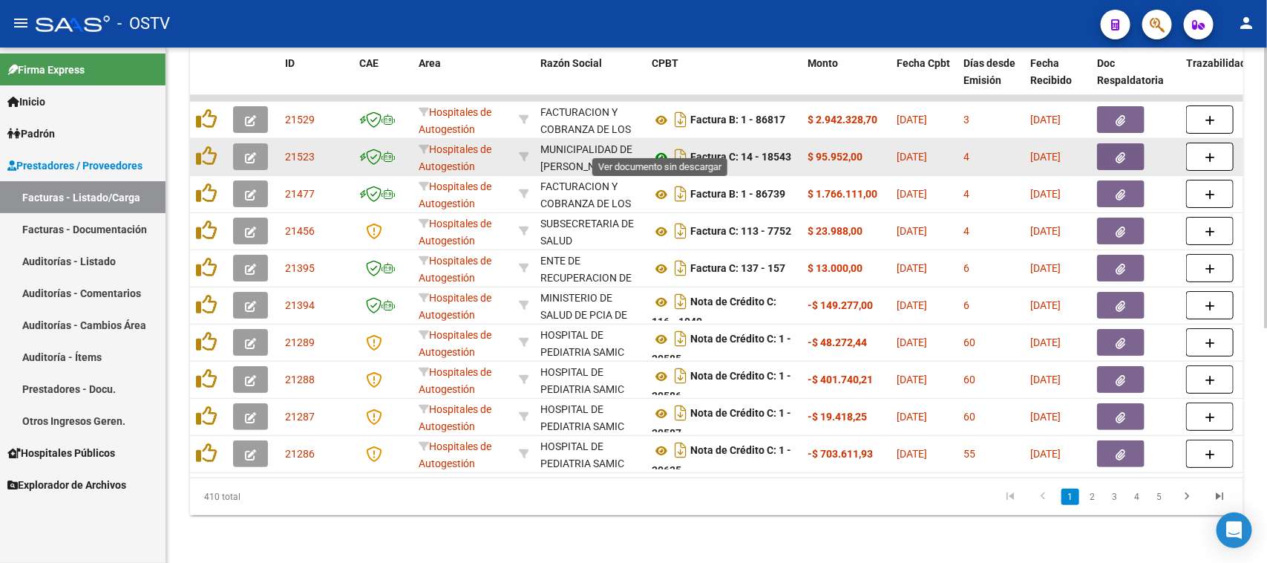
click at [659, 148] on icon at bounding box center [661, 157] width 19 height 18
click at [1116, 152] on icon "button" at bounding box center [1121, 157] width 10 height 11
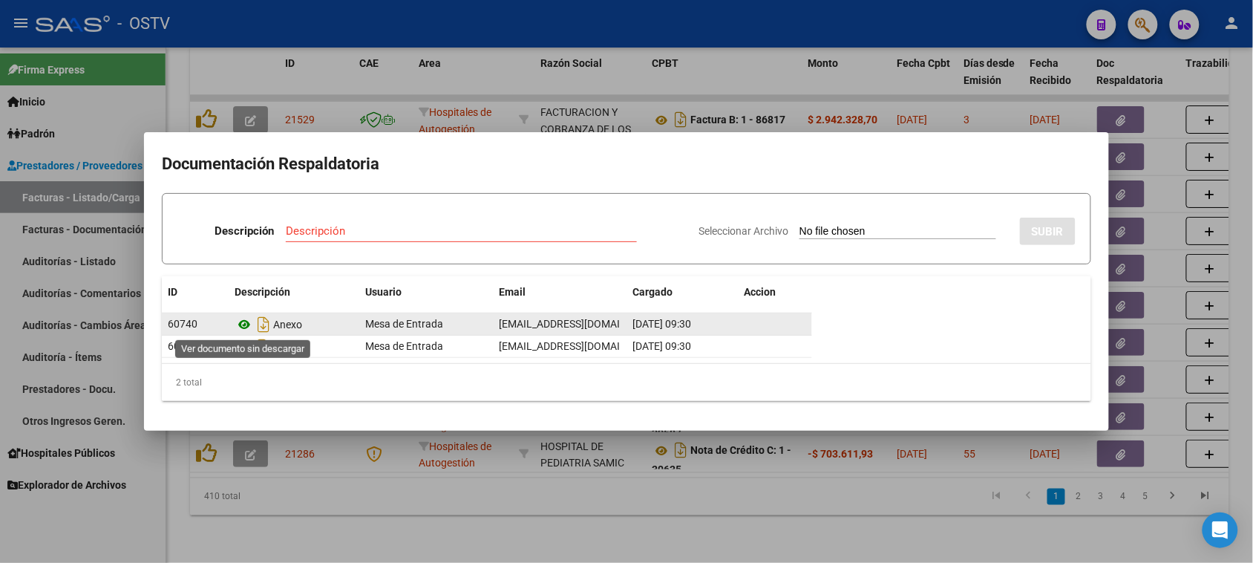
click at [243, 323] on icon at bounding box center [244, 324] width 19 height 18
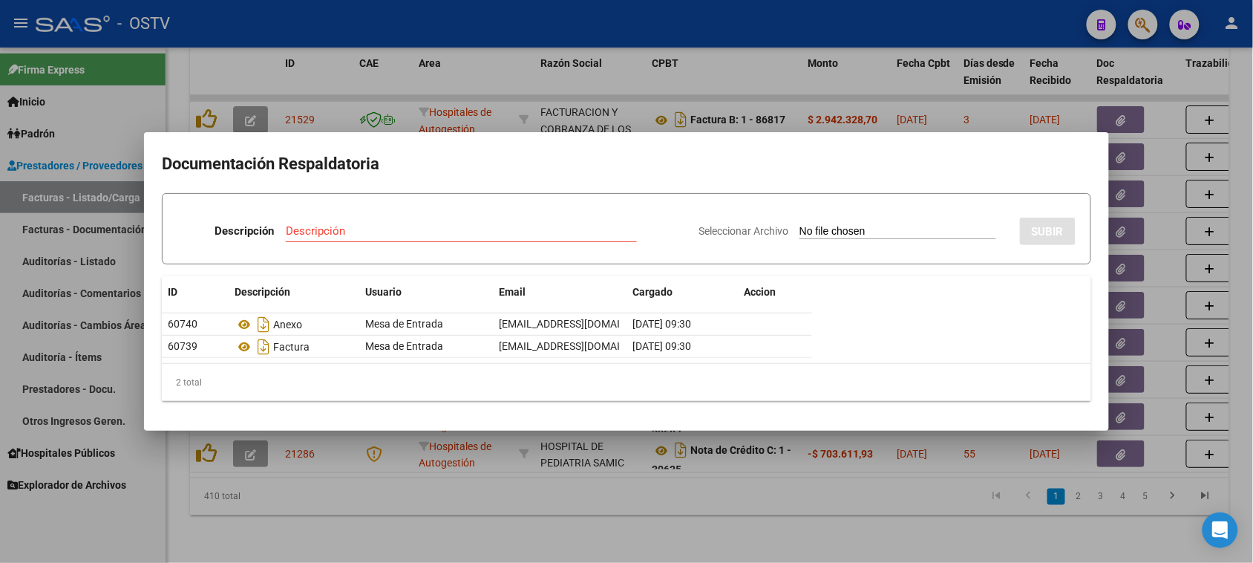
click at [547, 494] on div at bounding box center [626, 281] width 1253 height 563
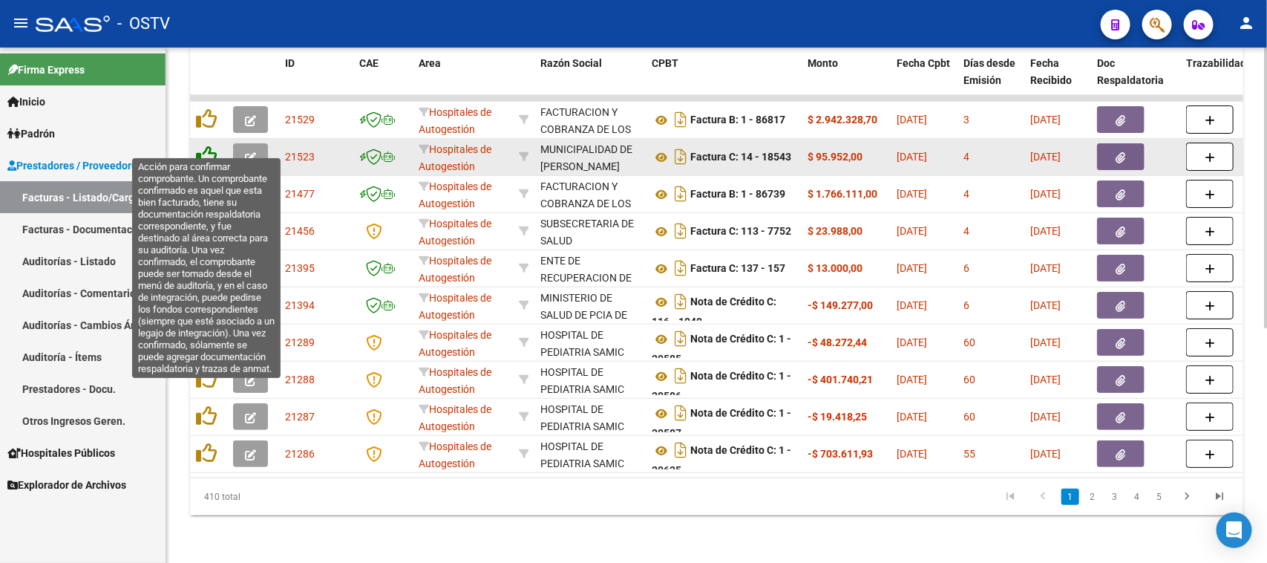
click at [209, 145] on icon at bounding box center [206, 155] width 21 height 21
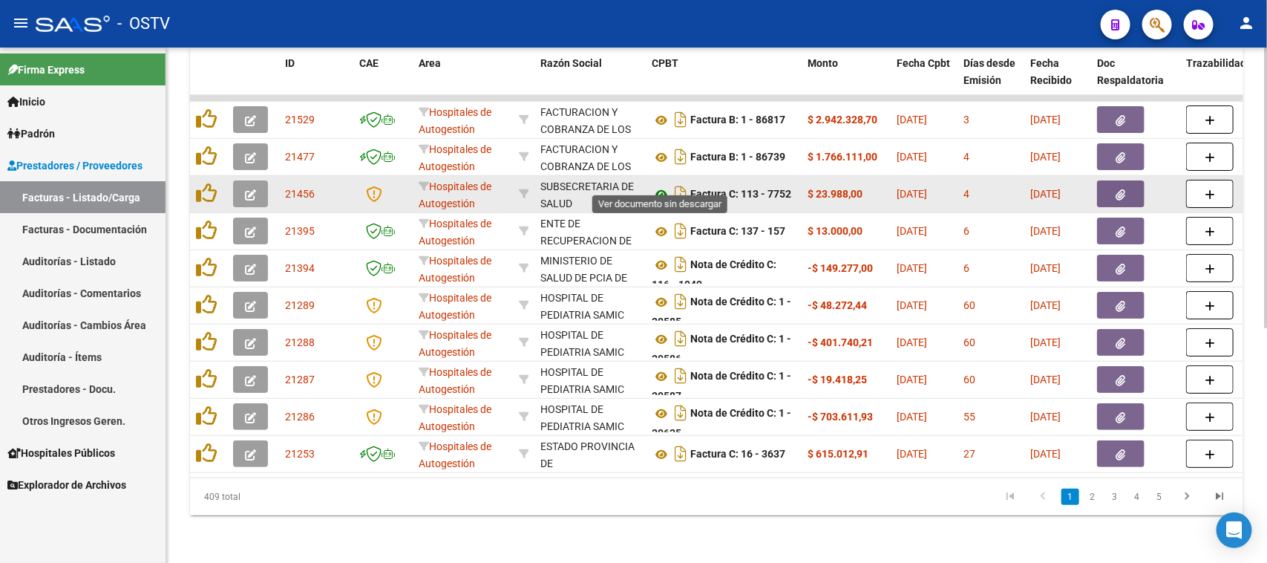
click at [662, 186] on icon at bounding box center [661, 195] width 19 height 18
click at [1121, 189] on icon "button" at bounding box center [1121, 194] width 10 height 11
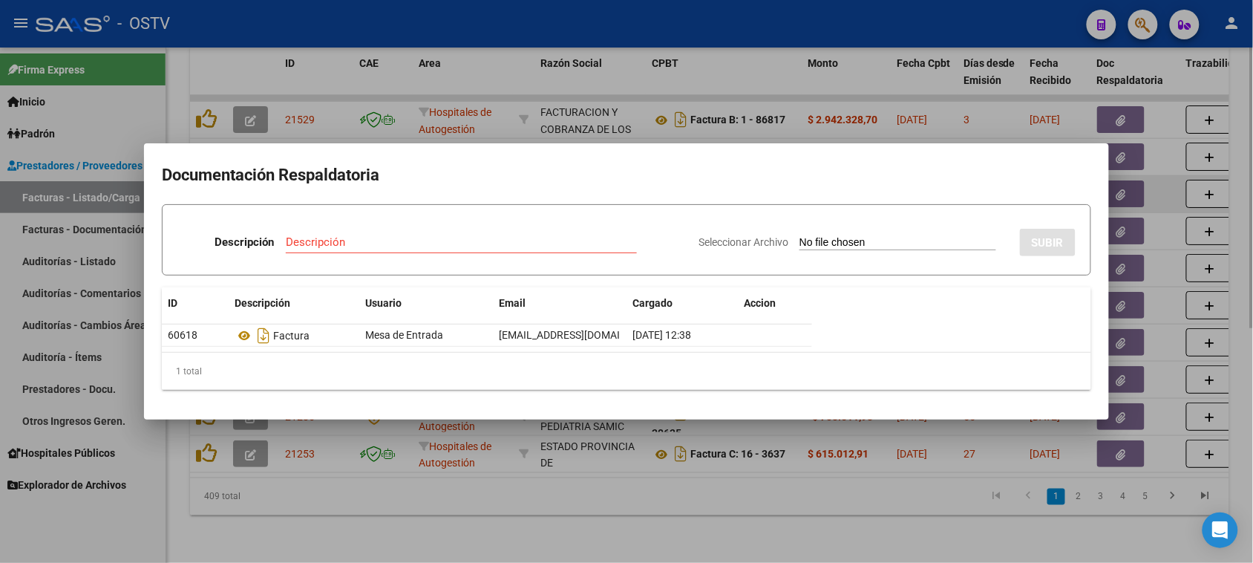
click at [1121, 180] on div at bounding box center [626, 281] width 1253 height 563
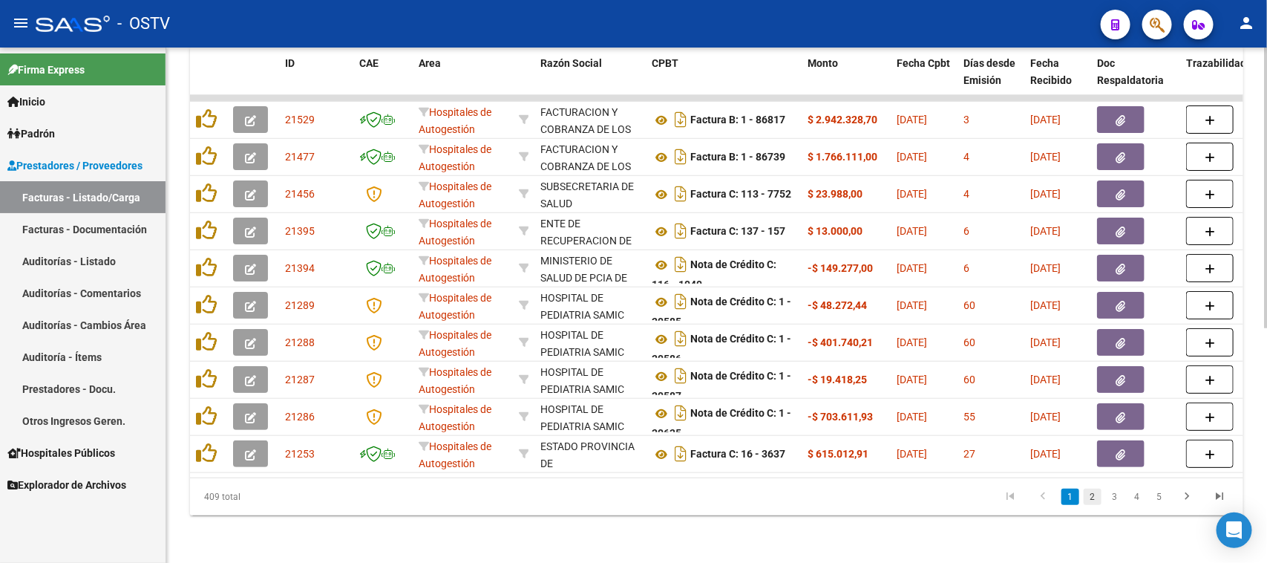
click at [1092, 494] on link "2" at bounding box center [1093, 496] width 18 height 16
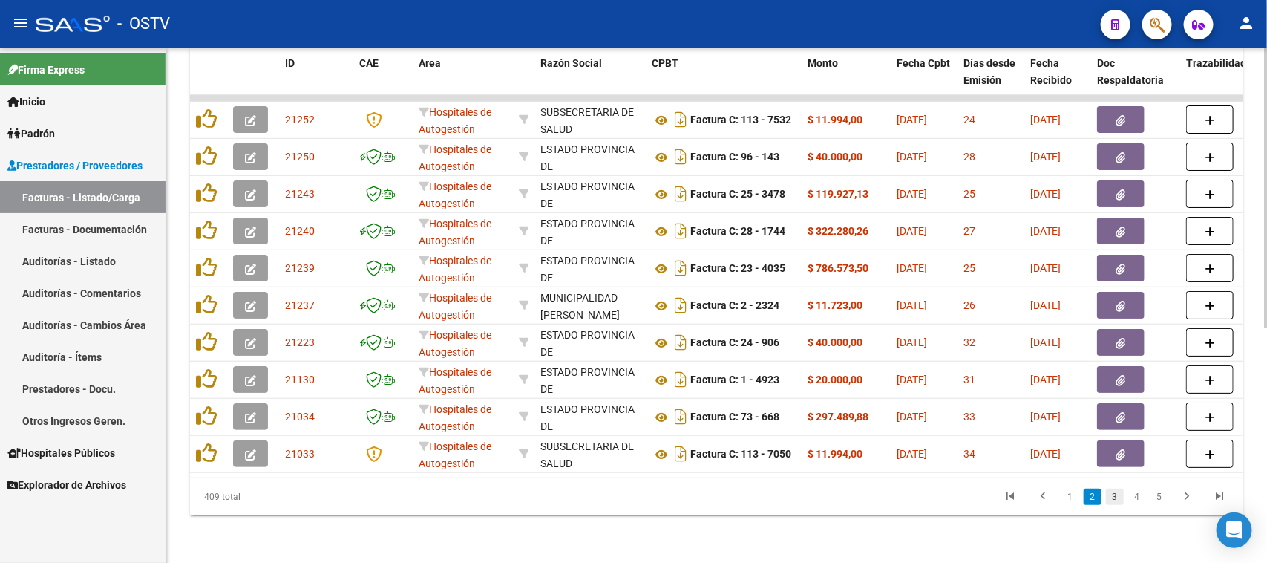
click at [1114, 498] on link "3" at bounding box center [1115, 496] width 18 height 16
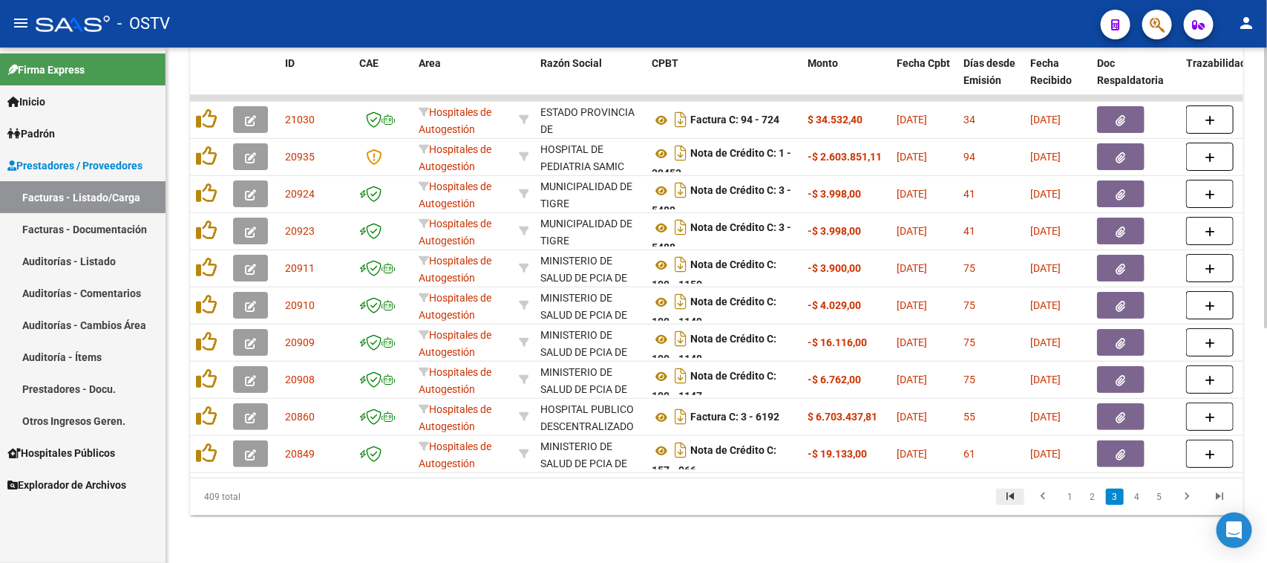
click at [1012, 496] on icon "go to first page" at bounding box center [1009, 498] width 19 height 18
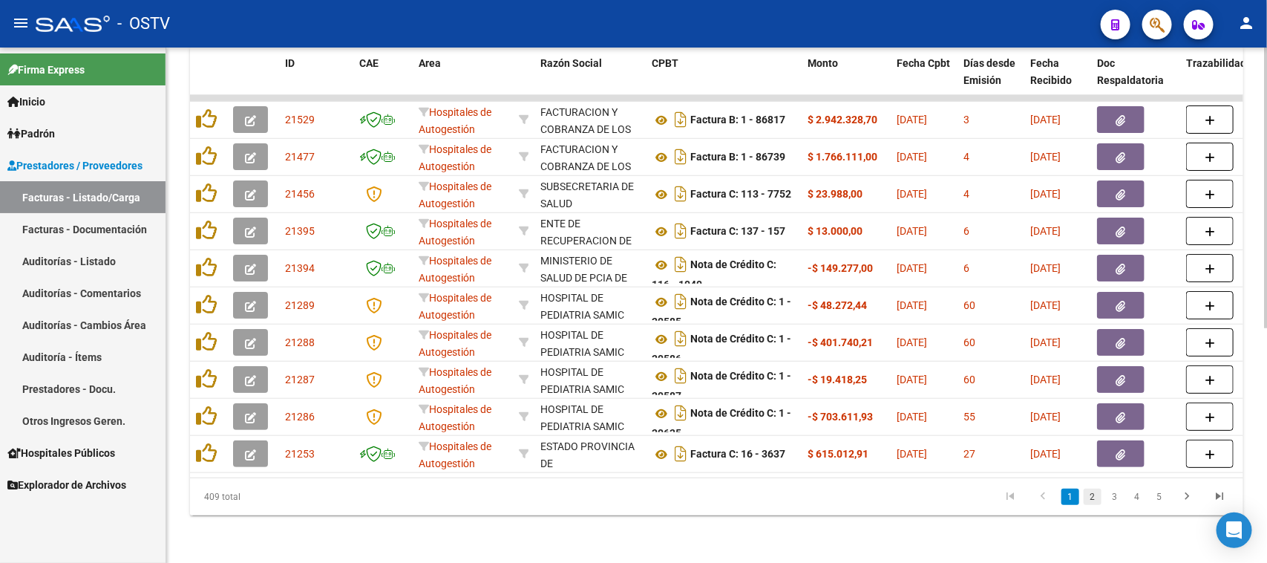
click at [1092, 498] on link "2" at bounding box center [1093, 496] width 18 height 16
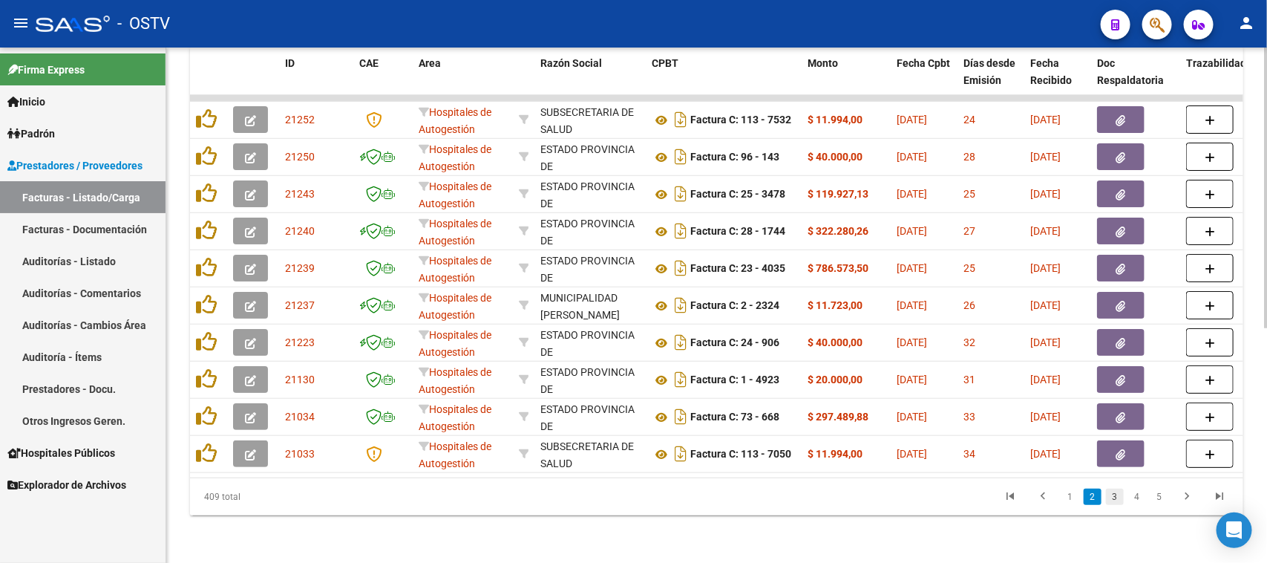
click at [1115, 498] on link "3" at bounding box center [1115, 496] width 18 height 16
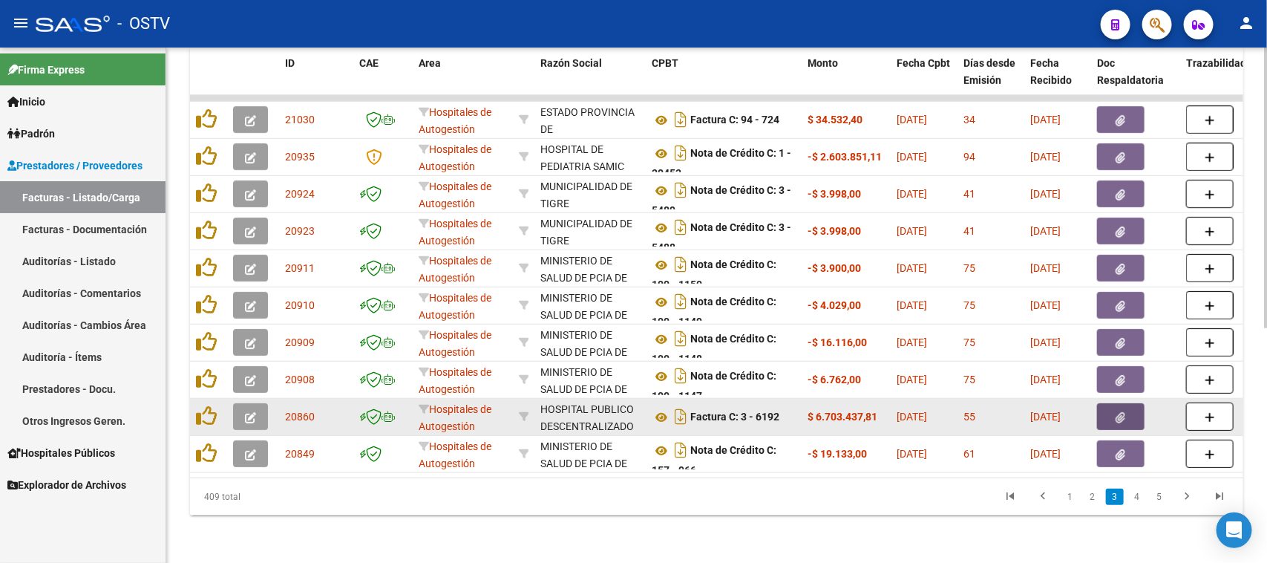
click at [1132, 405] on button "button" at bounding box center [1120, 416] width 47 height 27
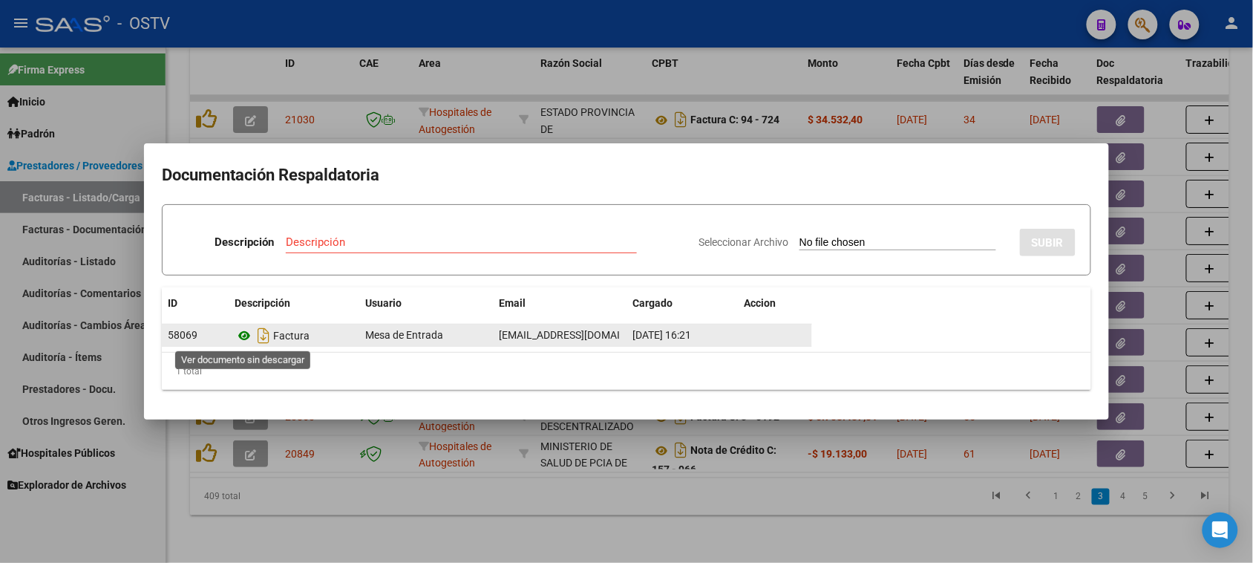
click at [243, 335] on icon at bounding box center [244, 336] width 19 height 18
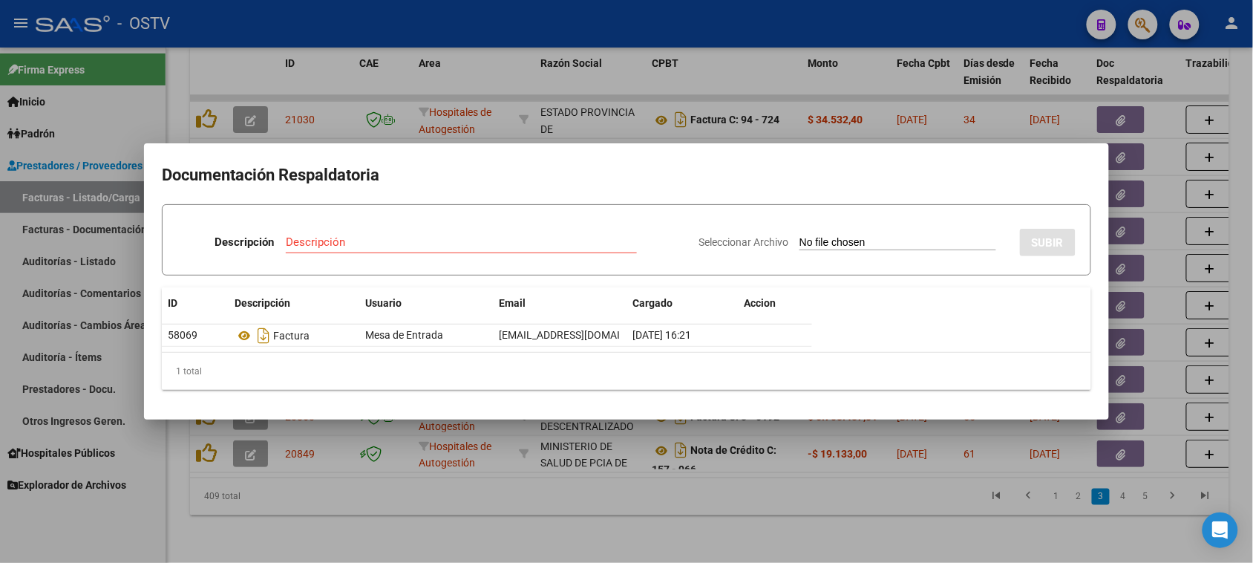
click at [594, 514] on div at bounding box center [626, 281] width 1253 height 563
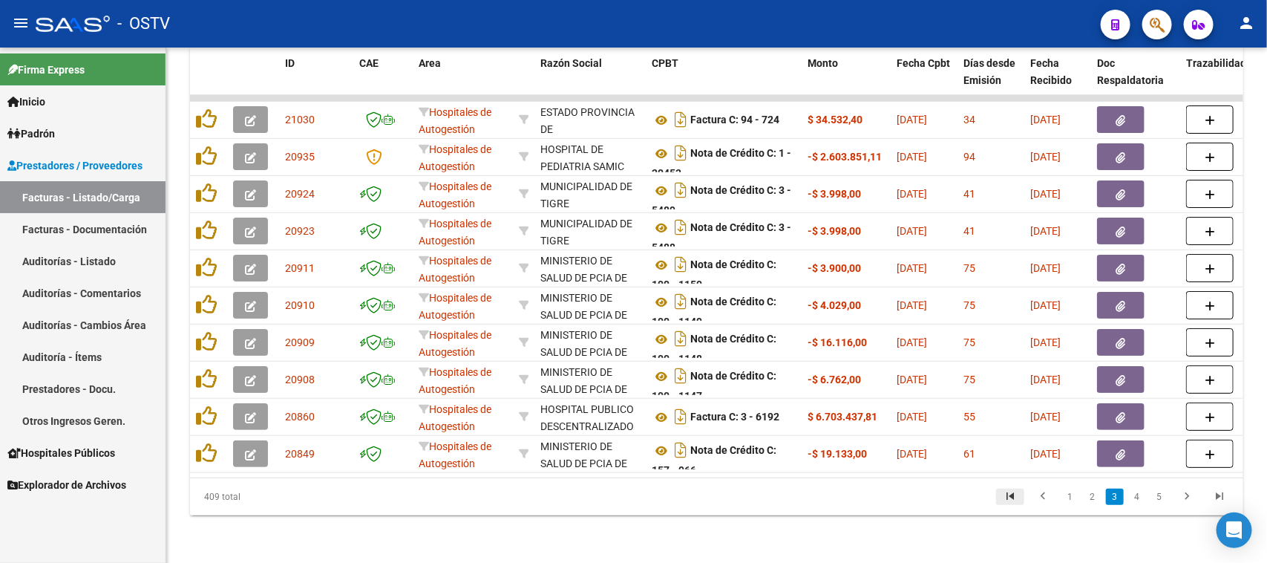
click at [1014, 497] on icon "go to first page" at bounding box center [1009, 498] width 19 height 18
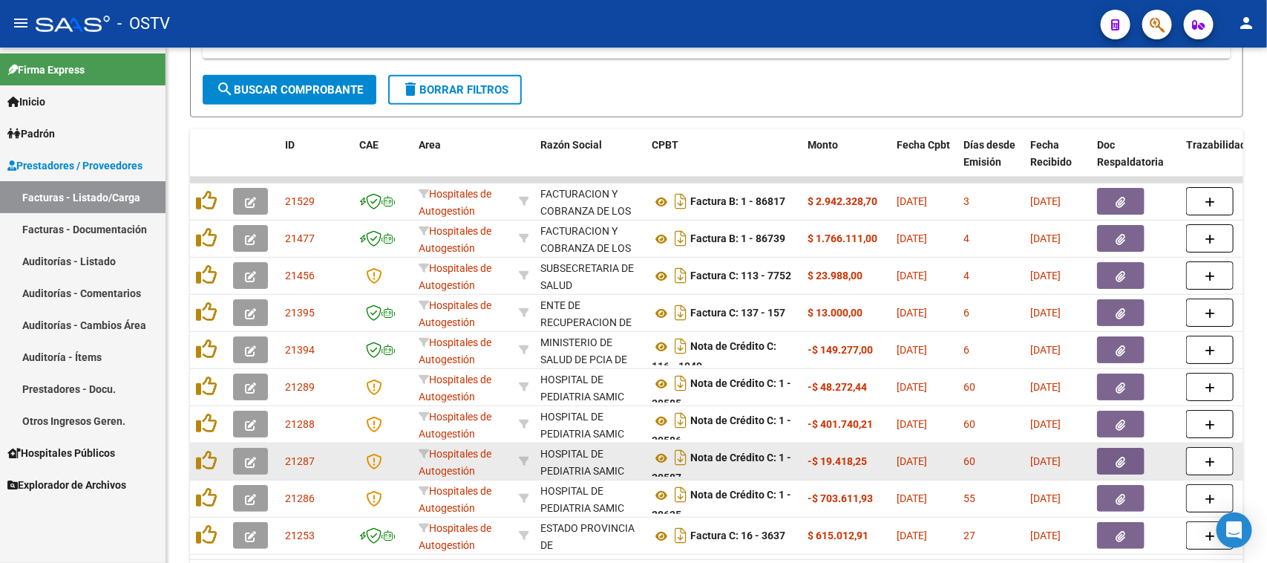
scroll to position [430, 0]
